Goal: Task Accomplishment & Management: Manage account settings

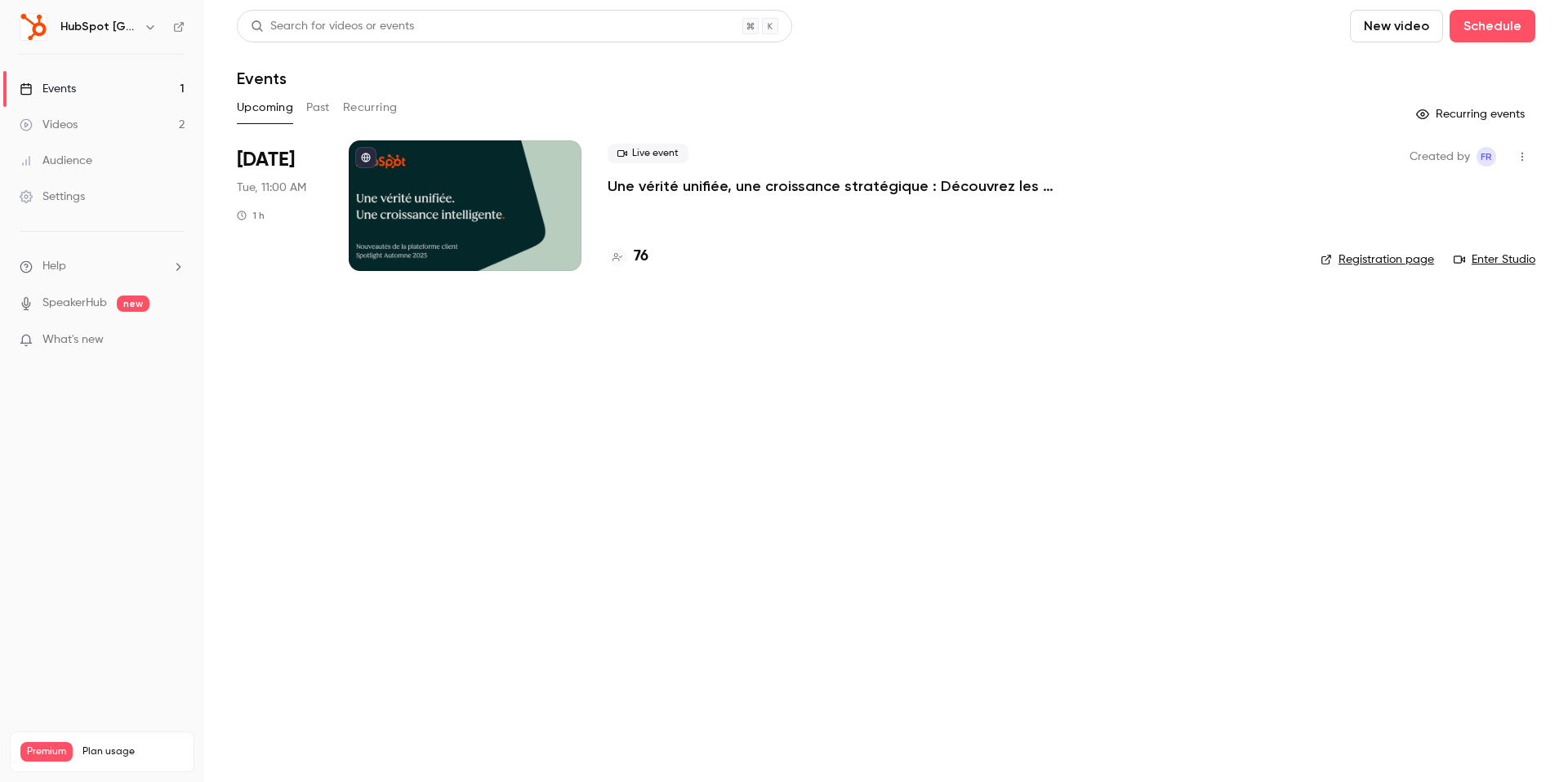
click at [326, 110] on button "Past" at bounding box center [317, 108] width 23 height 26
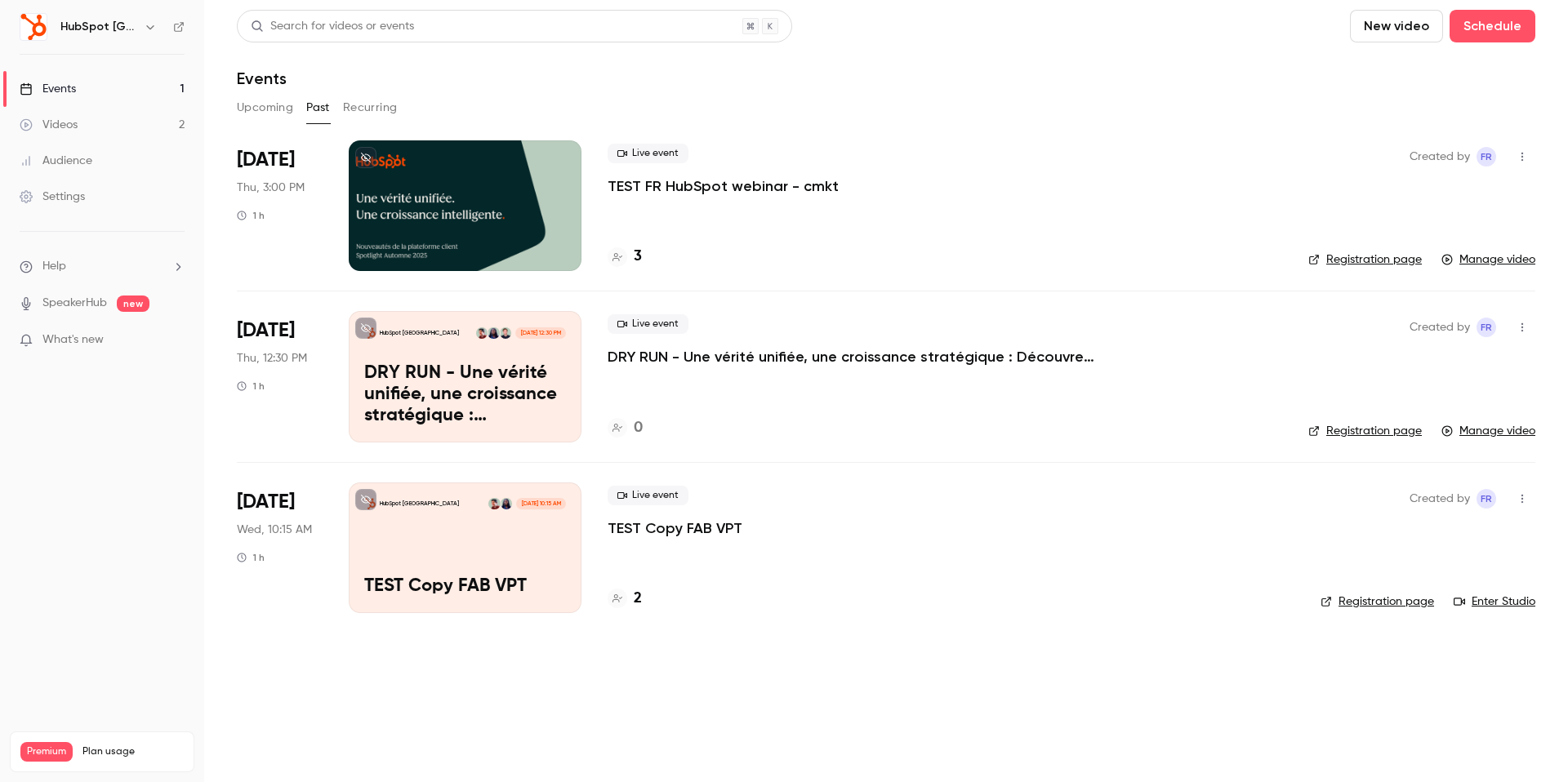
click at [279, 105] on button "Upcoming" at bounding box center [264, 108] width 57 height 26
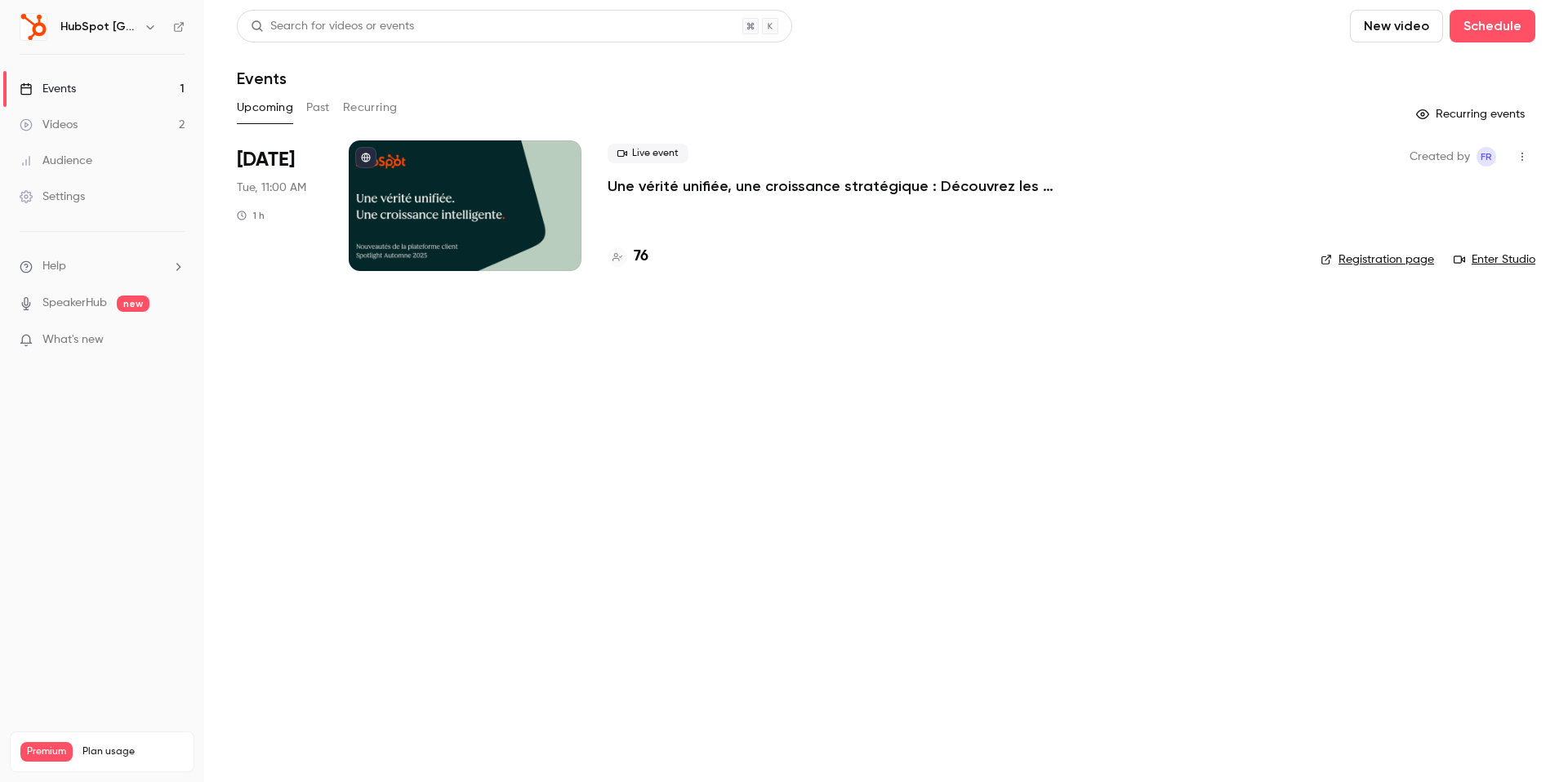
click at [528, 228] on div at bounding box center [465, 205] width 233 height 130
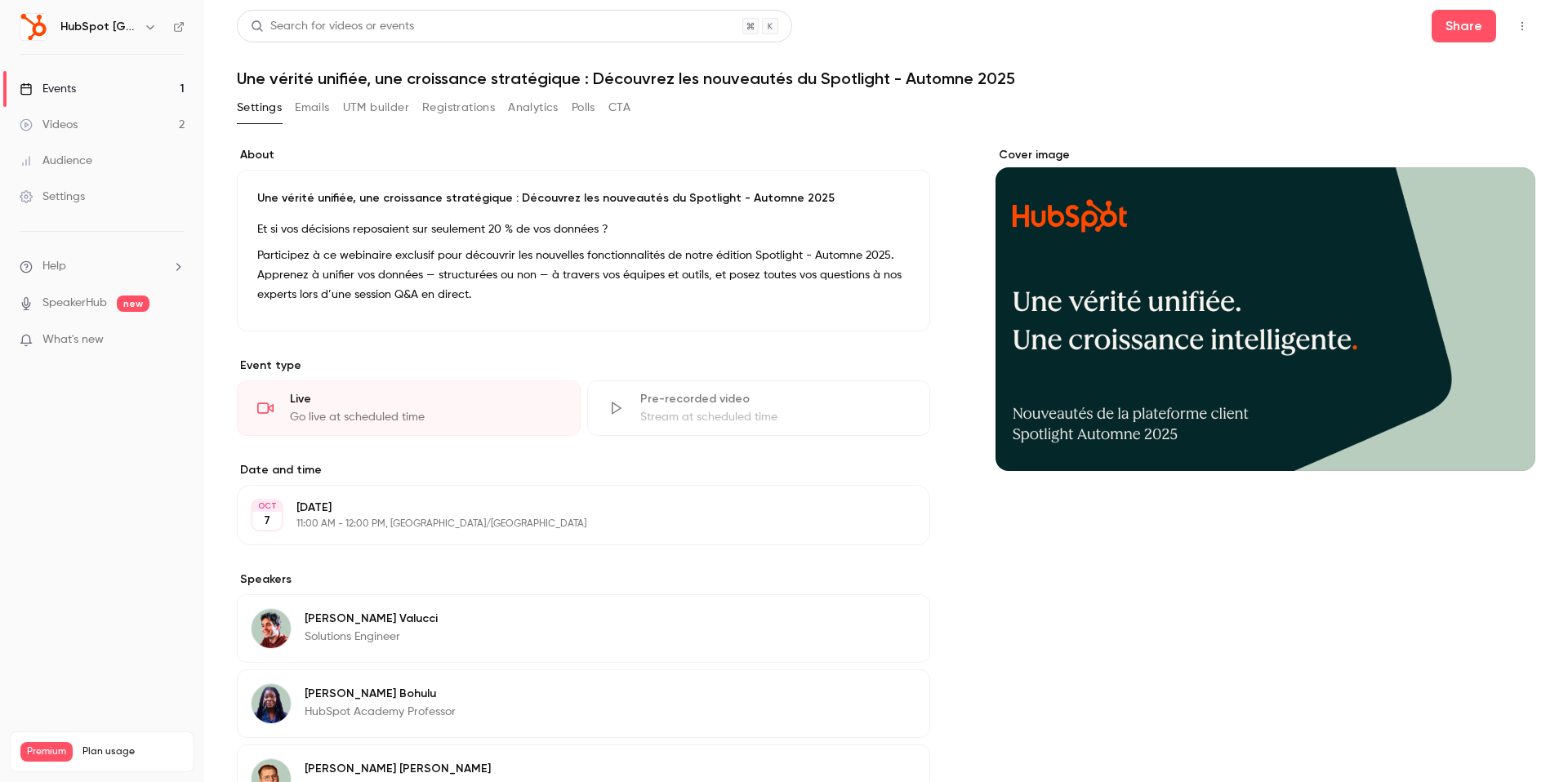
scroll to position [206, 0]
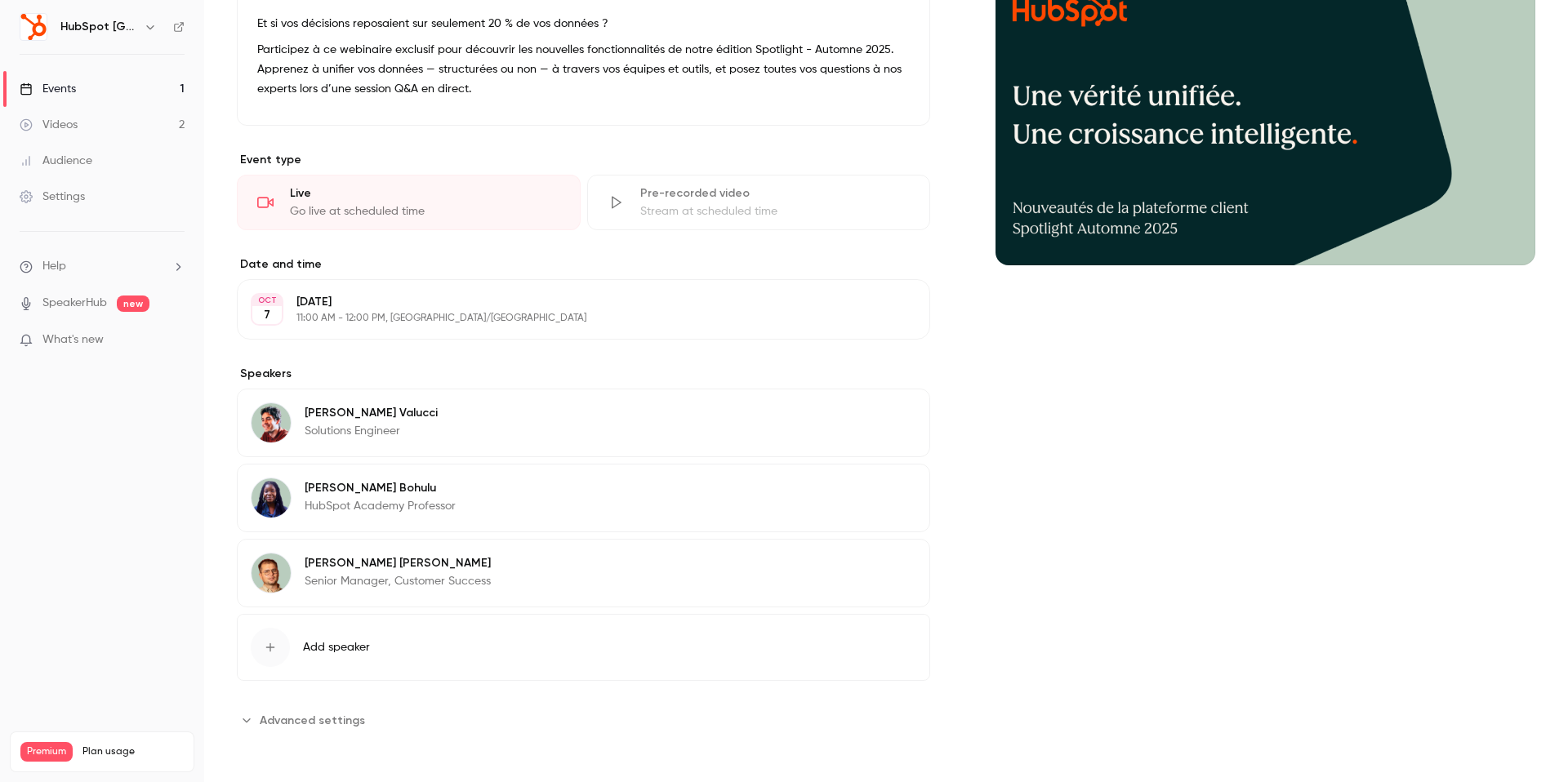
click at [335, 712] on span "Advanced settings" at bounding box center [312, 721] width 105 height 17
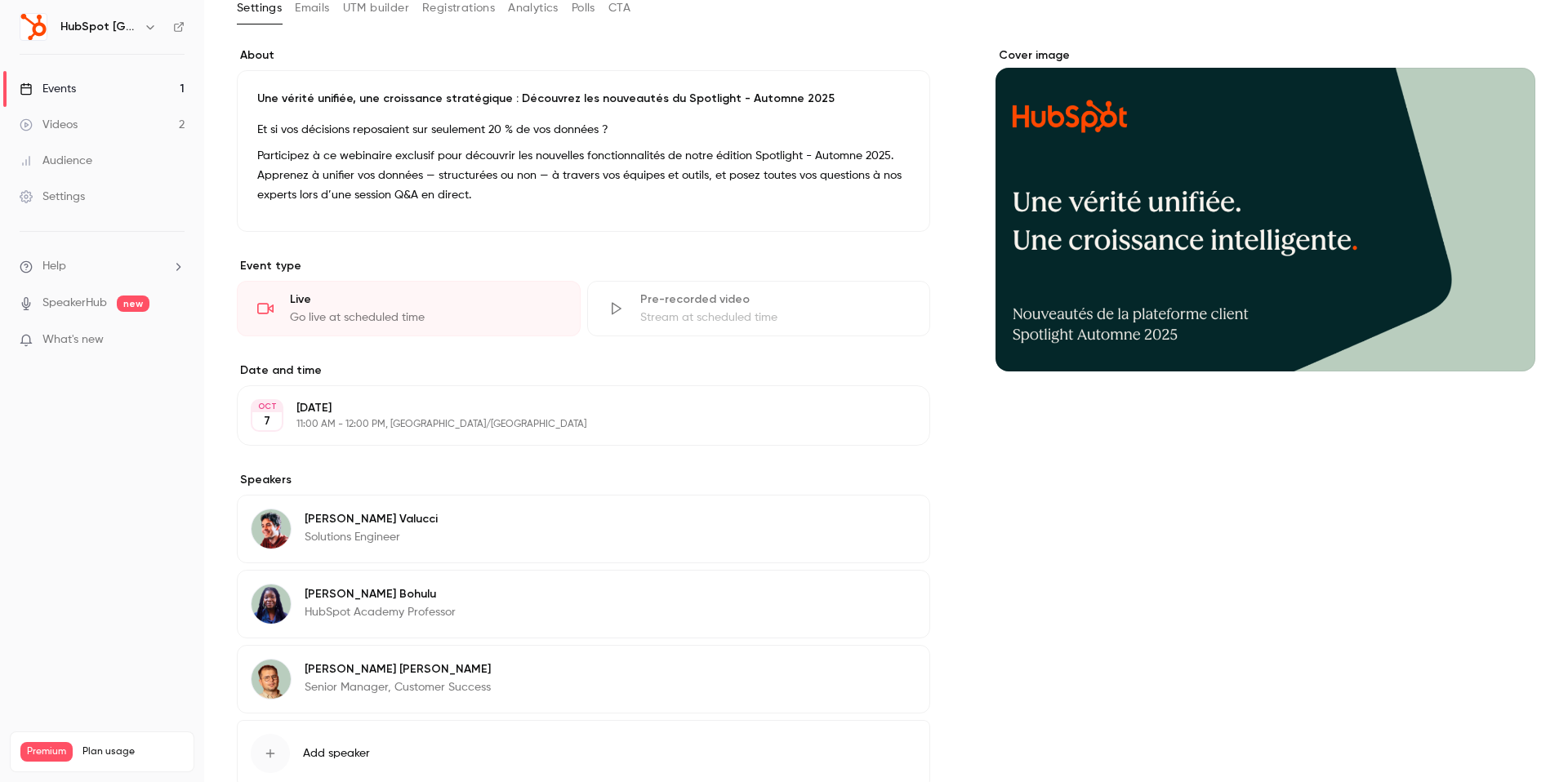
scroll to position [0, 0]
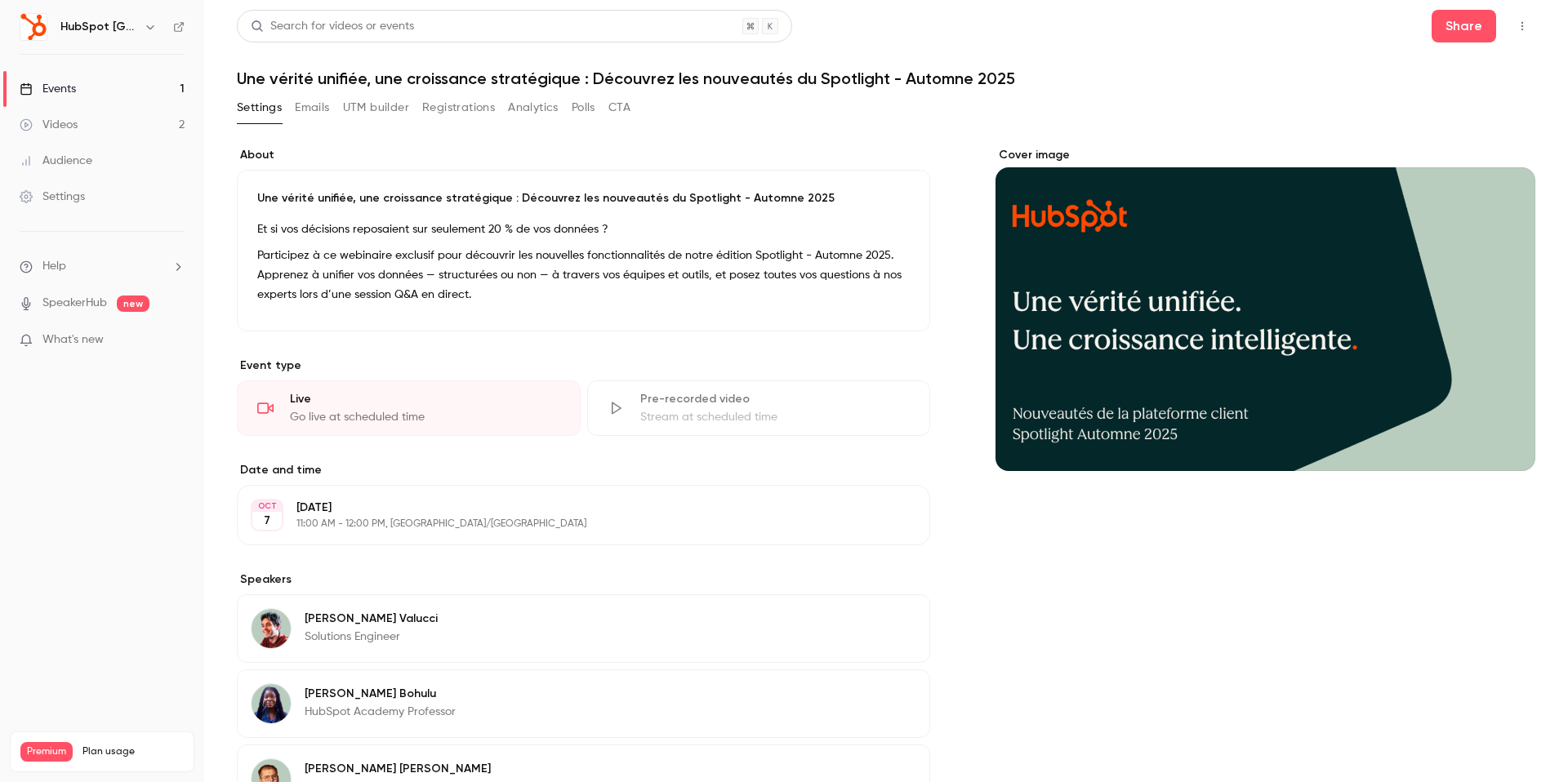
click at [326, 114] on button "Emails" at bounding box center [311, 108] width 34 height 26
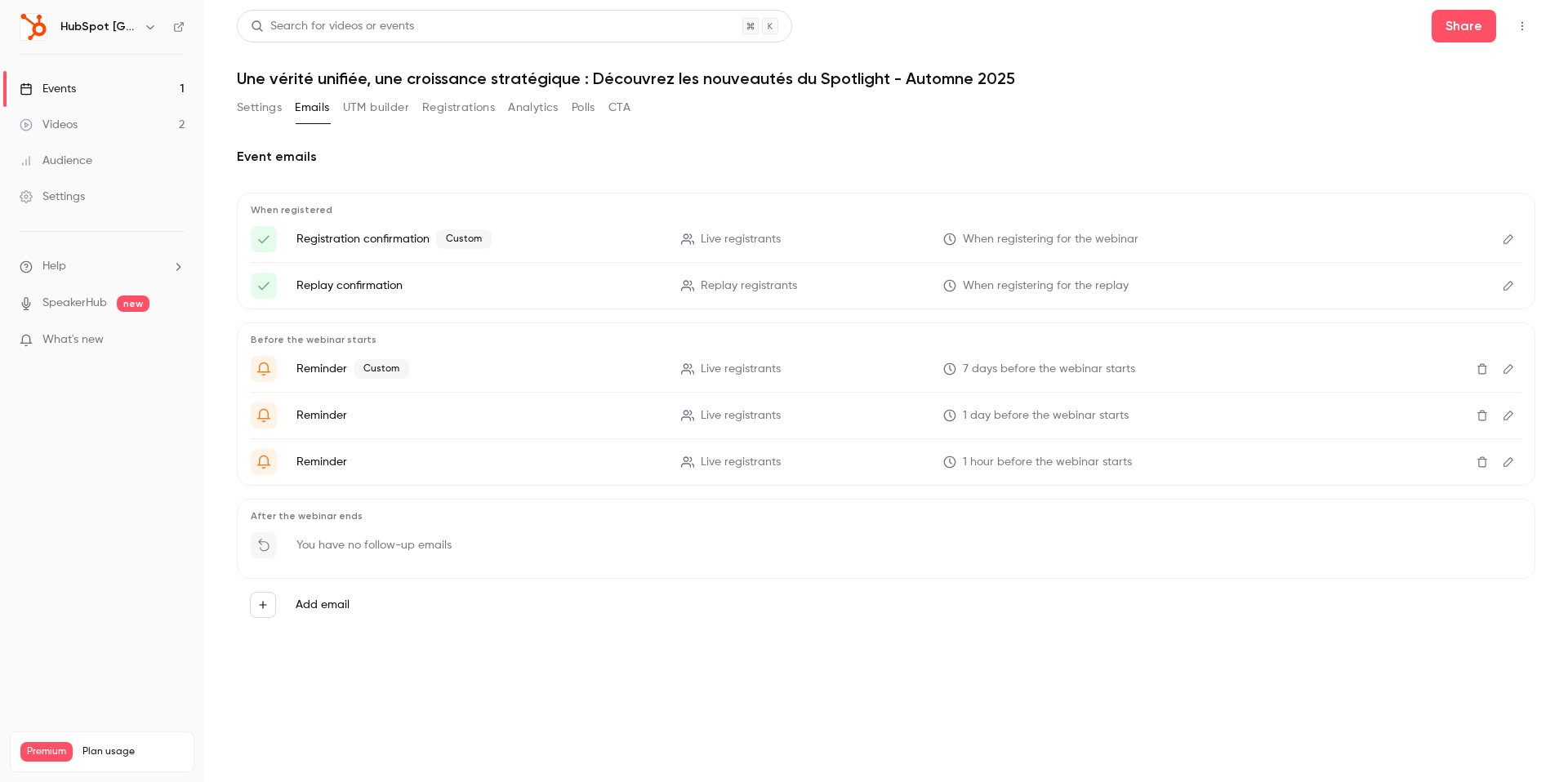
click at [376, 115] on button "UTM builder" at bounding box center [376, 108] width 66 height 26
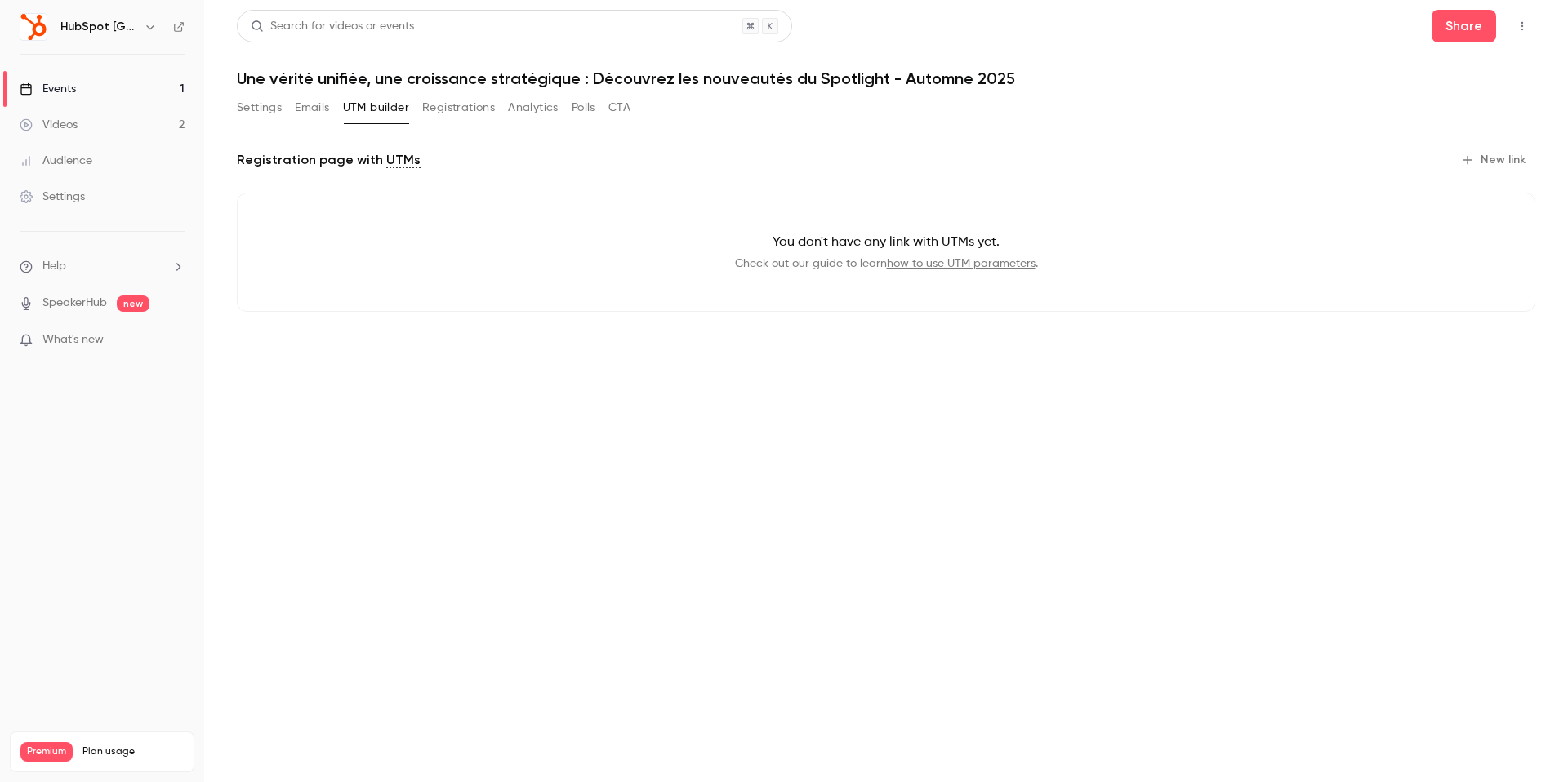
click at [450, 115] on button "Registrations" at bounding box center [458, 108] width 73 height 26
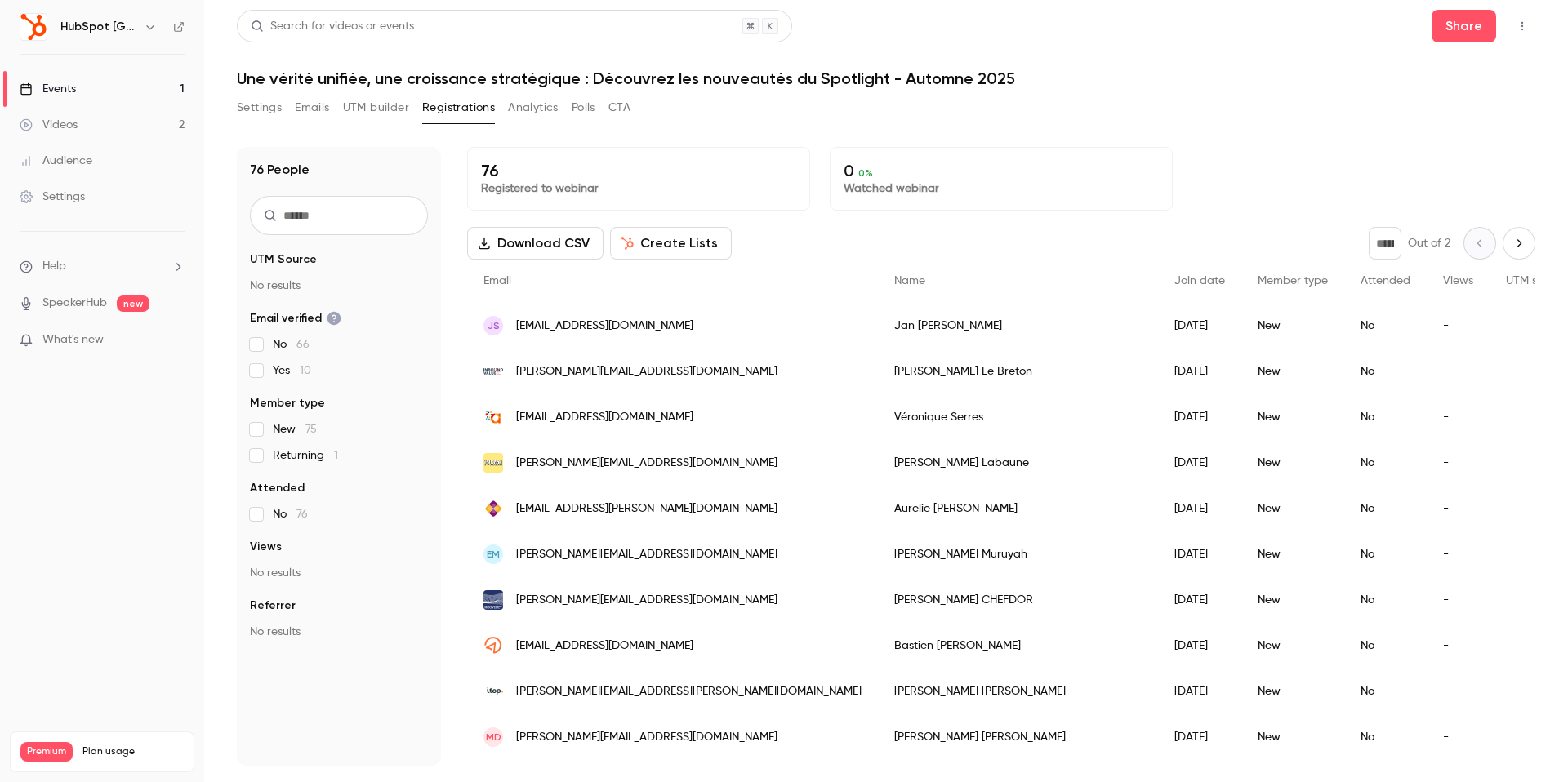
click at [543, 103] on button "Analytics" at bounding box center [533, 108] width 50 height 26
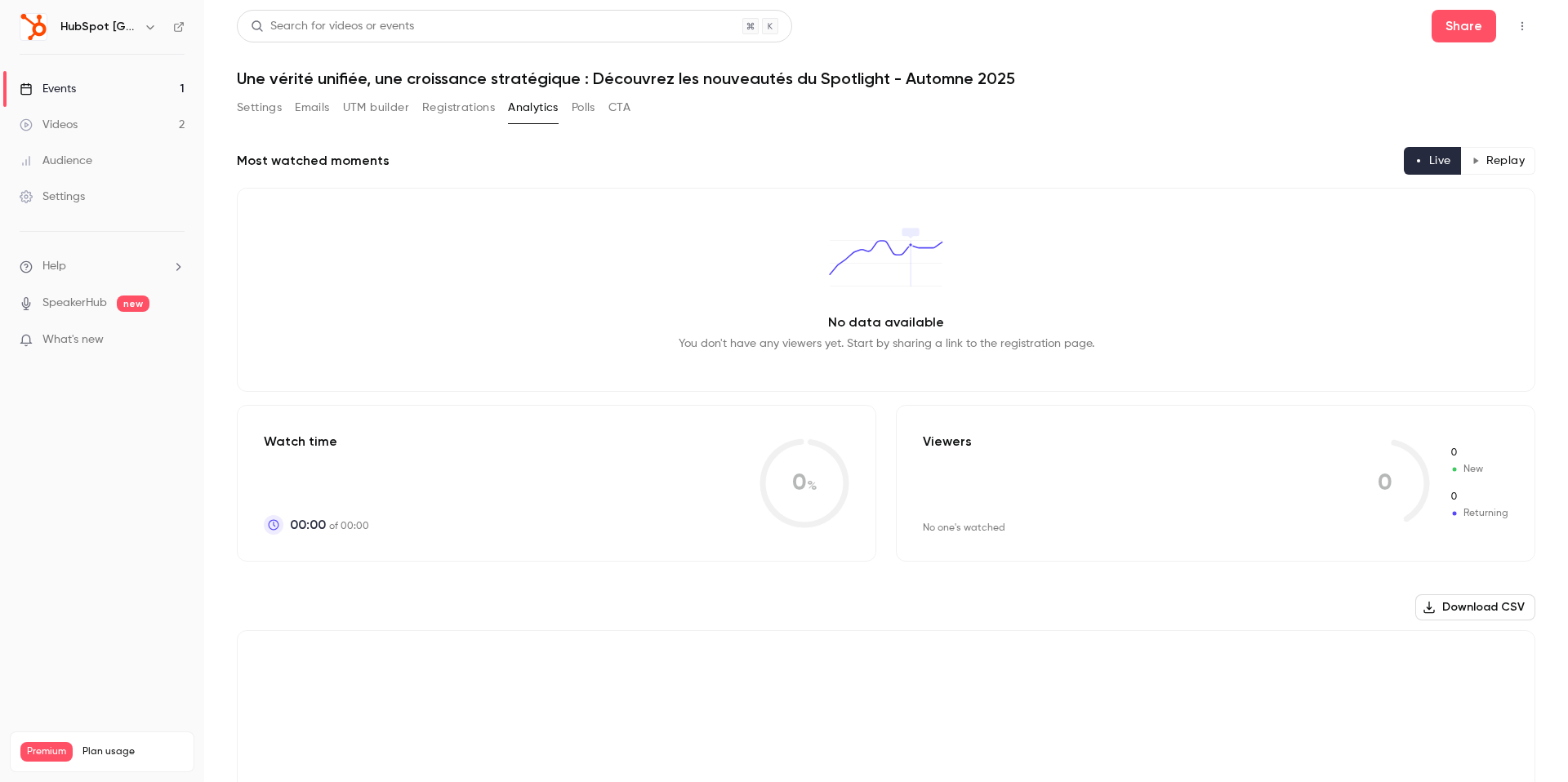
click at [584, 110] on button "Polls" at bounding box center [583, 108] width 23 height 26
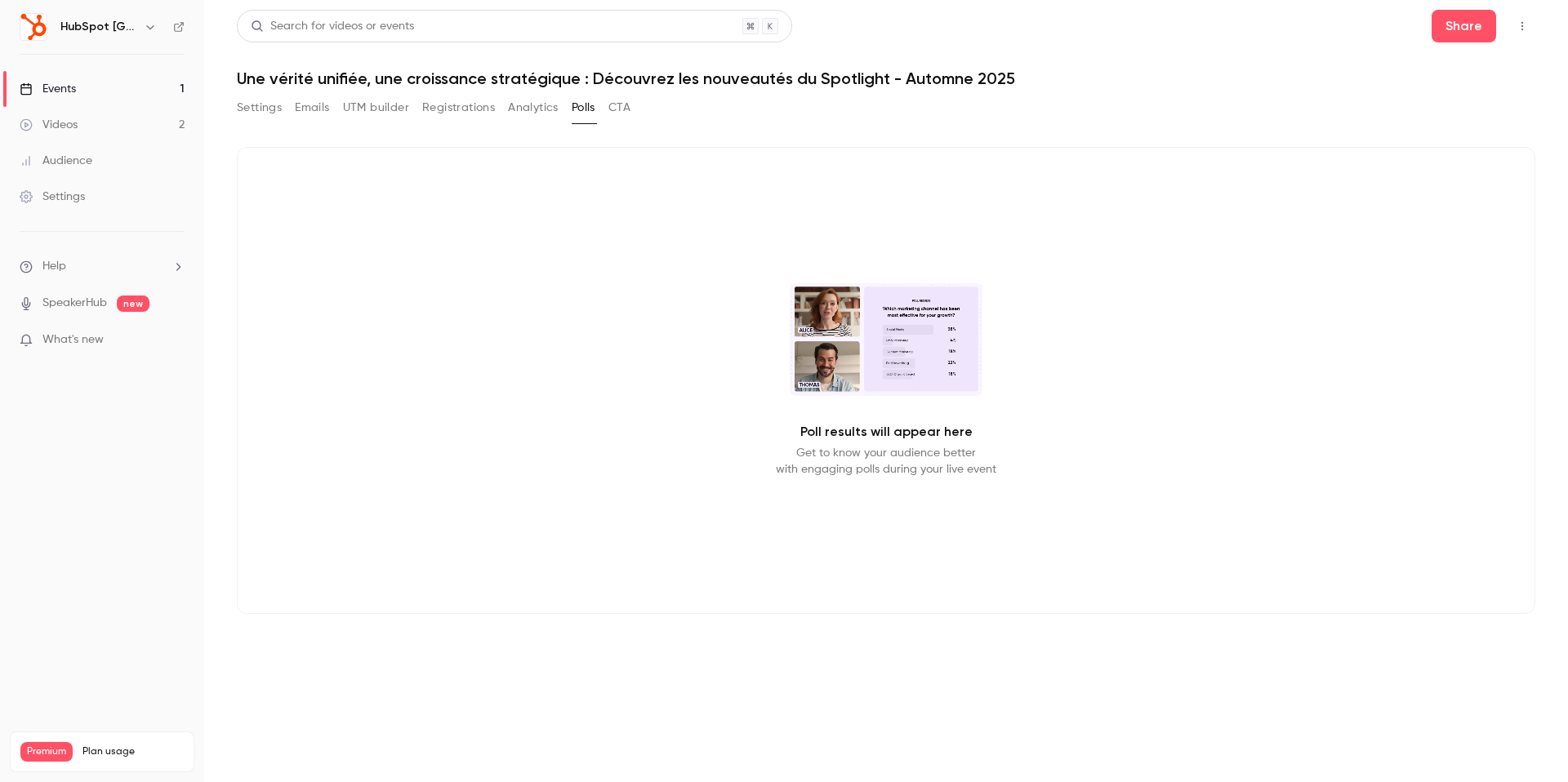
click at [628, 108] on button "CTA" at bounding box center [618, 108] width 22 height 26
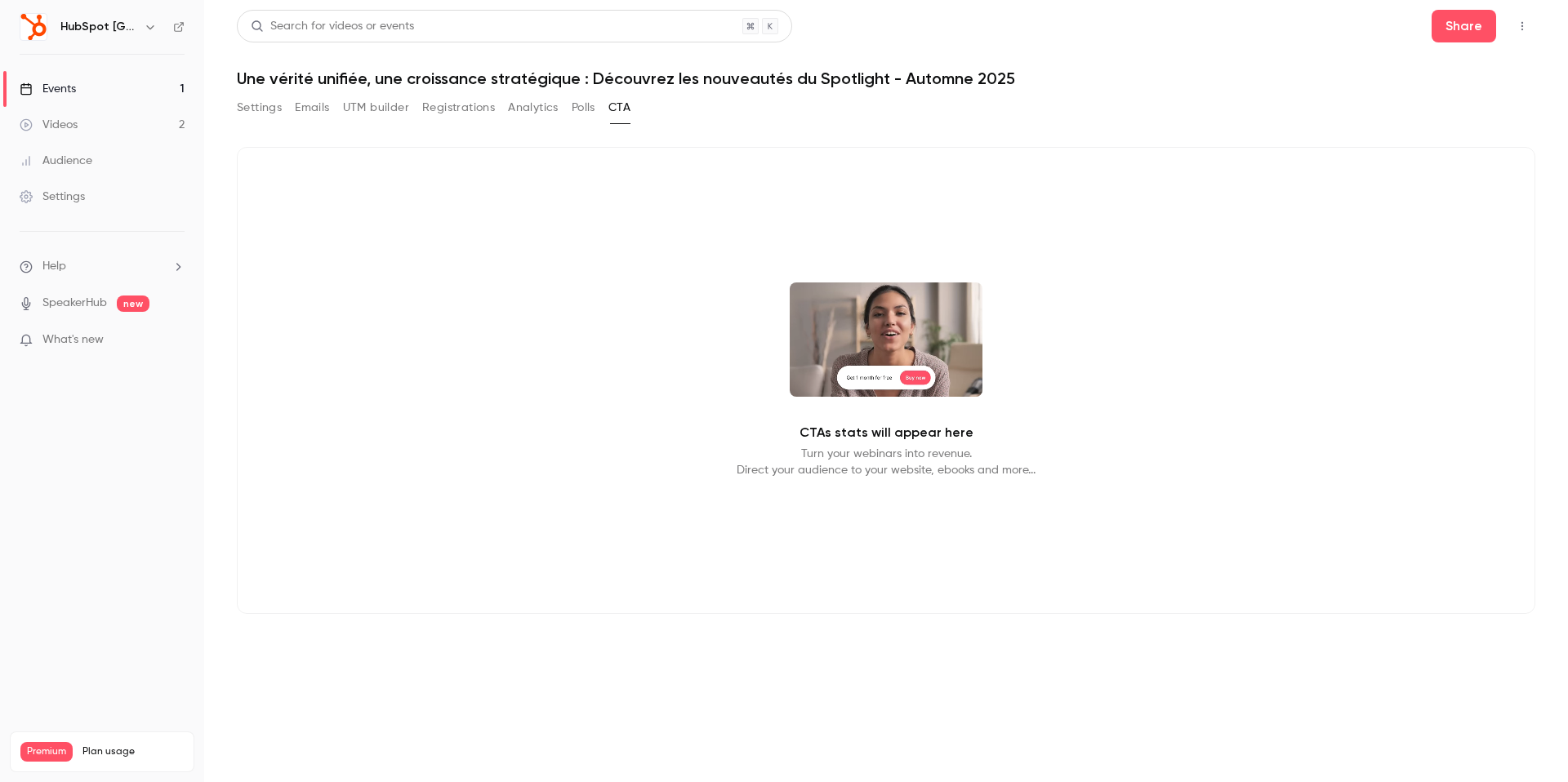
click at [269, 109] on button "Settings" at bounding box center [259, 108] width 45 height 26
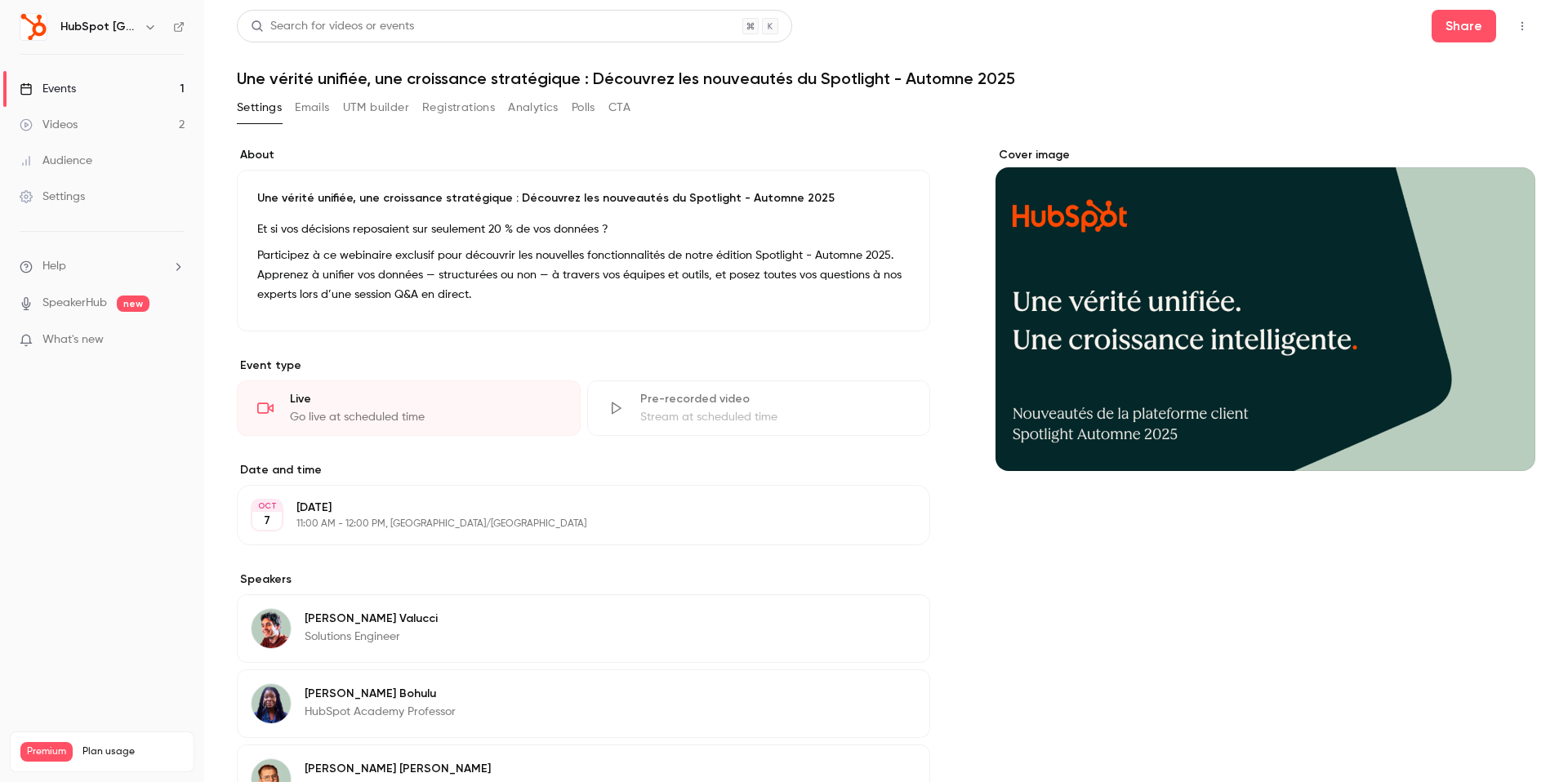
click at [328, 103] on button "Emails" at bounding box center [311, 108] width 34 height 26
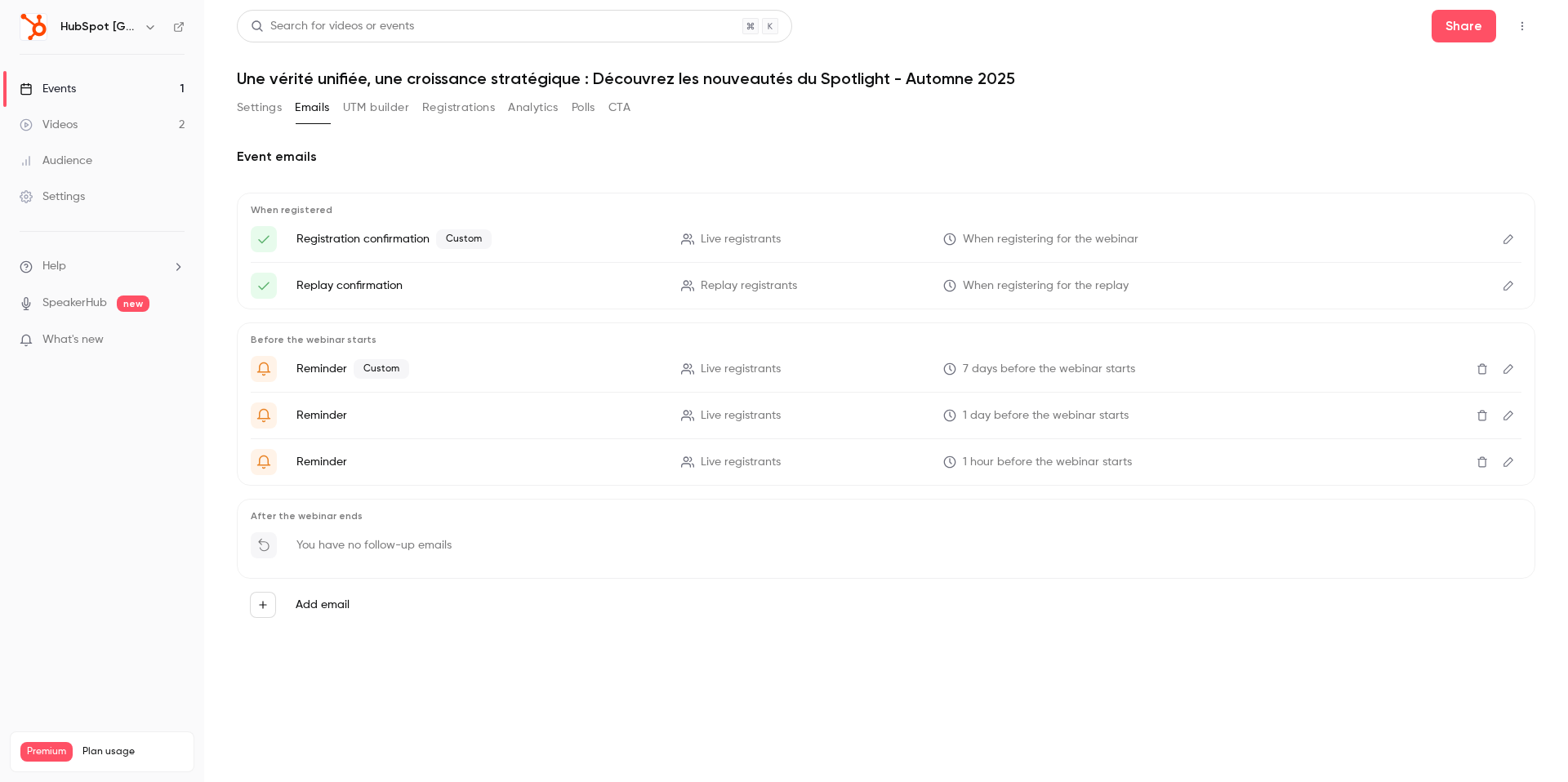
click at [366, 103] on button "UTM builder" at bounding box center [376, 108] width 66 height 26
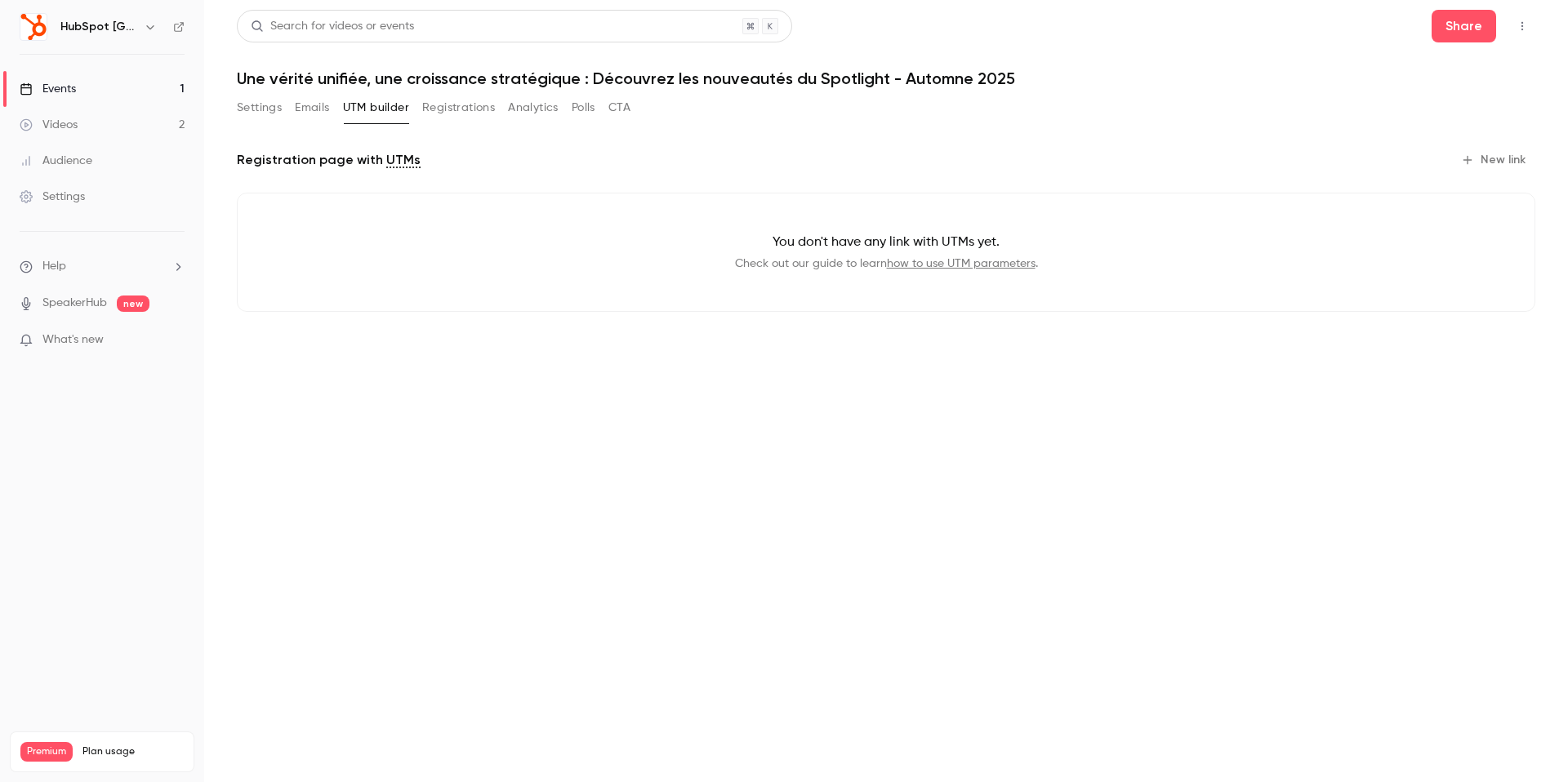
click at [270, 103] on button "Settings" at bounding box center [259, 108] width 45 height 26
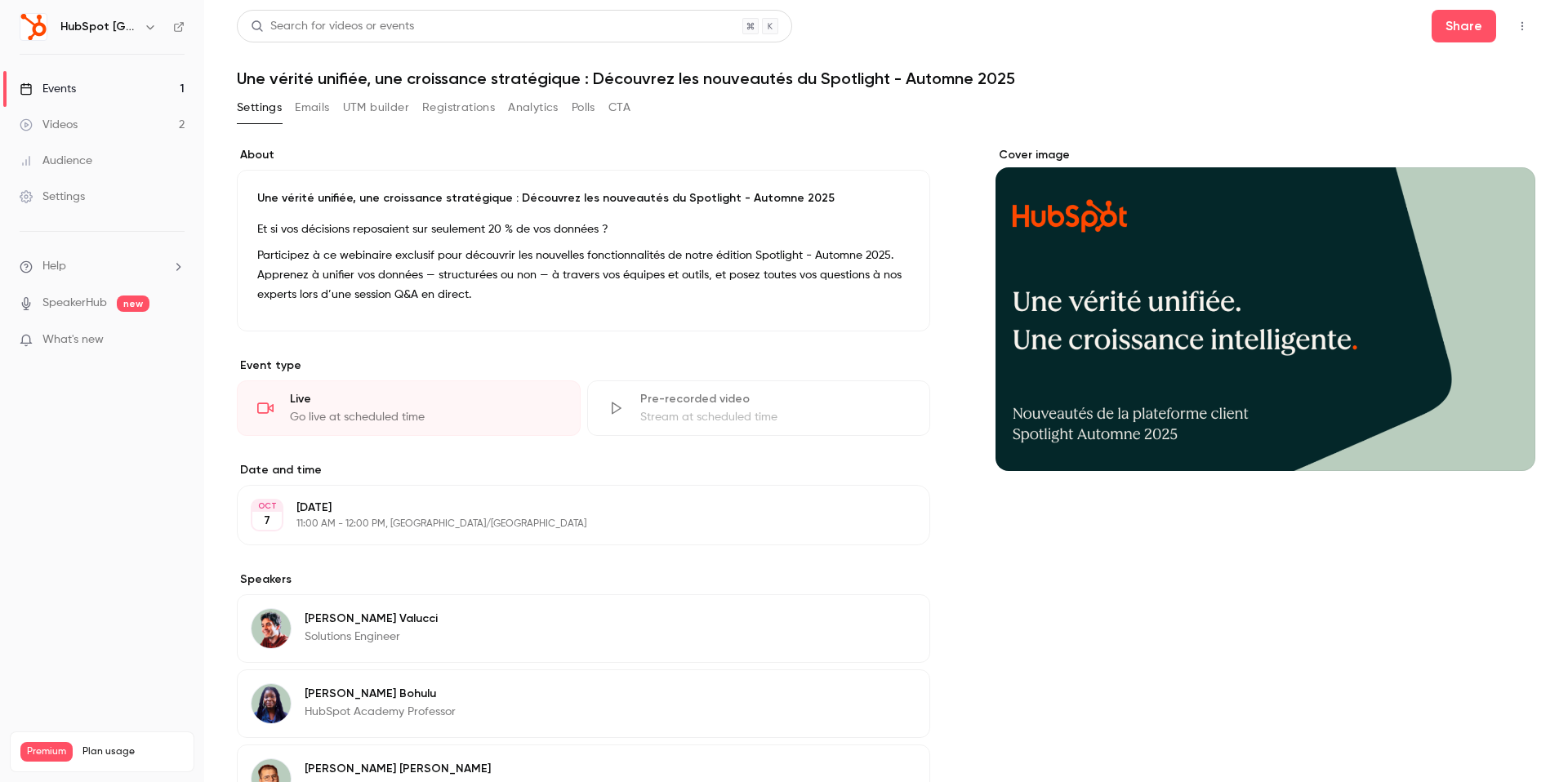
click at [90, 93] on link "Events 1" at bounding box center [102, 89] width 204 height 36
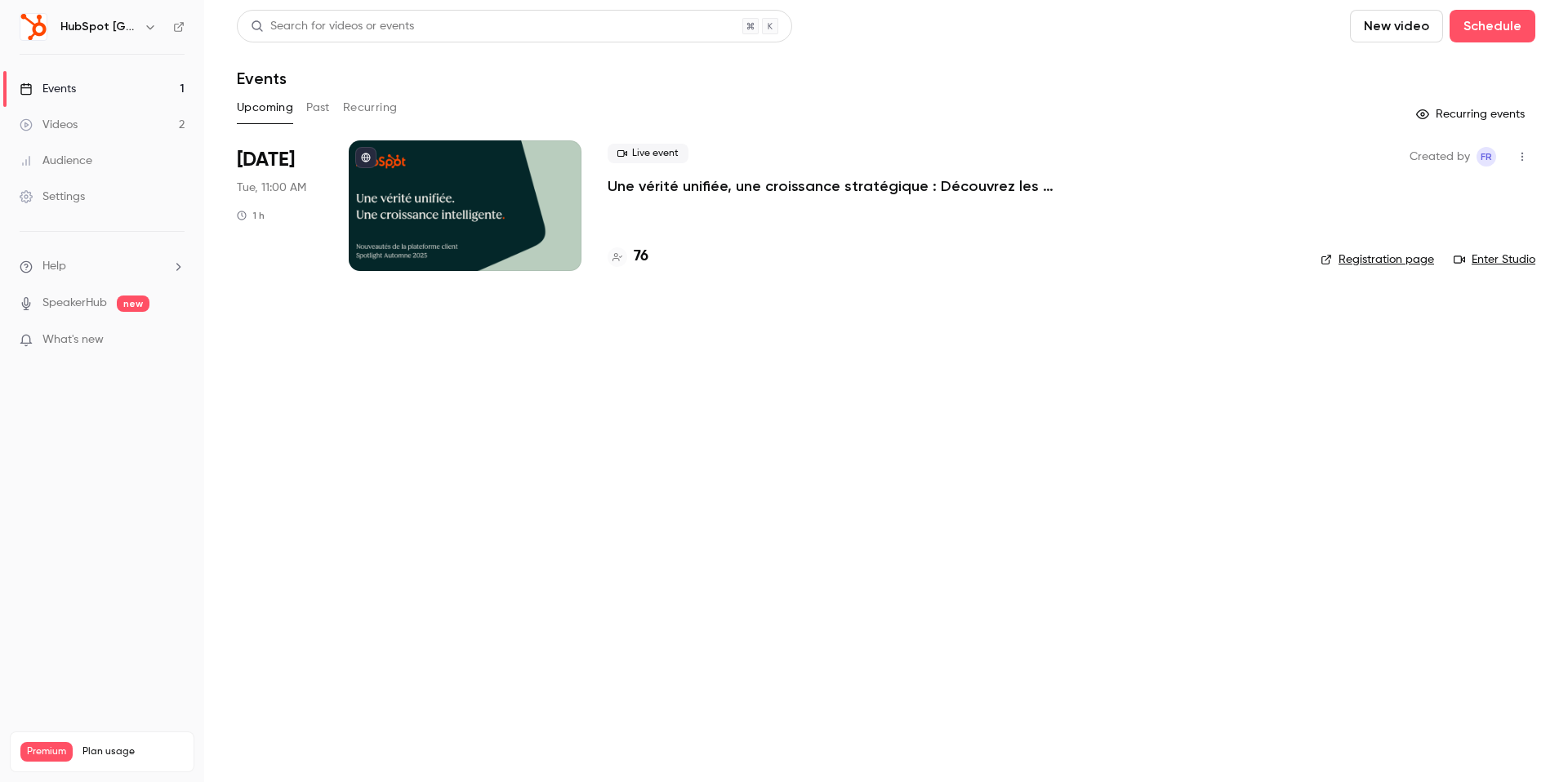
click at [311, 106] on button "Past" at bounding box center [317, 108] width 23 height 26
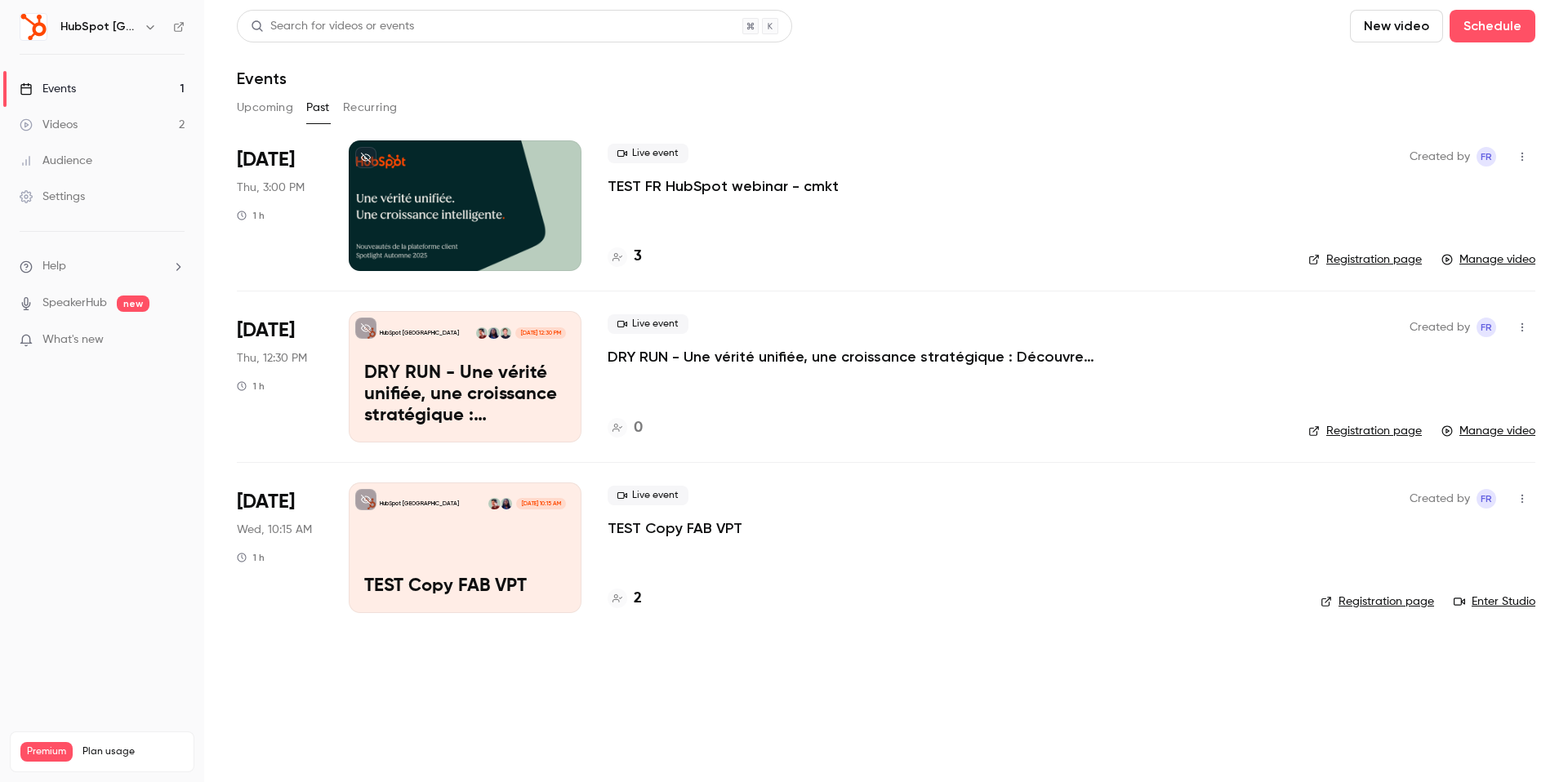
click at [428, 212] on div at bounding box center [465, 205] width 233 height 130
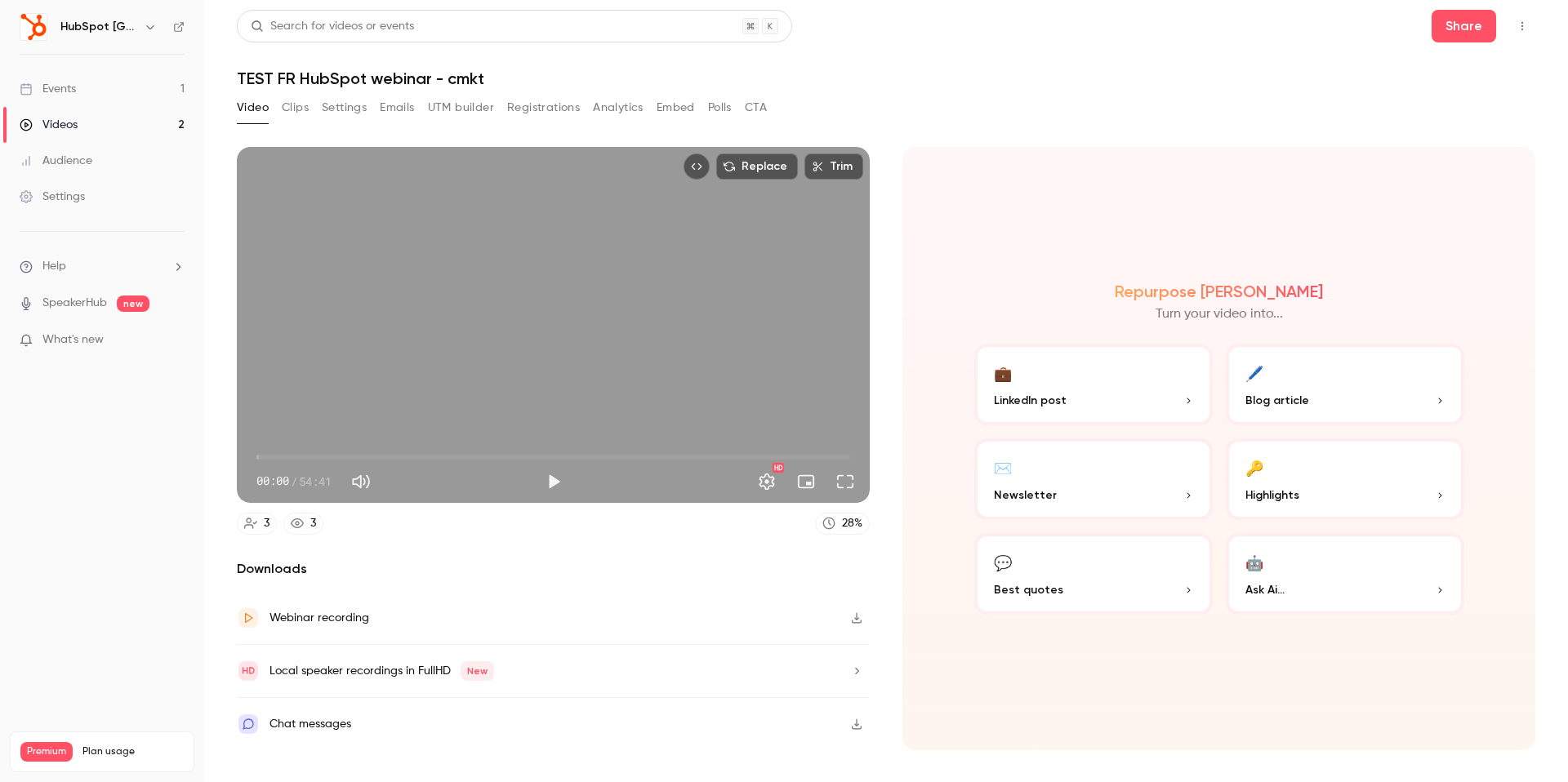
click at [406, 453] on span "00:00" at bounding box center [553, 458] width 594 height 26
click at [465, 461] on span "13:46" at bounding box center [553, 458] width 594 height 26
click at [494, 459] on span "19:15" at bounding box center [553, 458] width 594 height 26
click at [521, 459] on span "24:22" at bounding box center [553, 458] width 594 height 26
click at [566, 459] on span "24:22" at bounding box center [553, 458] width 594 height 26
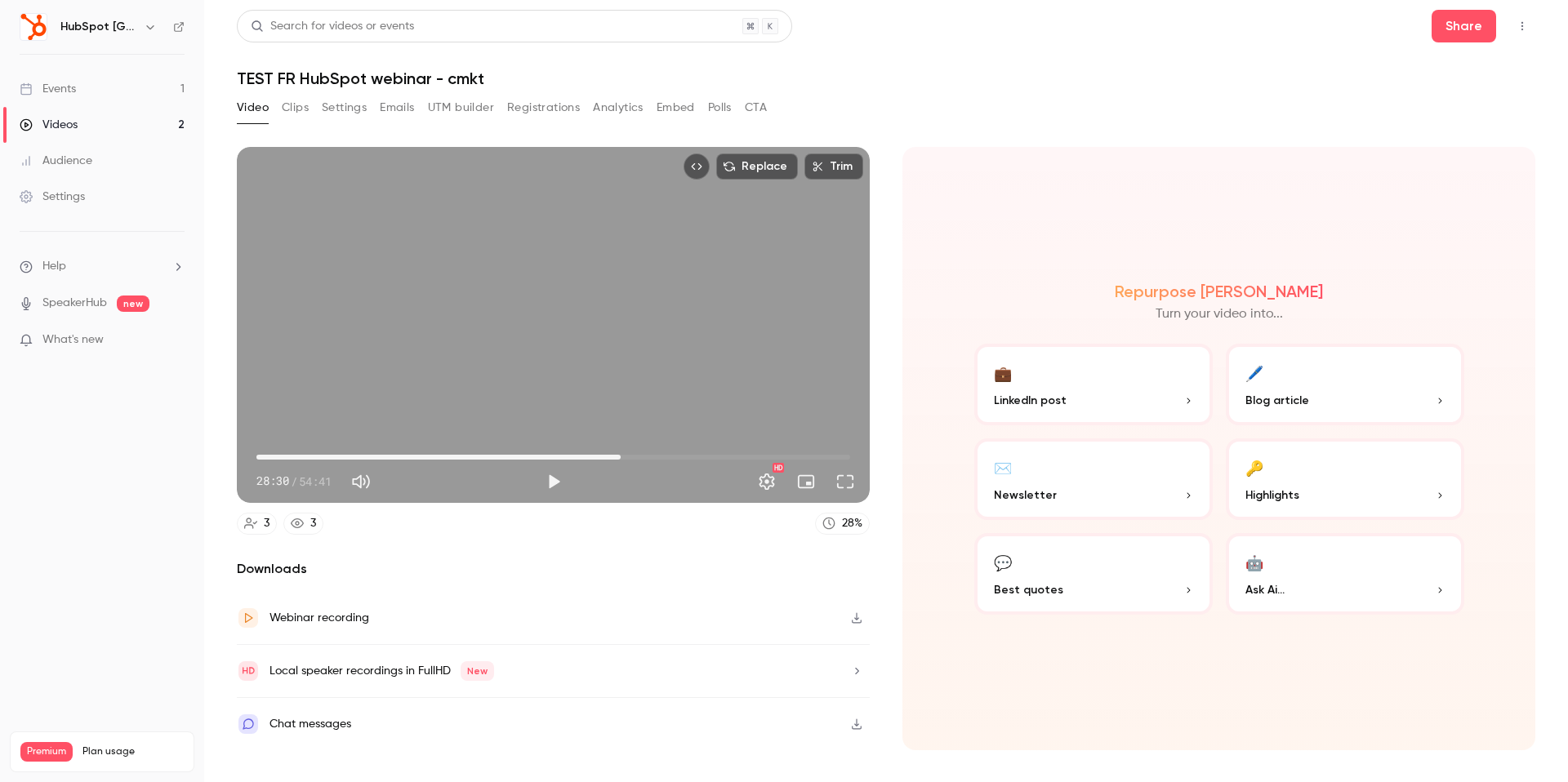
click at [621, 458] on span "33:33" at bounding box center [553, 458] width 594 height 26
click at [658, 461] on span "37:00" at bounding box center [553, 458] width 594 height 26
click at [691, 451] on span "37:00" at bounding box center [553, 458] width 594 height 26
click at [545, 354] on div "Replace Trim 40:05 40:05 / 54:41 HD" at bounding box center [553, 324] width 633 height 356
click at [344, 454] on span "08:07" at bounding box center [553, 458] width 594 height 26
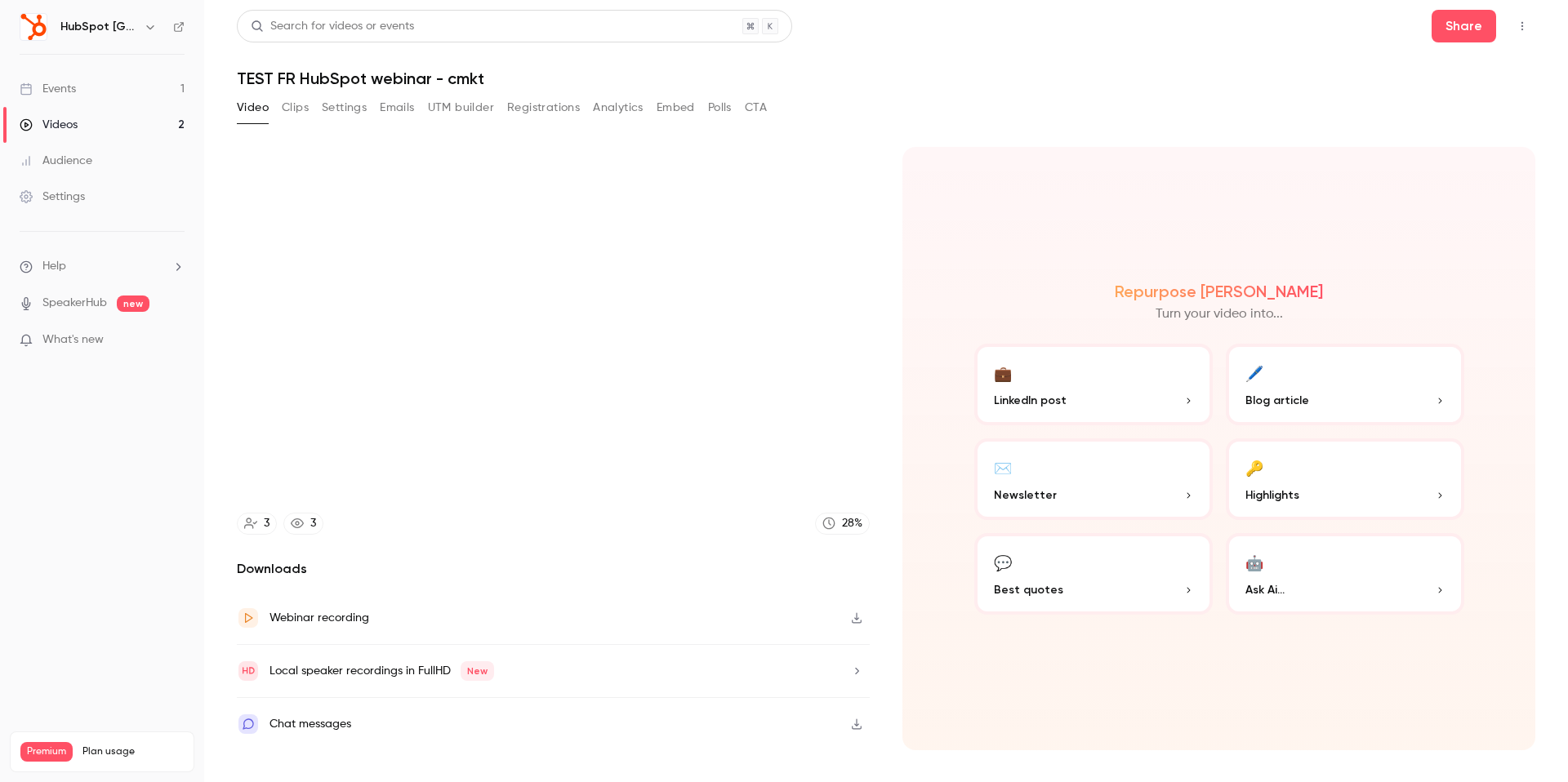
type input "*****"
click at [77, 128] on link "Videos 2" at bounding box center [102, 124] width 204 height 36
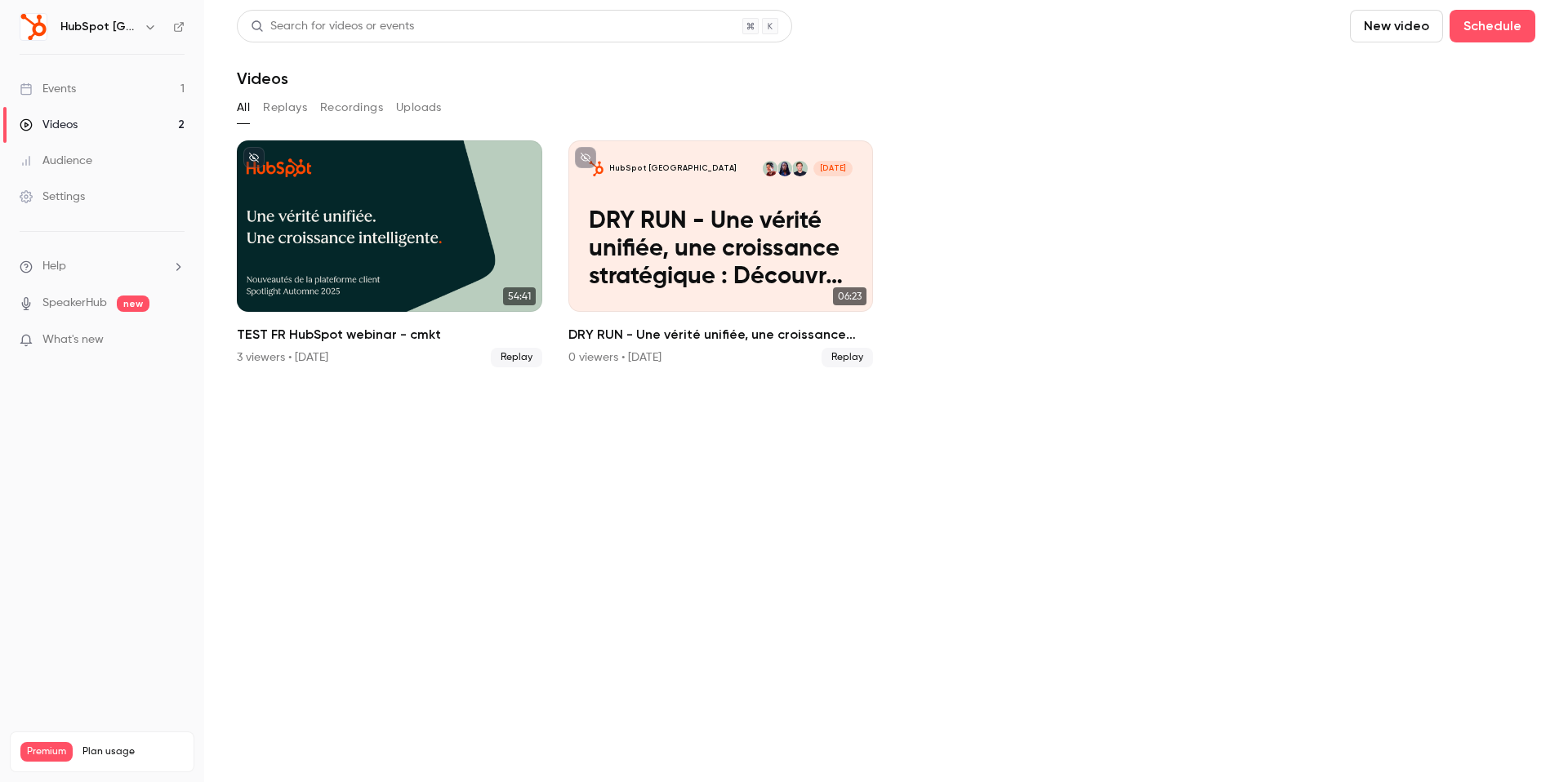
click at [103, 95] on link "Events 1" at bounding box center [102, 89] width 204 height 36
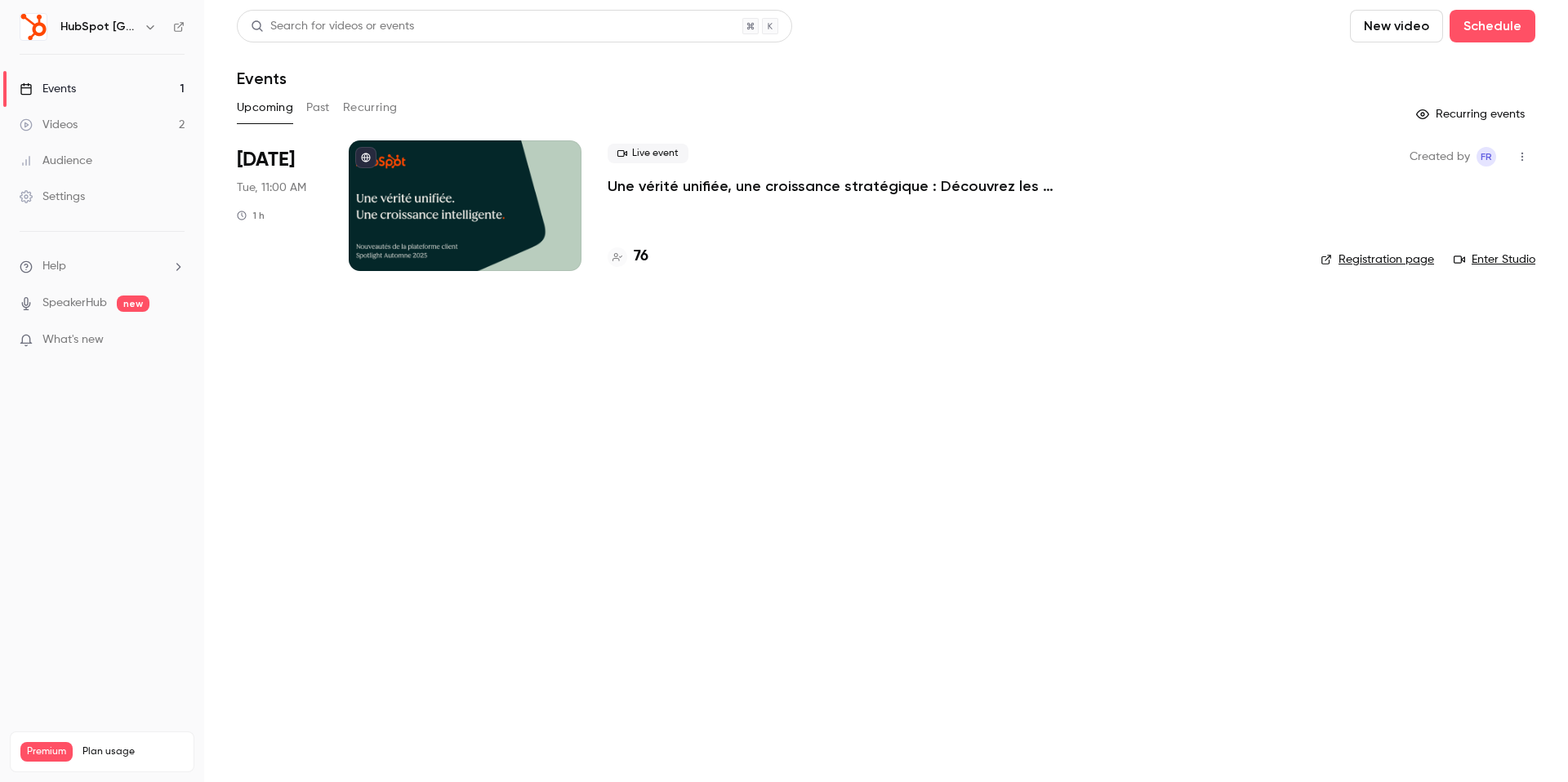
click at [1397, 198] on div "Created by fR Registration page Enter Studio" at bounding box center [1427, 205] width 215 height 130
click at [1531, 164] on button "button" at bounding box center [1522, 157] width 26 height 26
click at [1438, 277] on div "Duplicate" at bounding box center [1458, 283] width 124 height 17
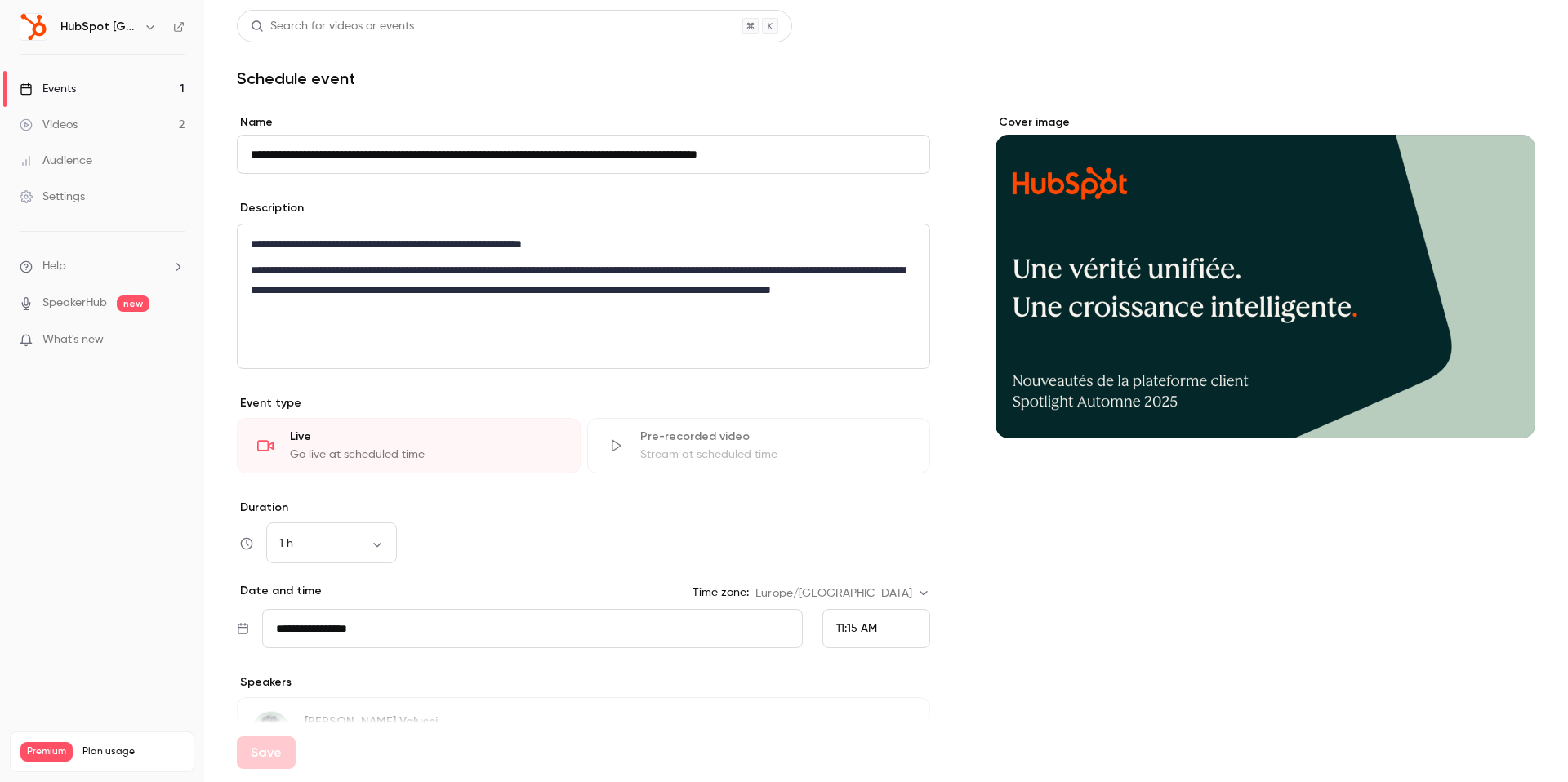
click at [254, 150] on input "**********" at bounding box center [583, 154] width 693 height 39
drag, startPoint x: 377, startPoint y: 152, endPoint x: 1008, endPoint y: 205, distance: 633.2
click at [1008, 205] on div "**********" at bounding box center [885, 574] width 1298 height 921
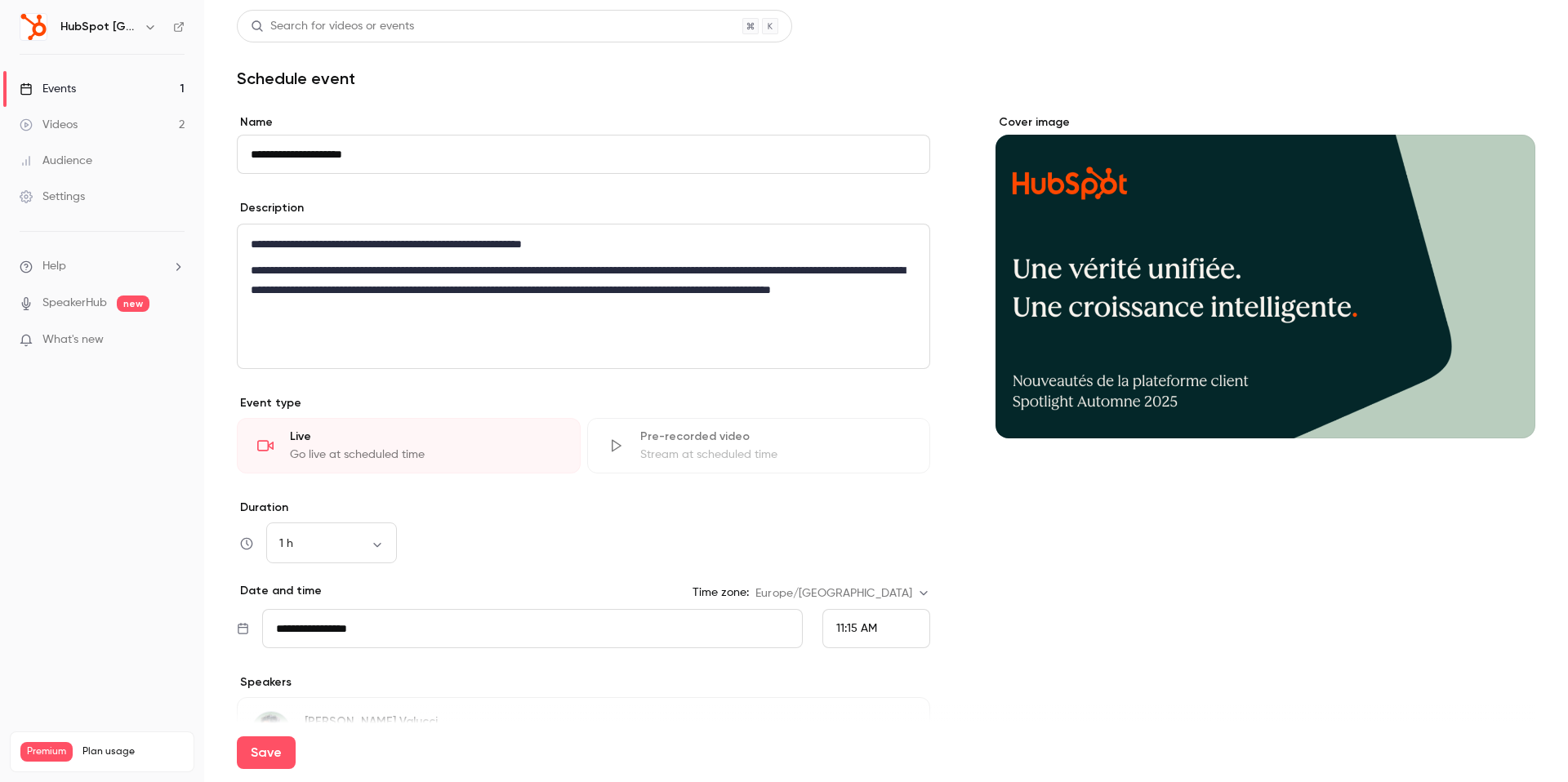
scroll to position [0, 0]
type input "**********"
click at [777, 303] on p "**********" at bounding box center [583, 291] width 665 height 59
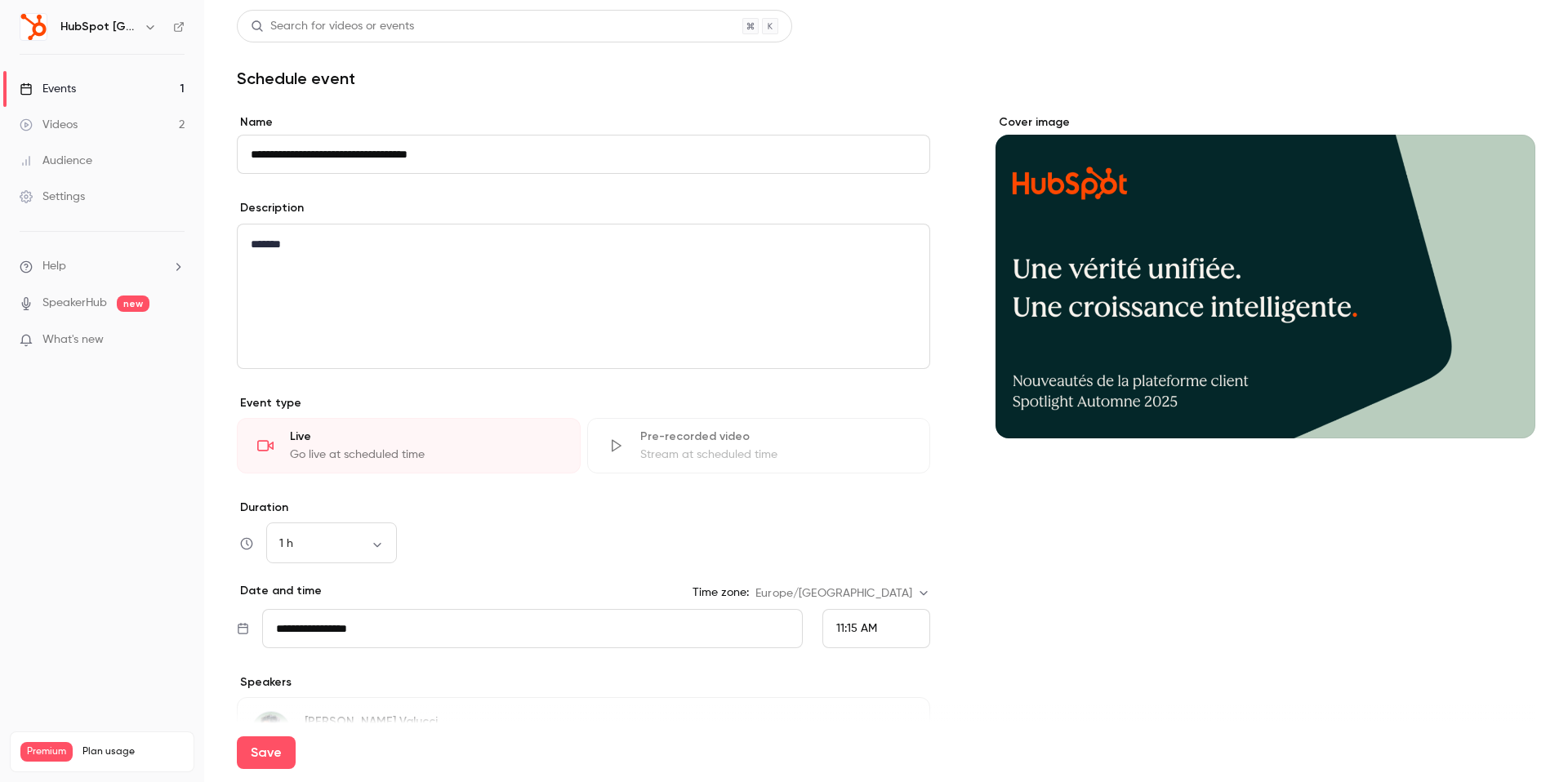
click at [611, 529] on div "1 h ** ​" at bounding box center [583, 544] width 693 height 39
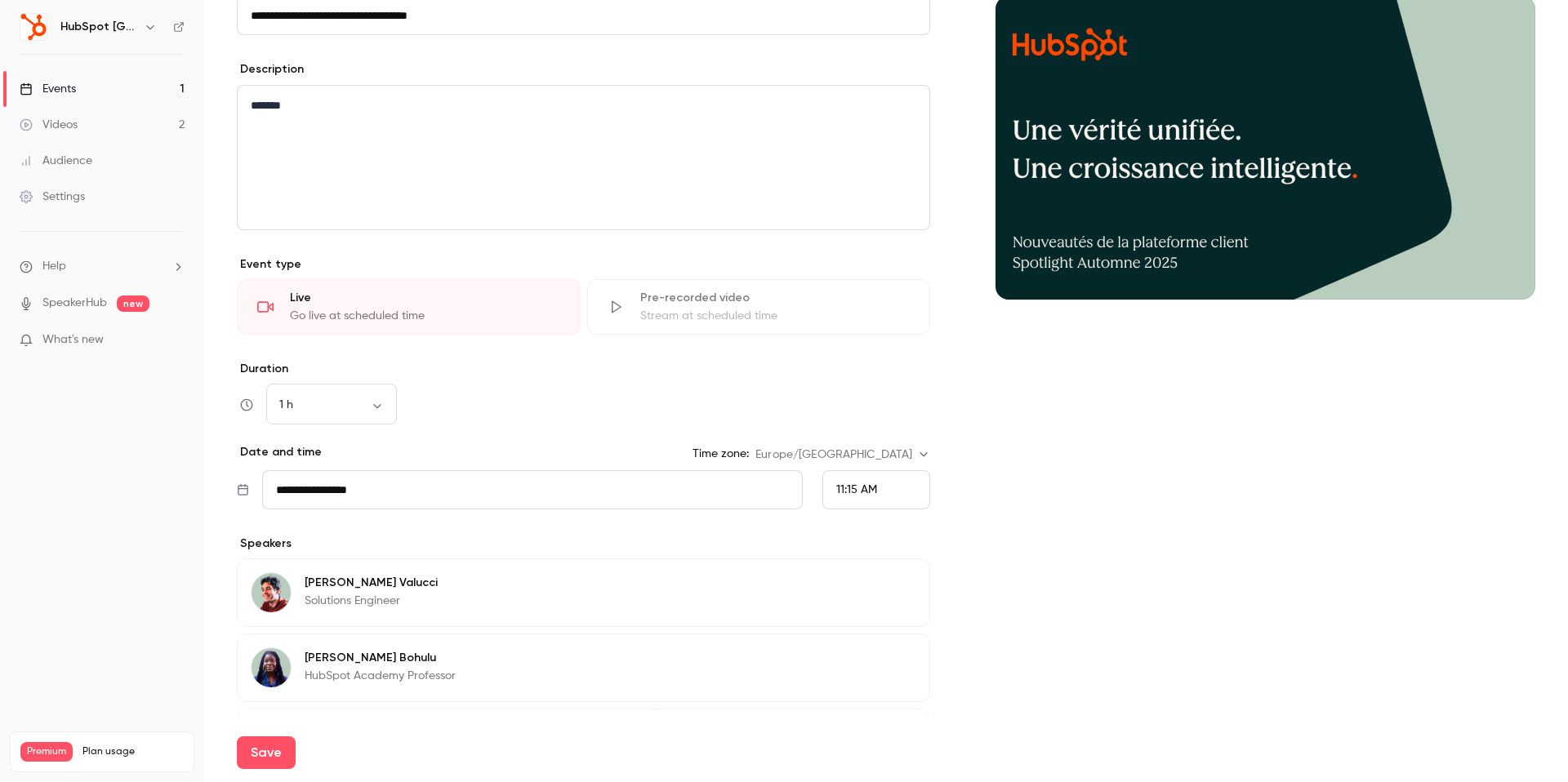
scroll to position [140, 0]
click at [390, 492] on input "**********" at bounding box center [532, 489] width 541 height 39
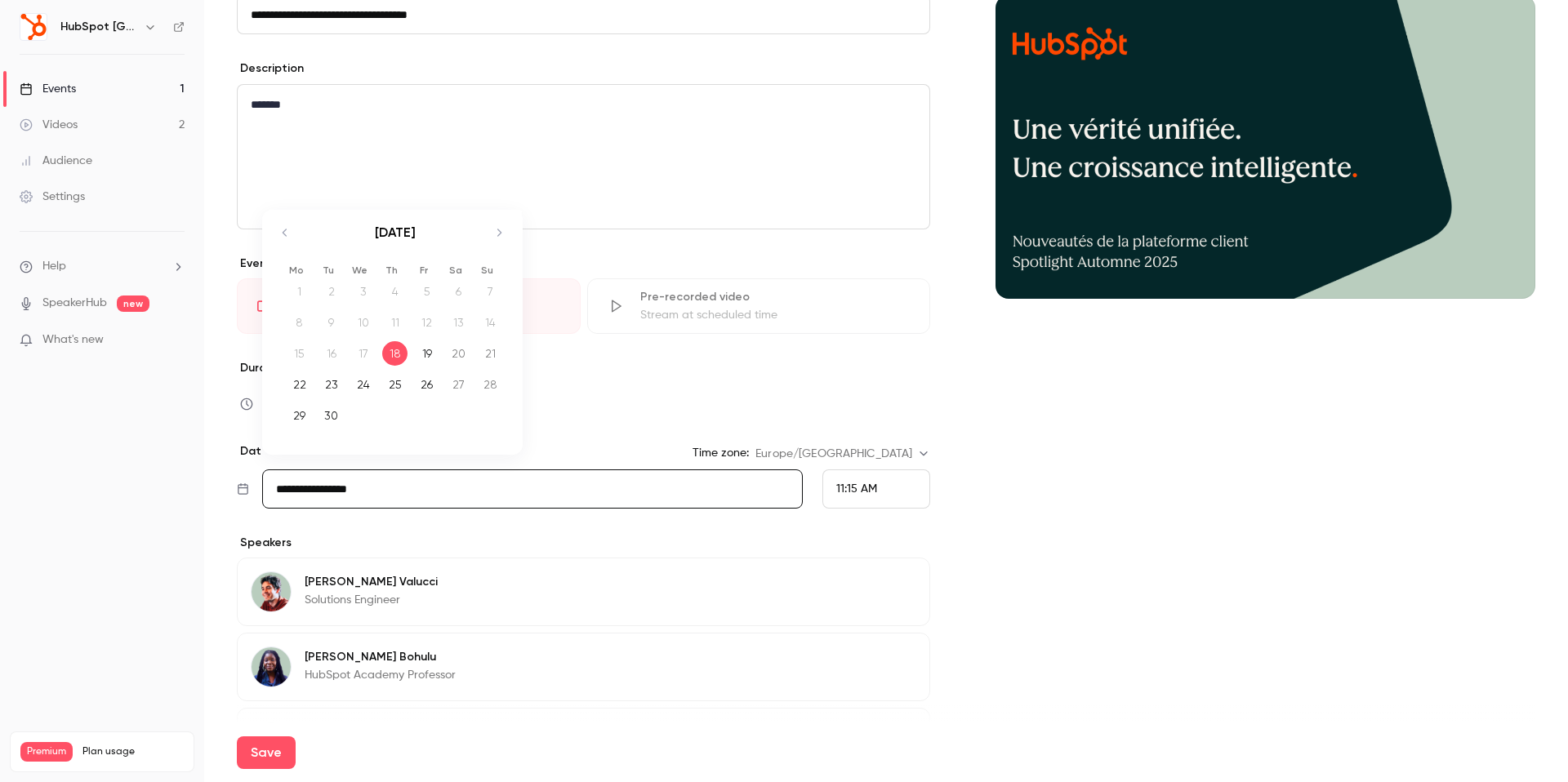
click at [497, 236] on icon "Move forward to switch to the next month." at bounding box center [498, 232] width 20 height 20
click at [419, 291] on div "3" at bounding box center [426, 291] width 25 height 24
type input "**********"
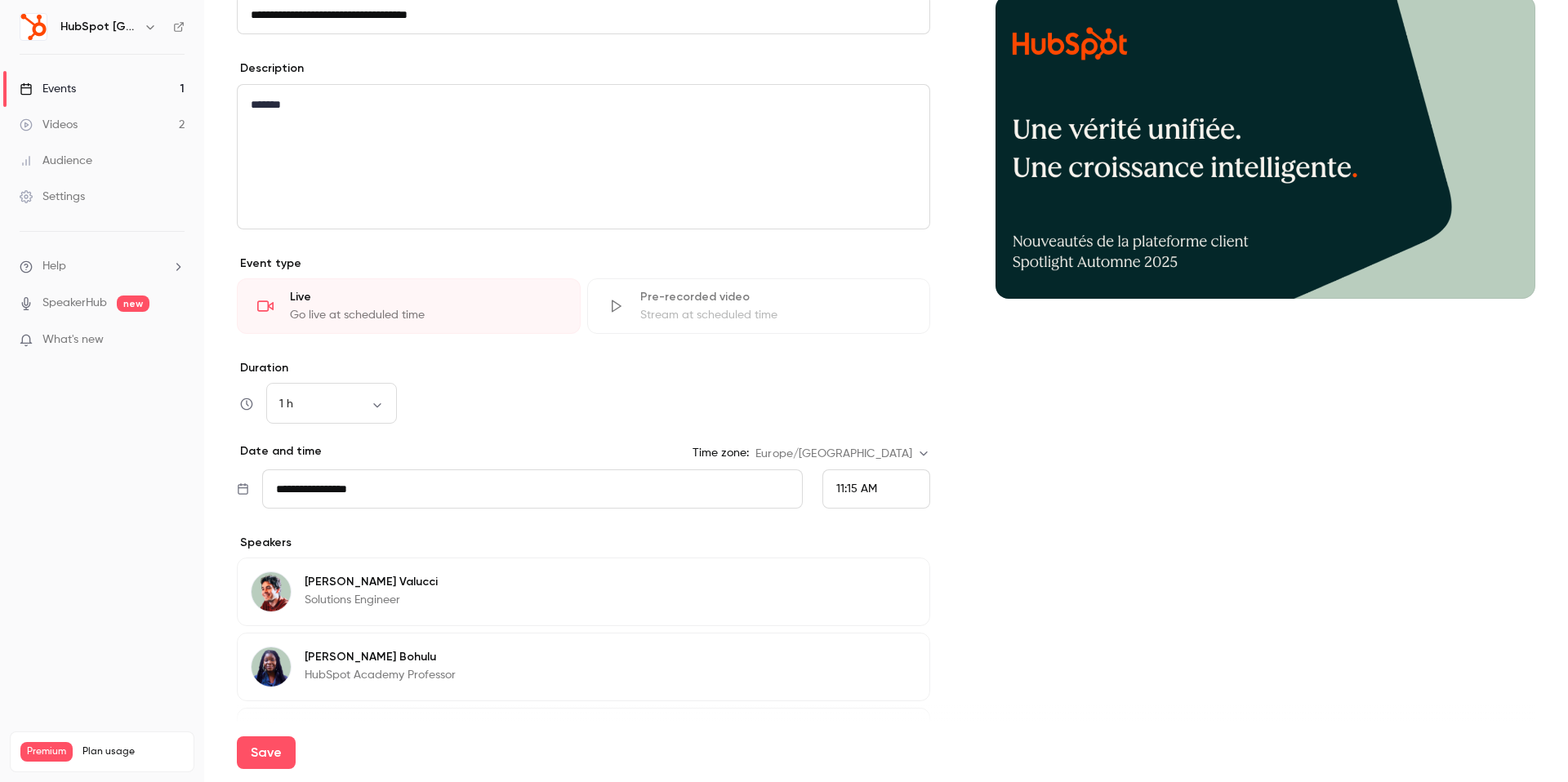
click at [497, 398] on div "1 h ** ​" at bounding box center [583, 404] width 693 height 39
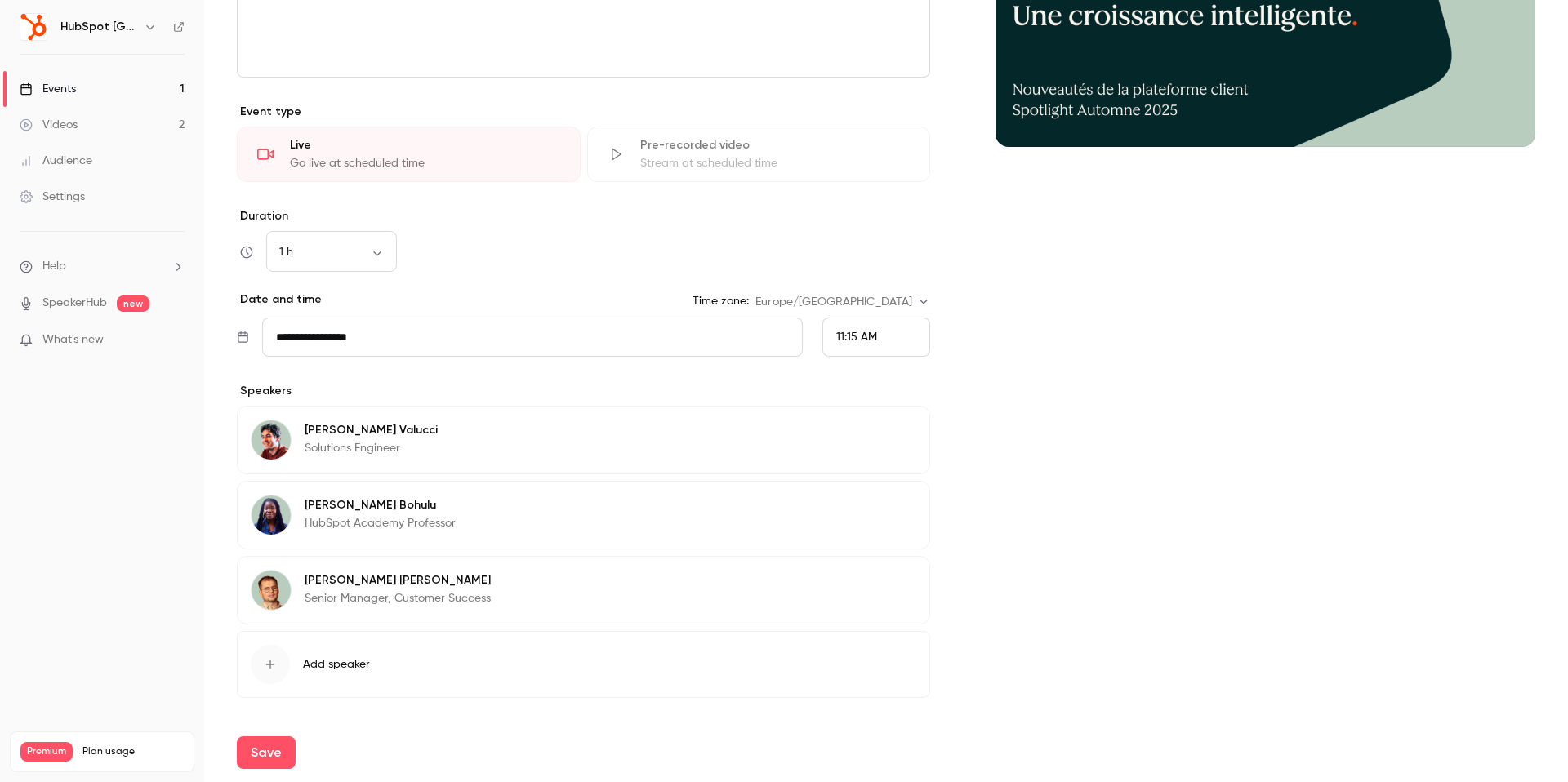
scroll to position [301, 0]
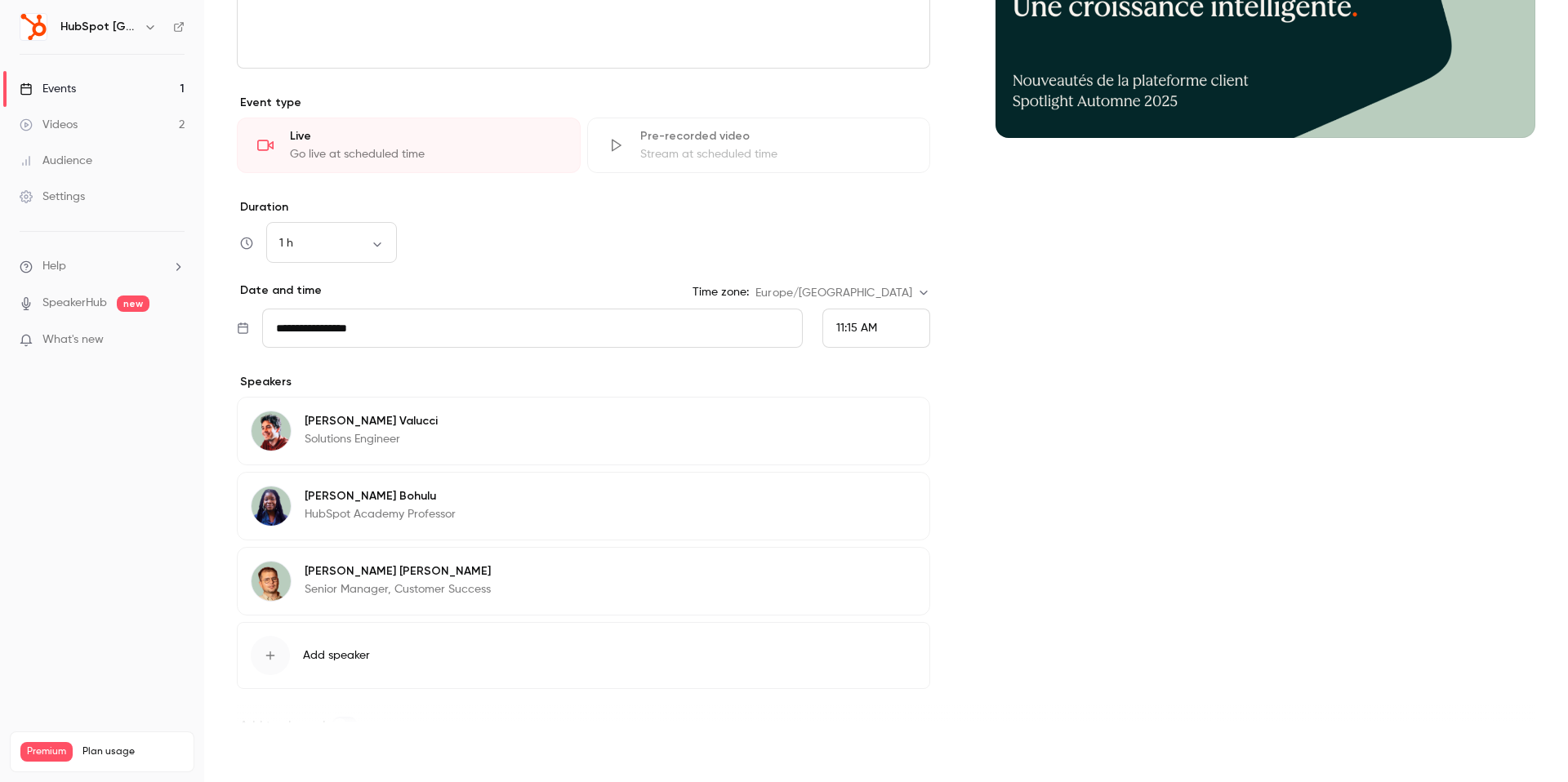
click at [281, 744] on button "Save" at bounding box center [266, 753] width 59 height 33
type input "**********"
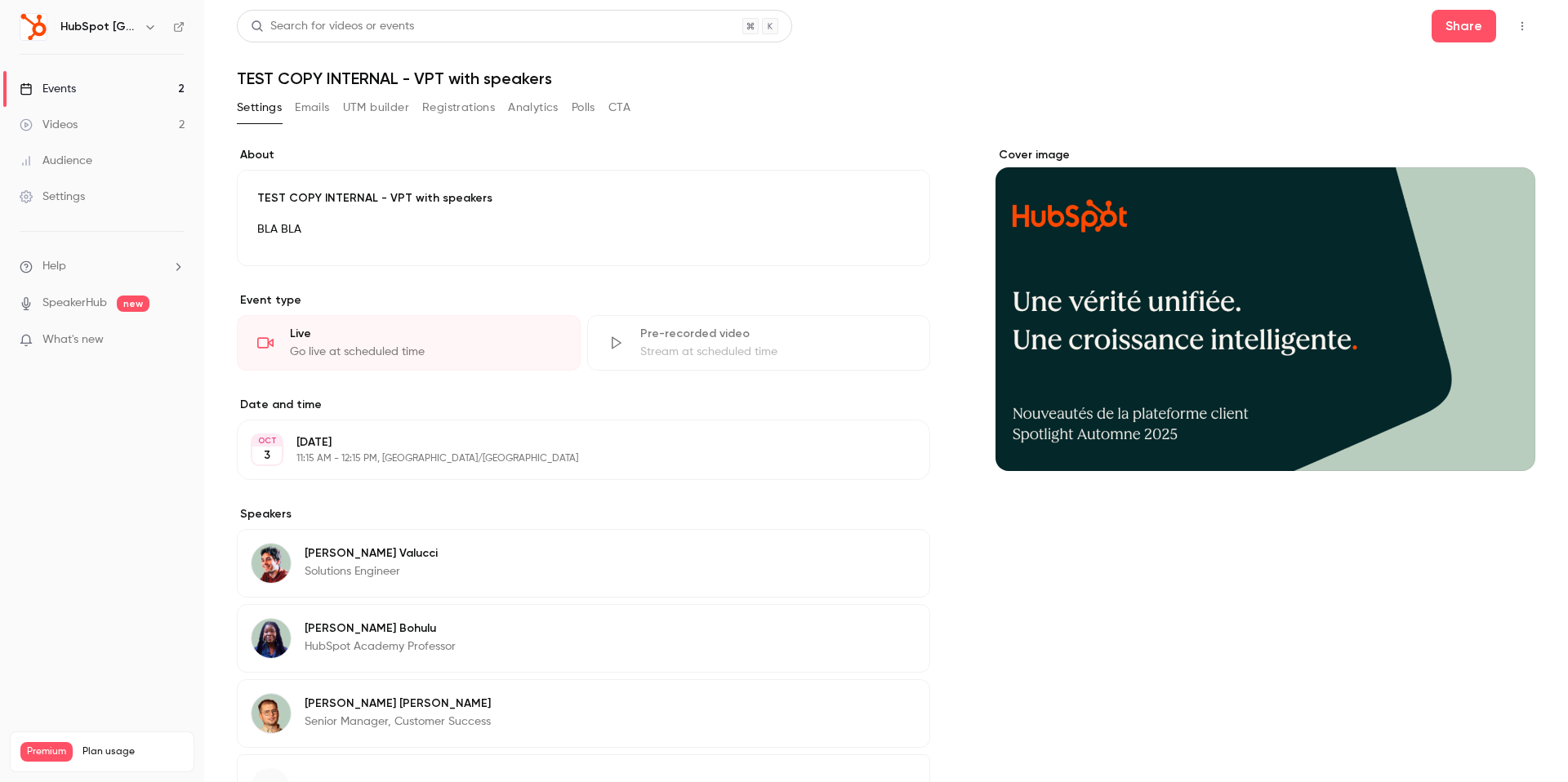
click at [308, 115] on button "Emails" at bounding box center [311, 108] width 34 height 26
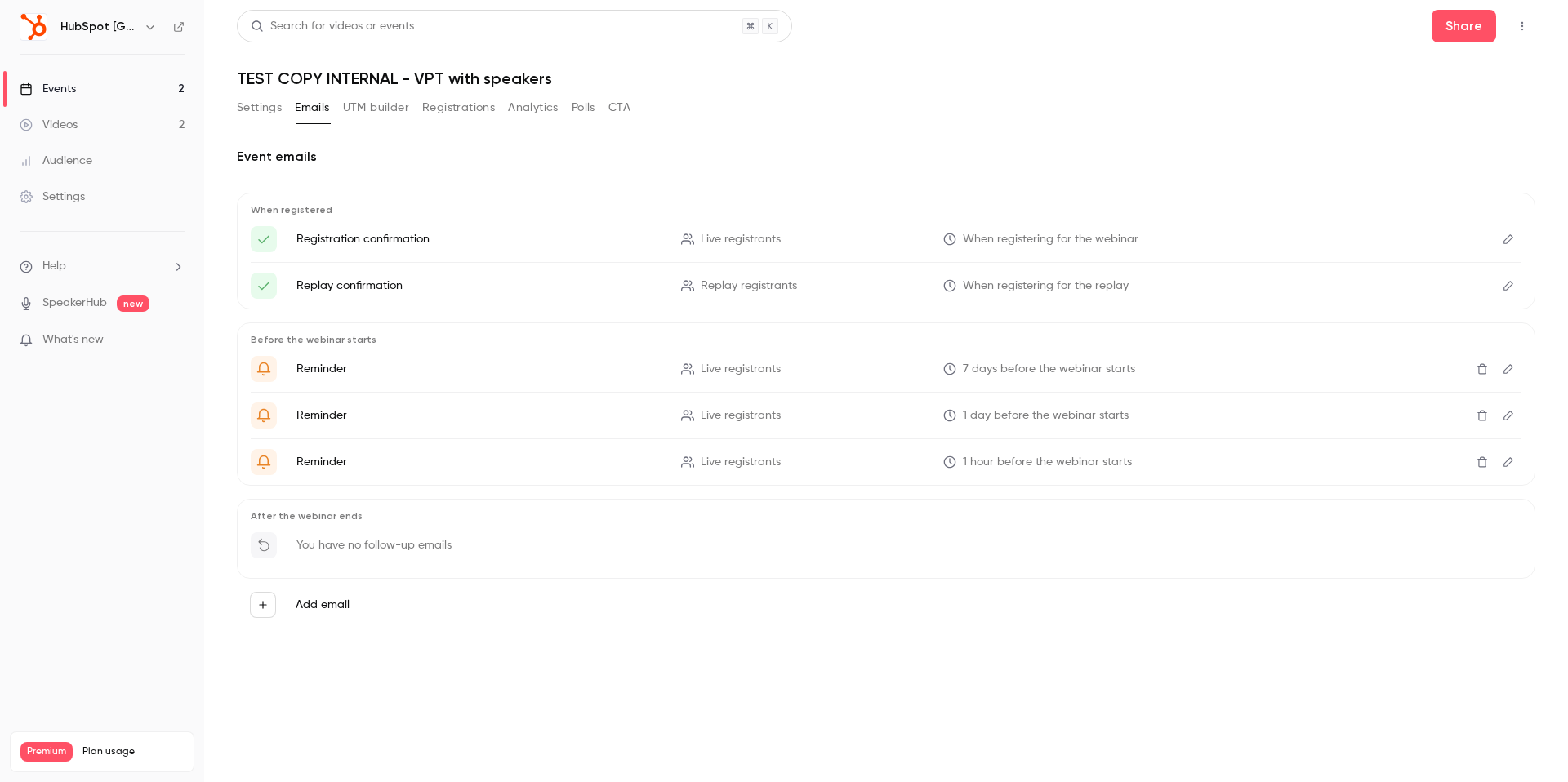
click at [363, 115] on button "UTM builder" at bounding box center [376, 108] width 66 height 26
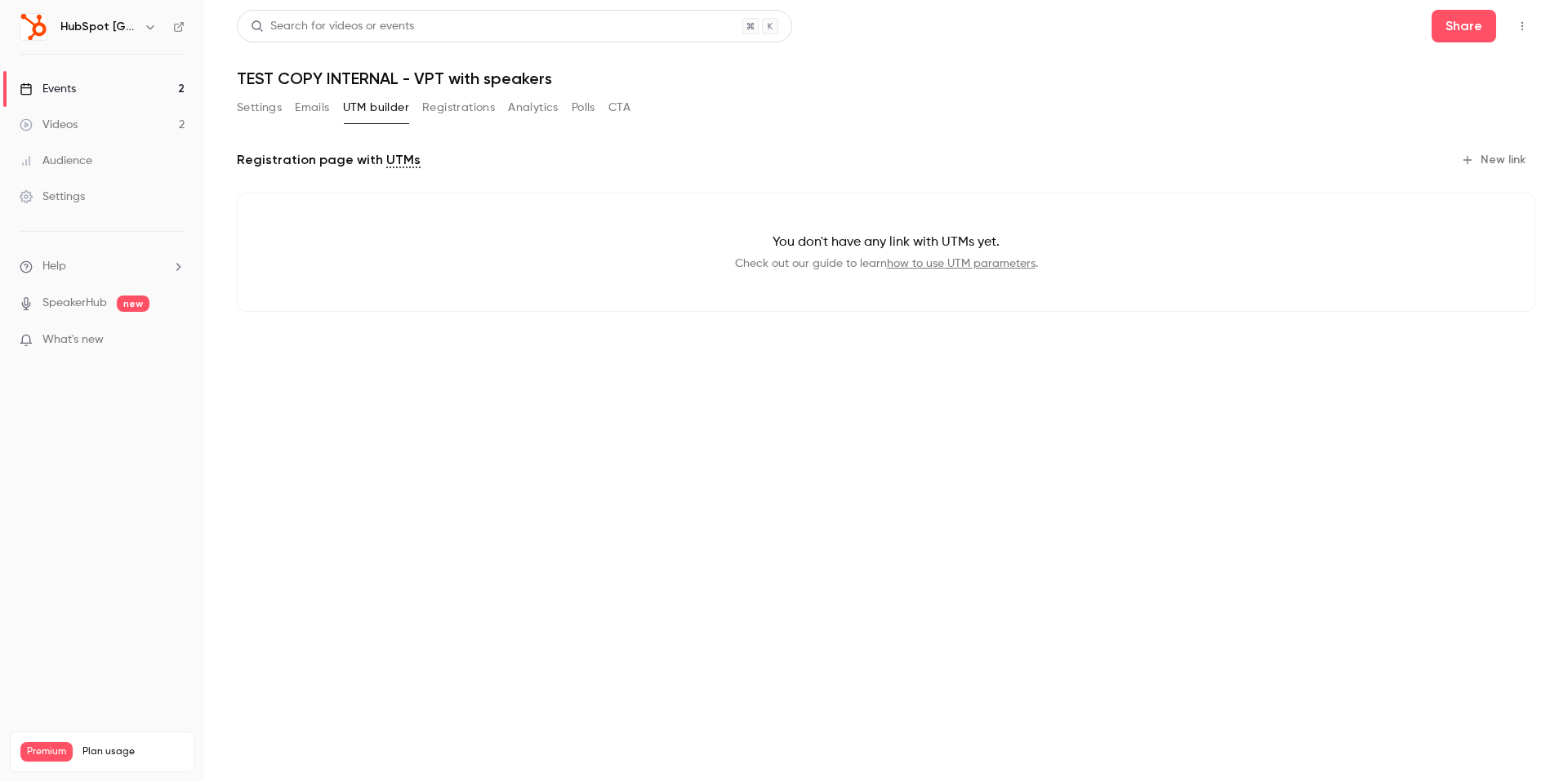
click at [441, 109] on button "Registrations" at bounding box center [458, 108] width 73 height 26
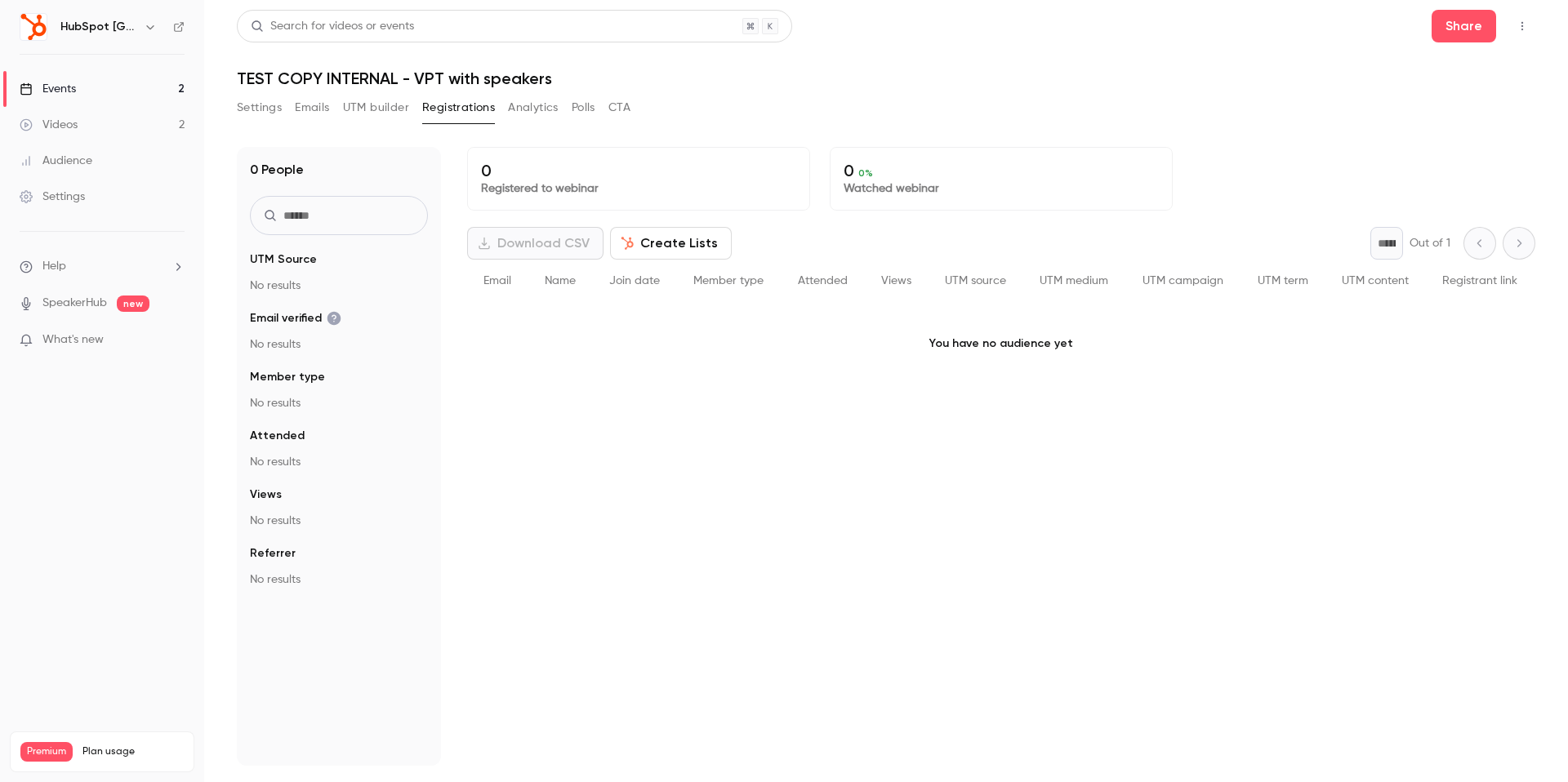
click at [515, 109] on button "Analytics" at bounding box center [533, 108] width 50 height 26
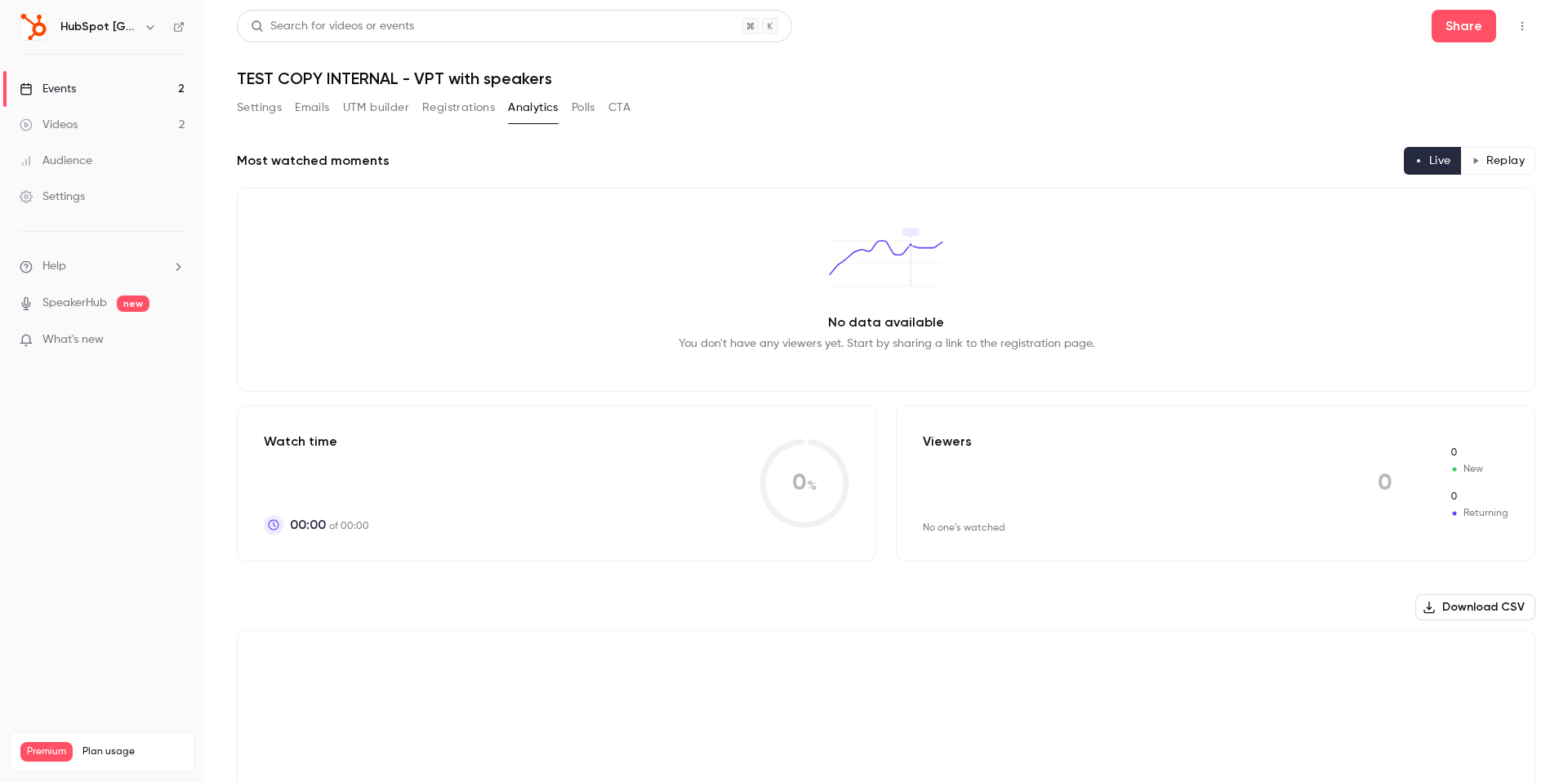
click at [575, 109] on button "Polls" at bounding box center [583, 108] width 23 height 26
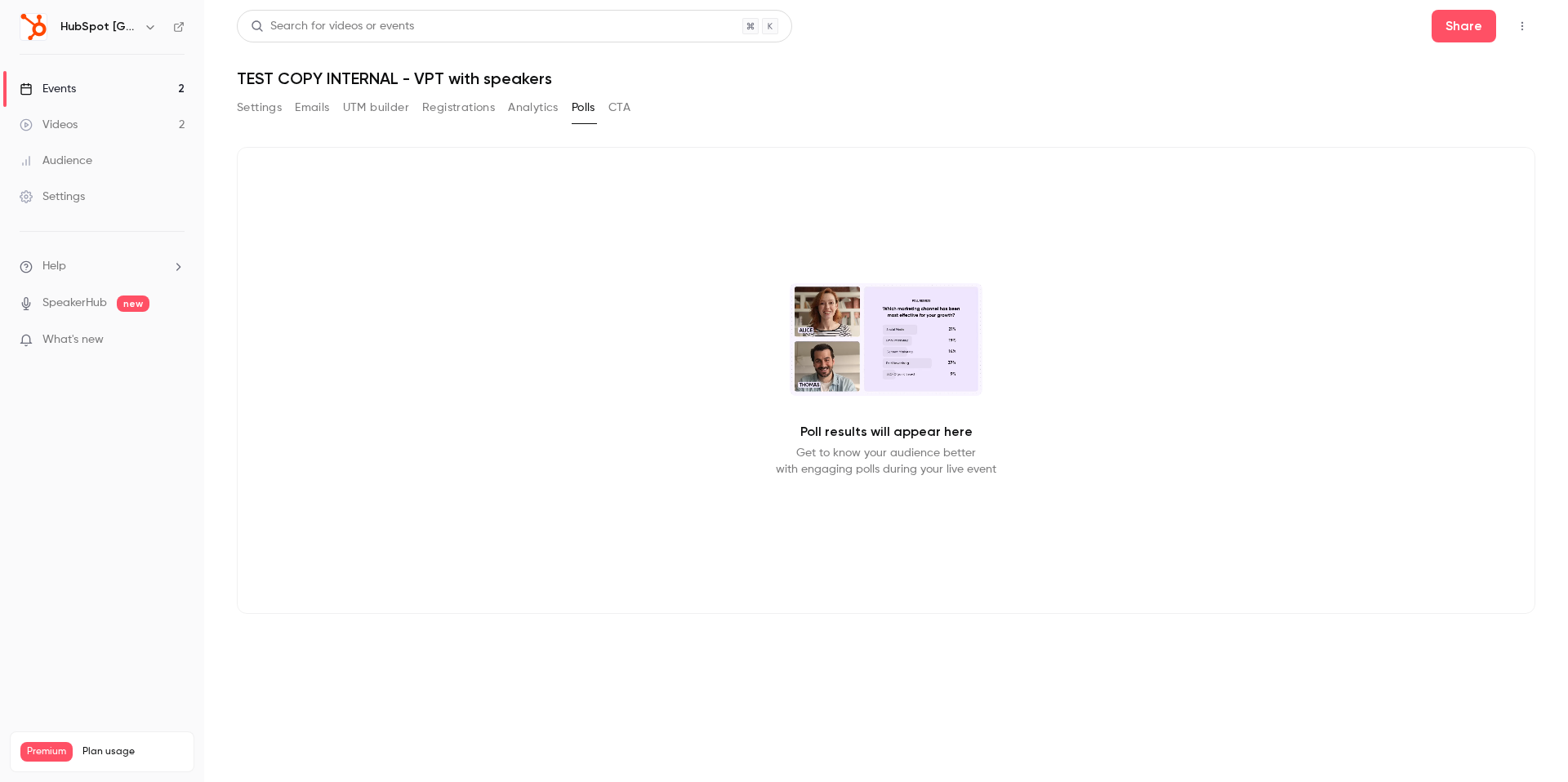
click at [290, 112] on div "Settings Emails UTM builder Registrations Analytics Polls CTA" at bounding box center [433, 108] width 394 height 26
click at [265, 111] on button "Settings" at bounding box center [259, 108] width 45 height 26
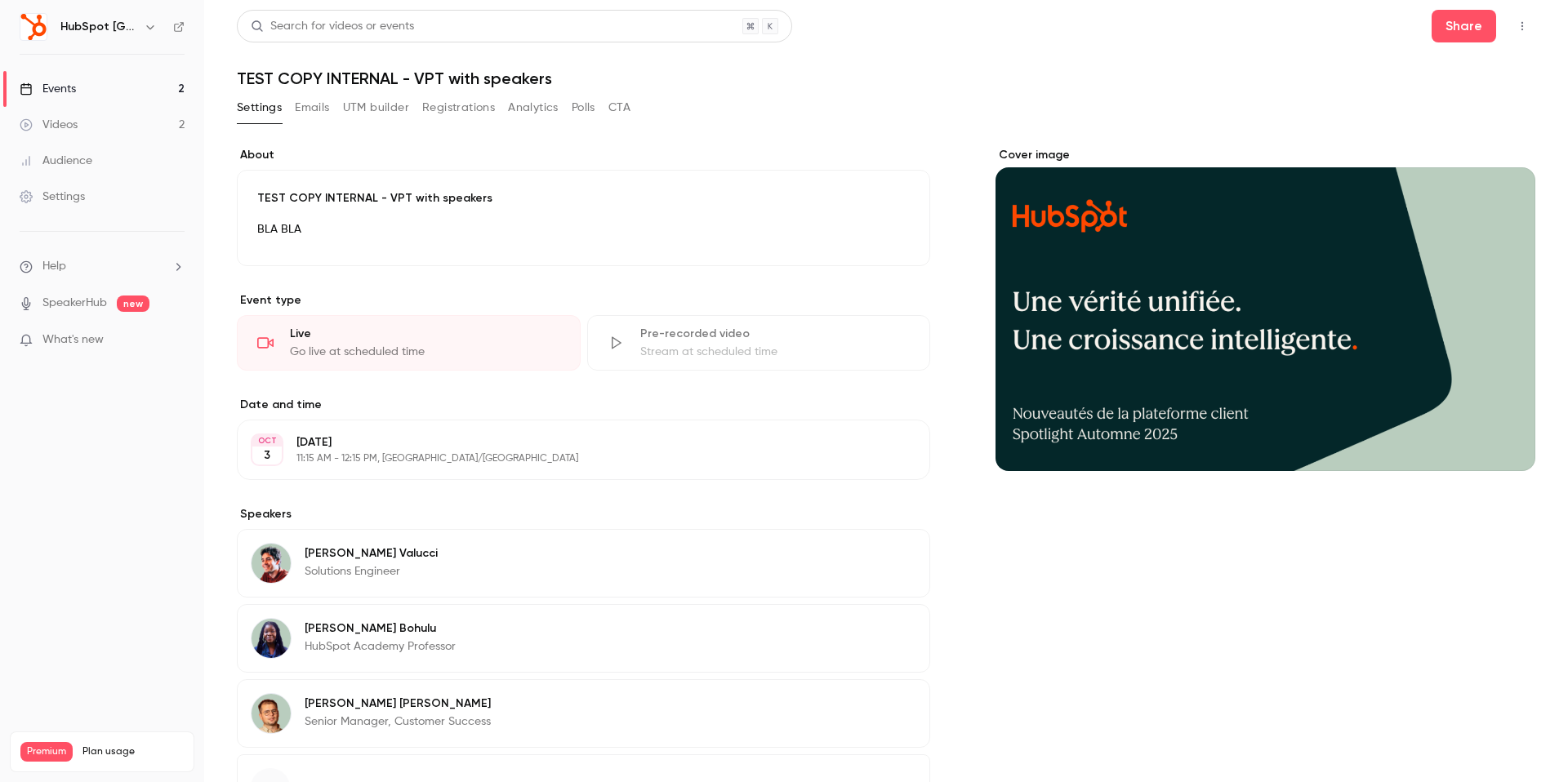
click at [86, 90] on link "Events 2" at bounding box center [102, 89] width 204 height 36
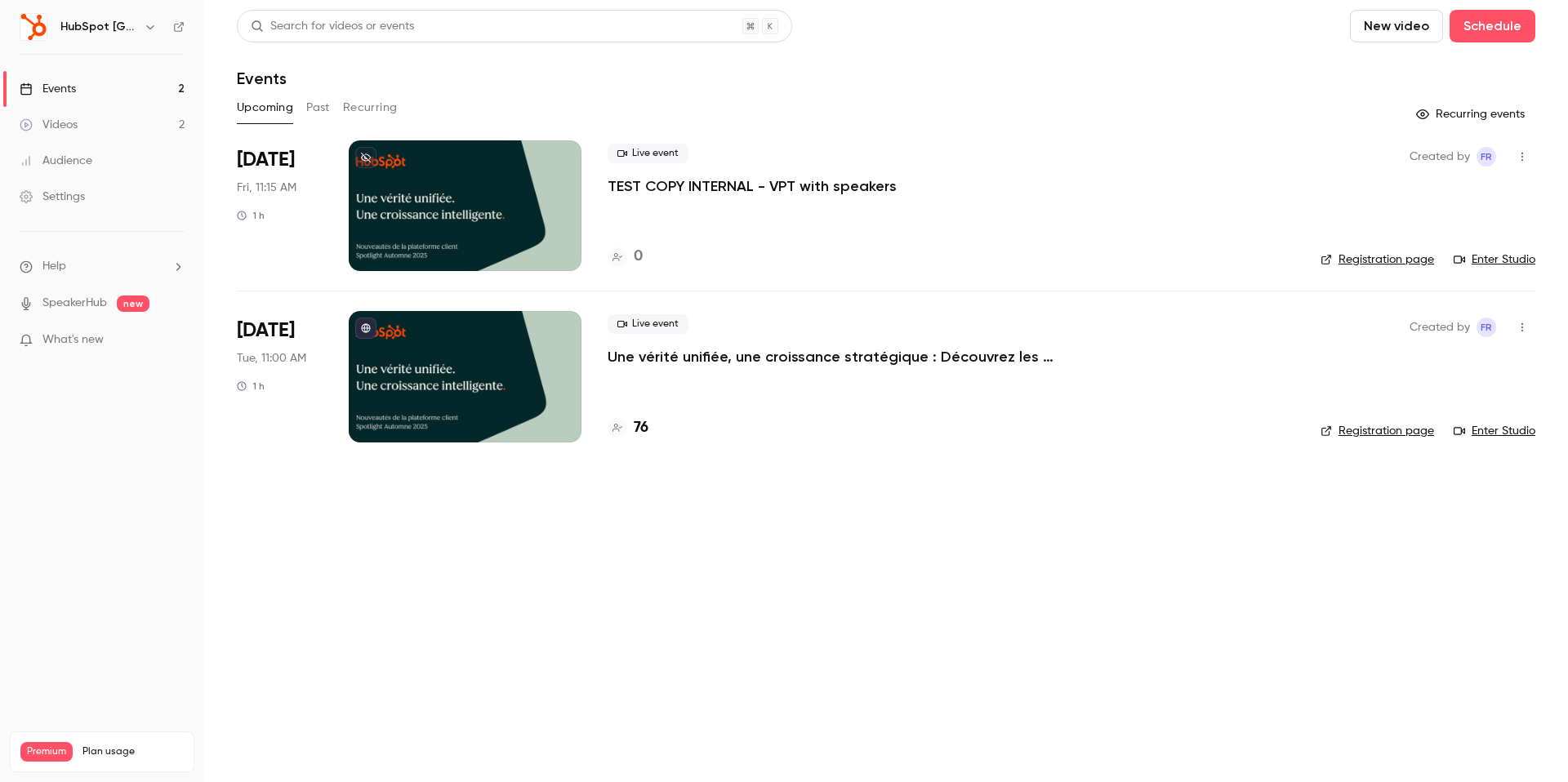
click at [432, 381] on div at bounding box center [465, 377] width 233 height 130
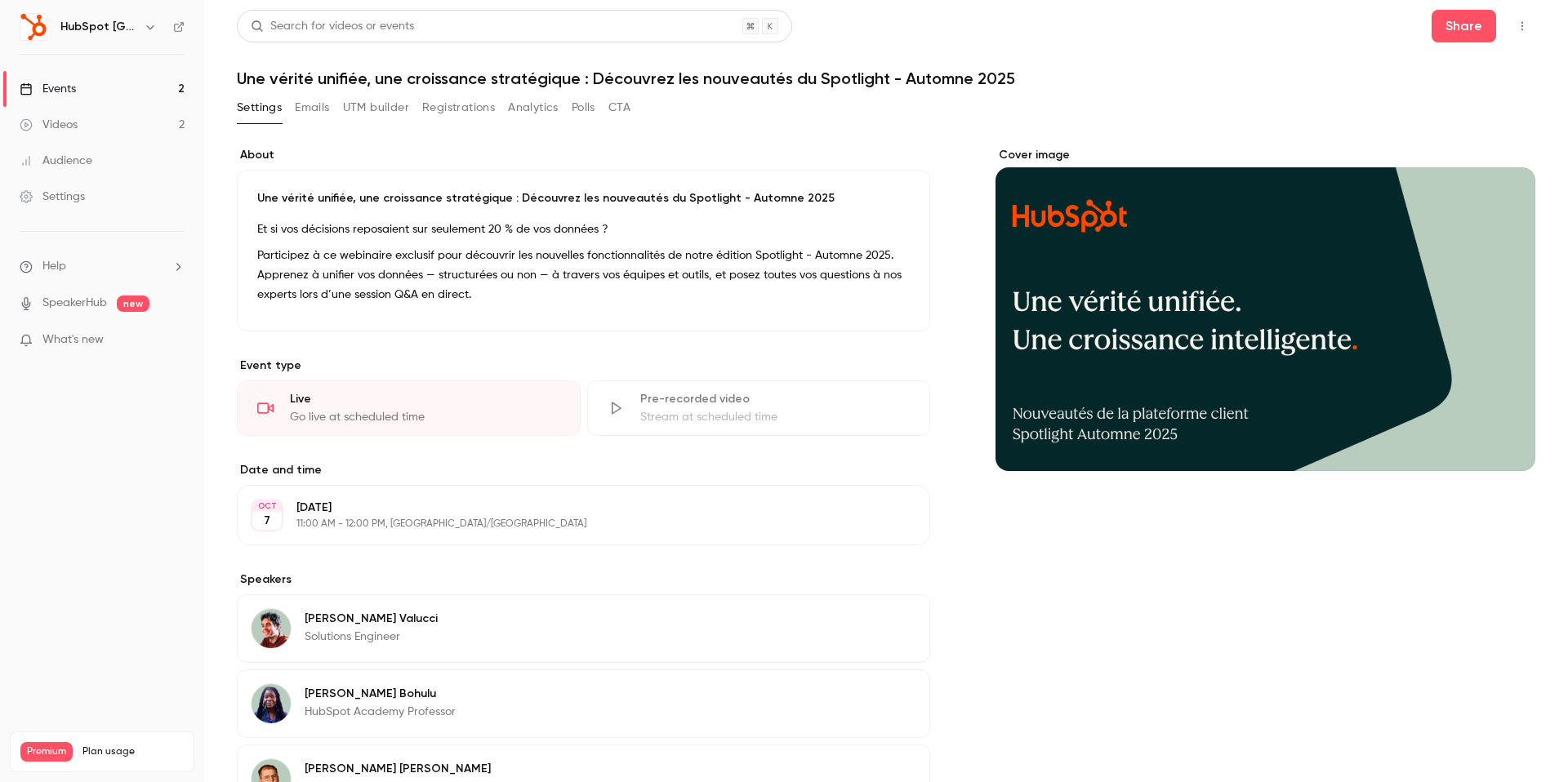
click at [322, 103] on button "Emails" at bounding box center [311, 108] width 34 height 26
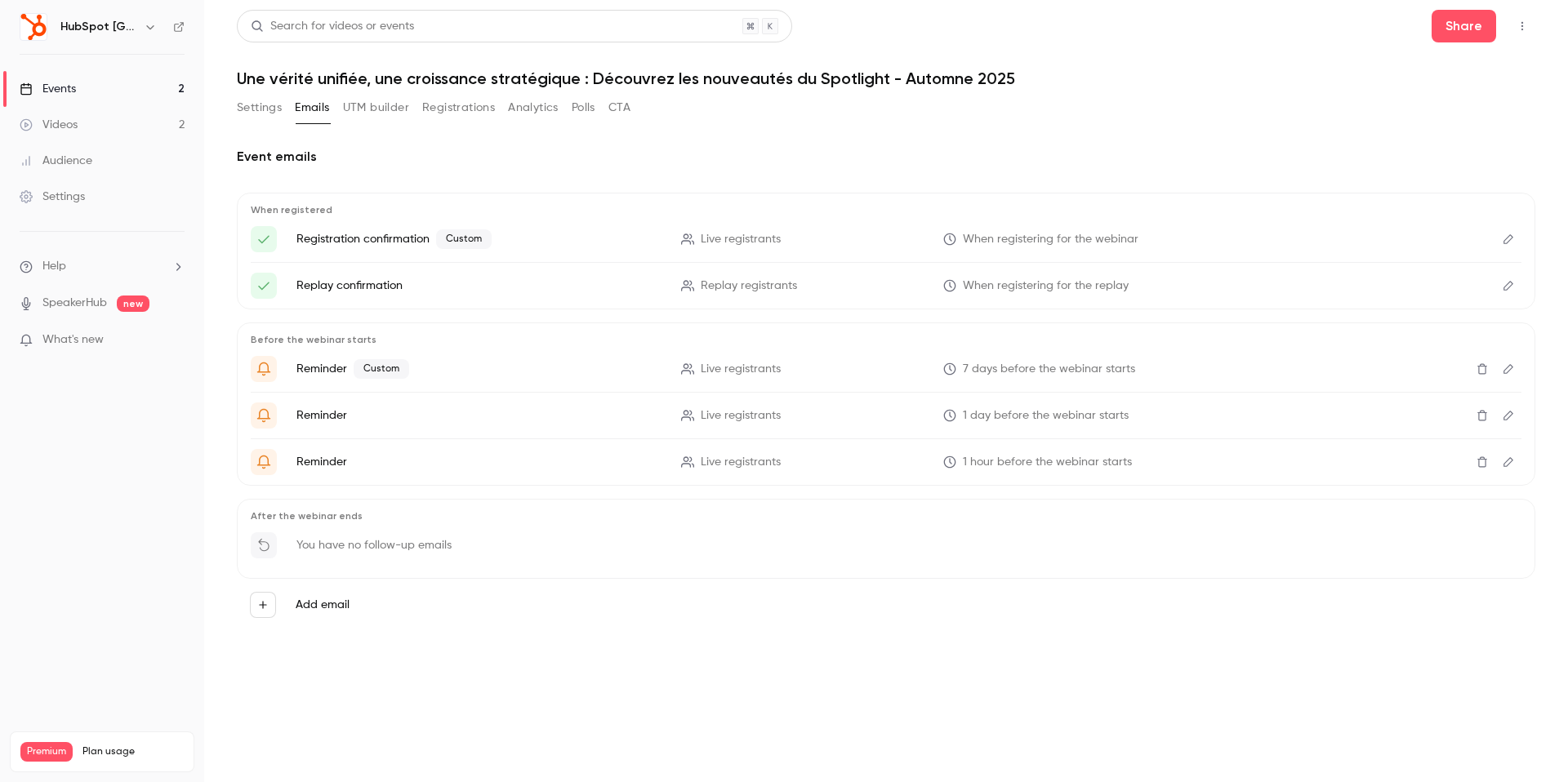
click at [363, 111] on button "UTM builder" at bounding box center [376, 108] width 66 height 26
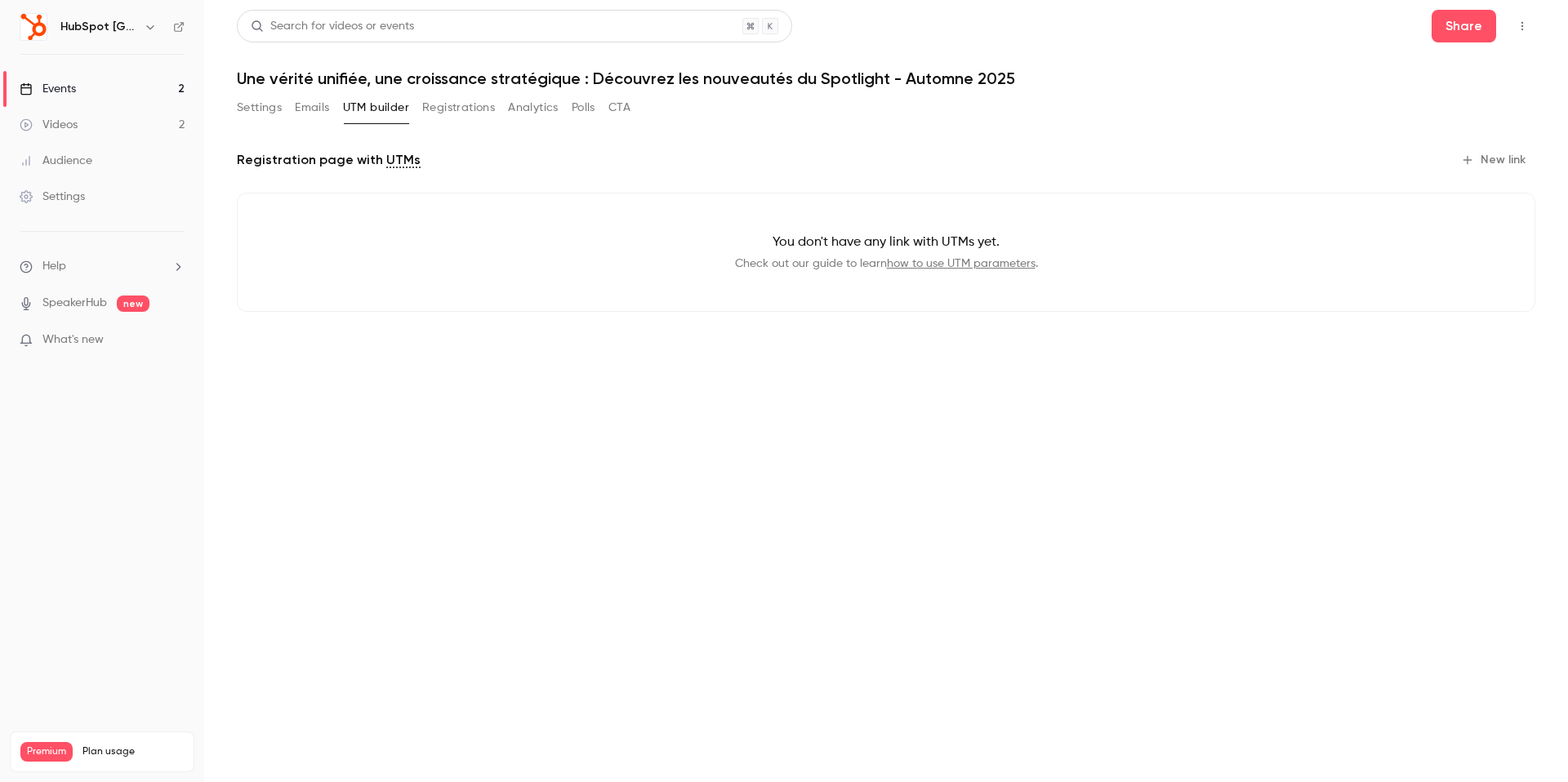
click at [437, 105] on button "Registrations" at bounding box center [458, 108] width 73 height 26
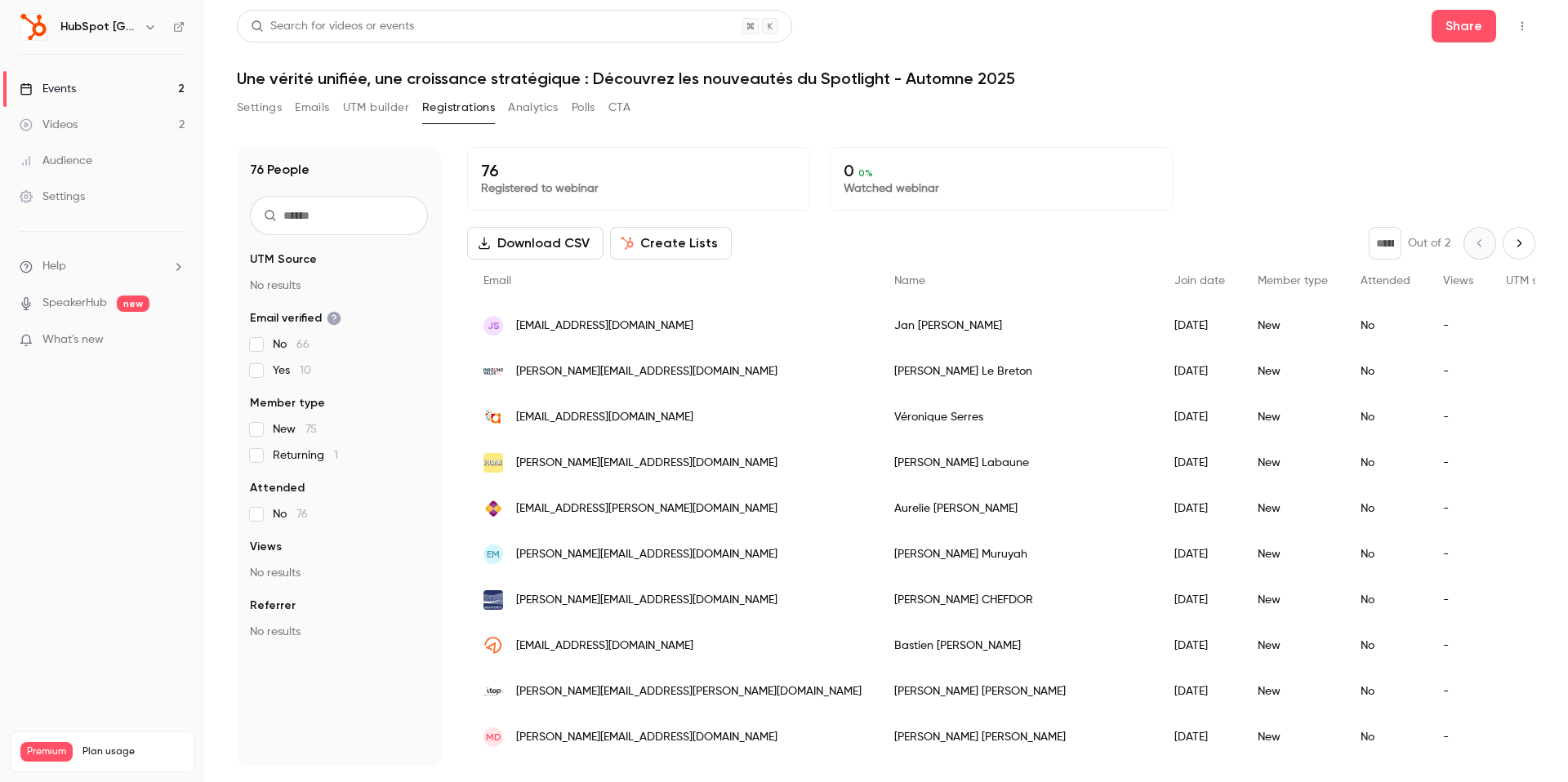
click at [528, 106] on button "Analytics" at bounding box center [533, 108] width 50 height 26
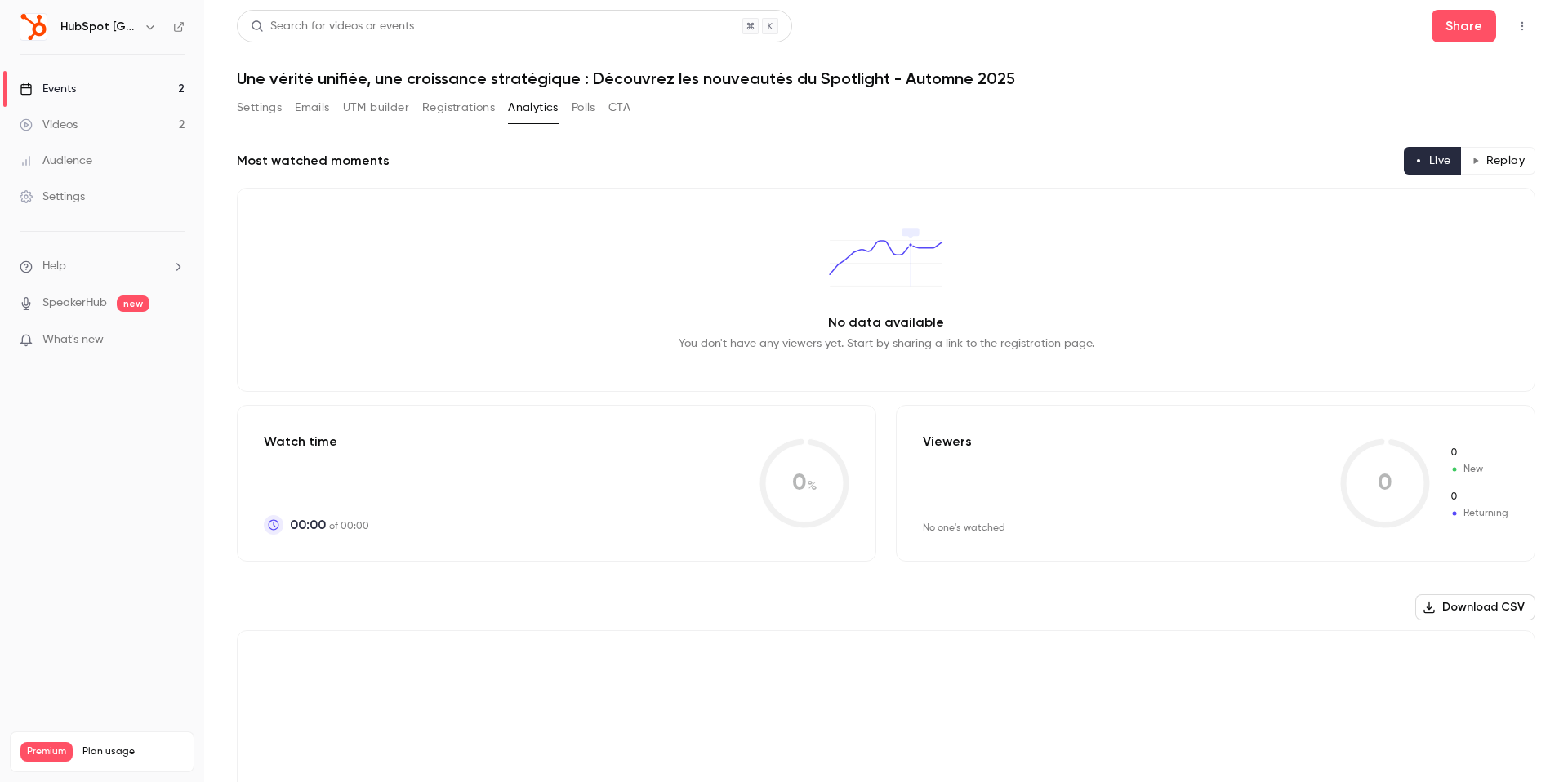
click at [589, 107] on button "Polls" at bounding box center [583, 108] width 23 height 26
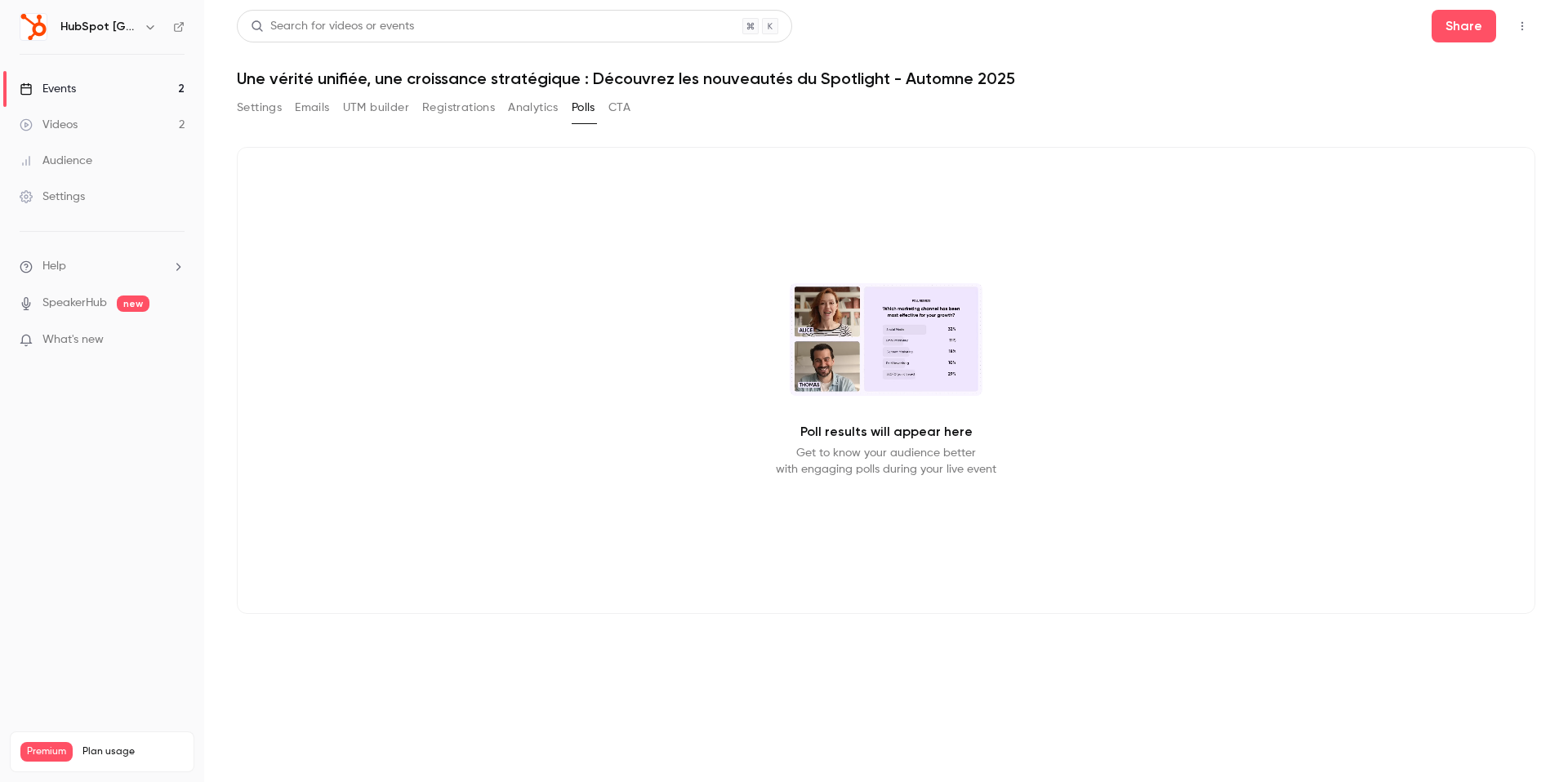
click at [611, 107] on button "CTA" at bounding box center [618, 108] width 22 height 26
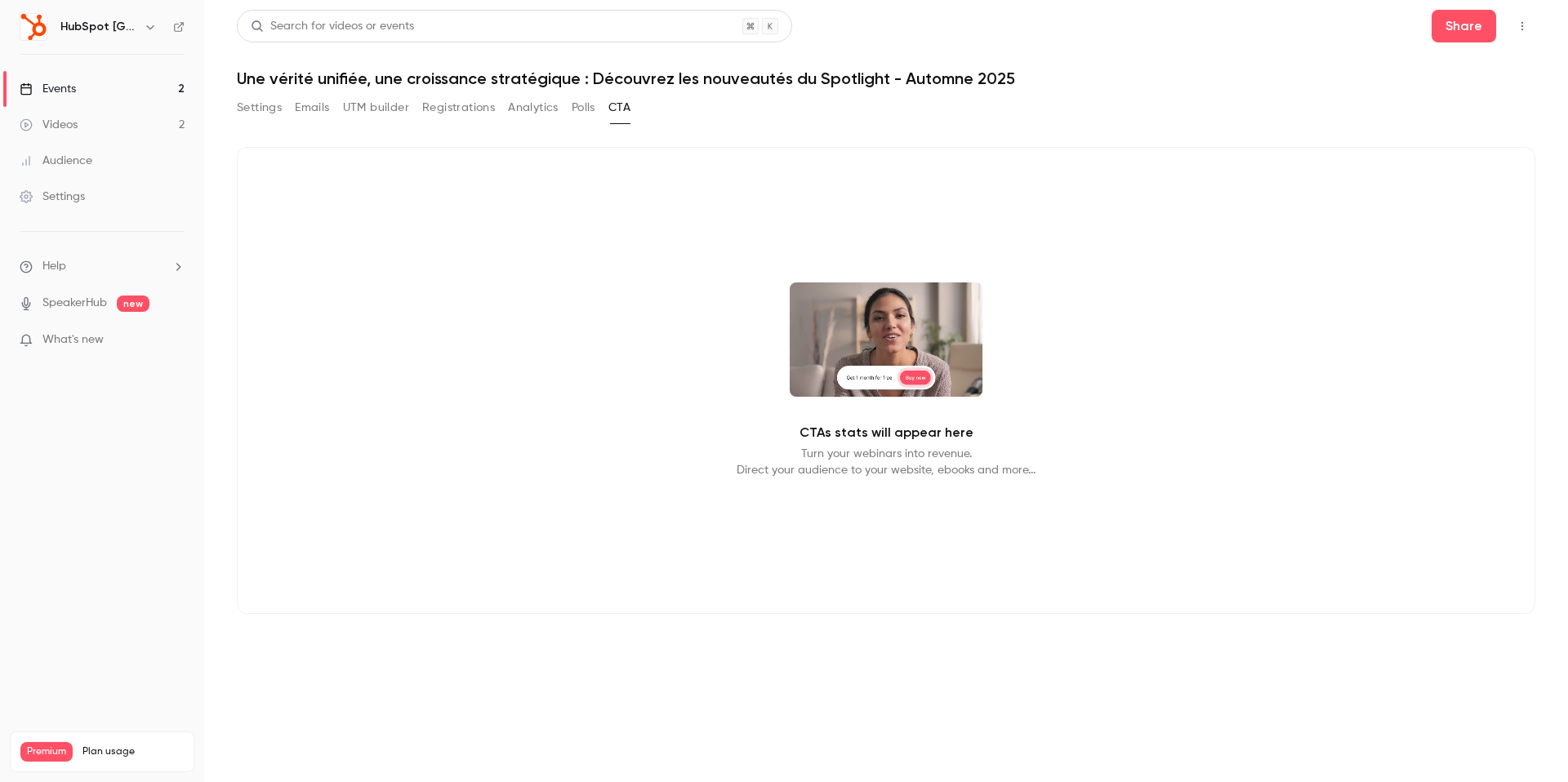
click at [264, 107] on button "Settings" at bounding box center [259, 108] width 45 height 26
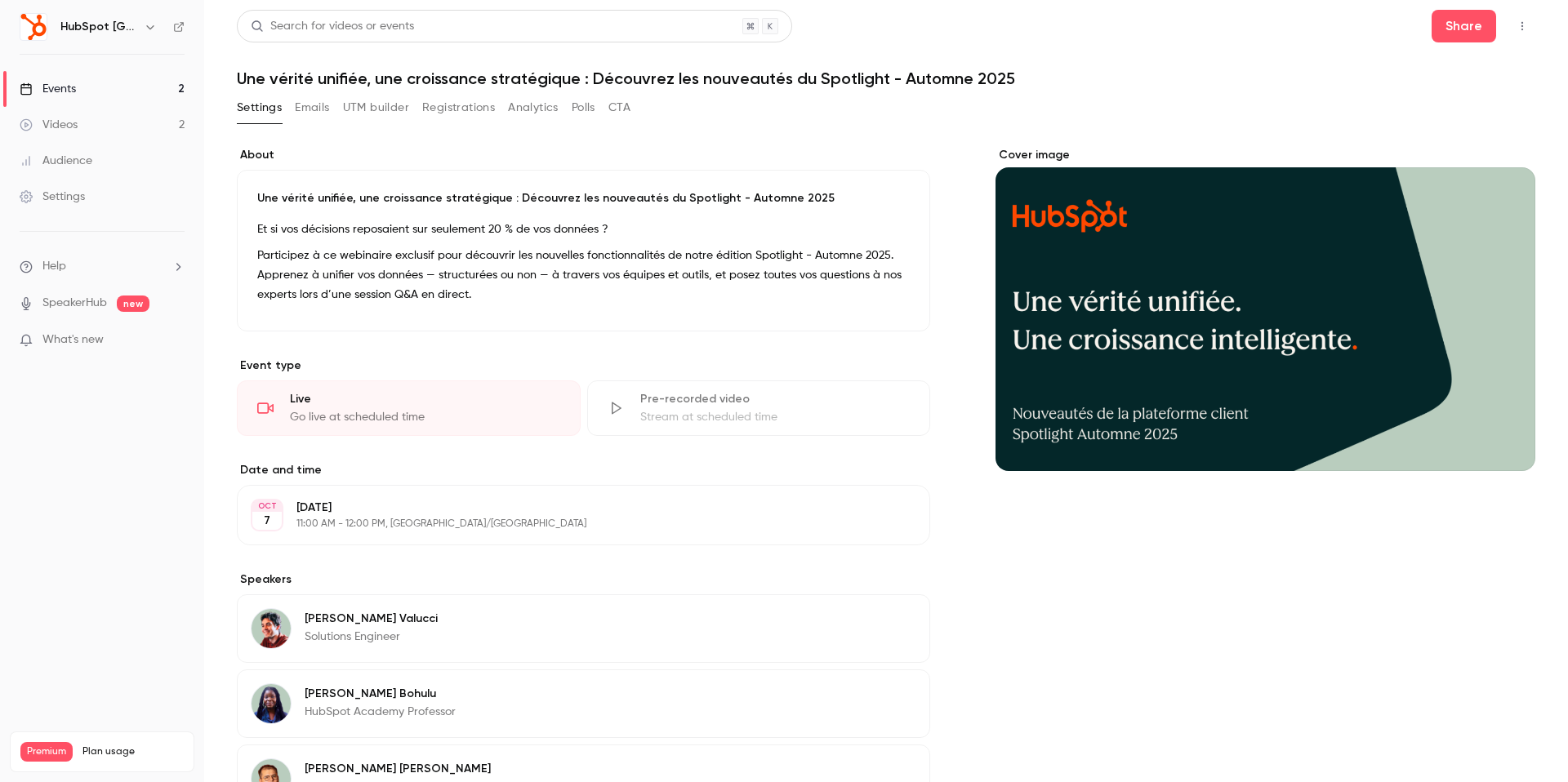
click at [86, 137] on link "Videos 2" at bounding box center [102, 124] width 204 height 36
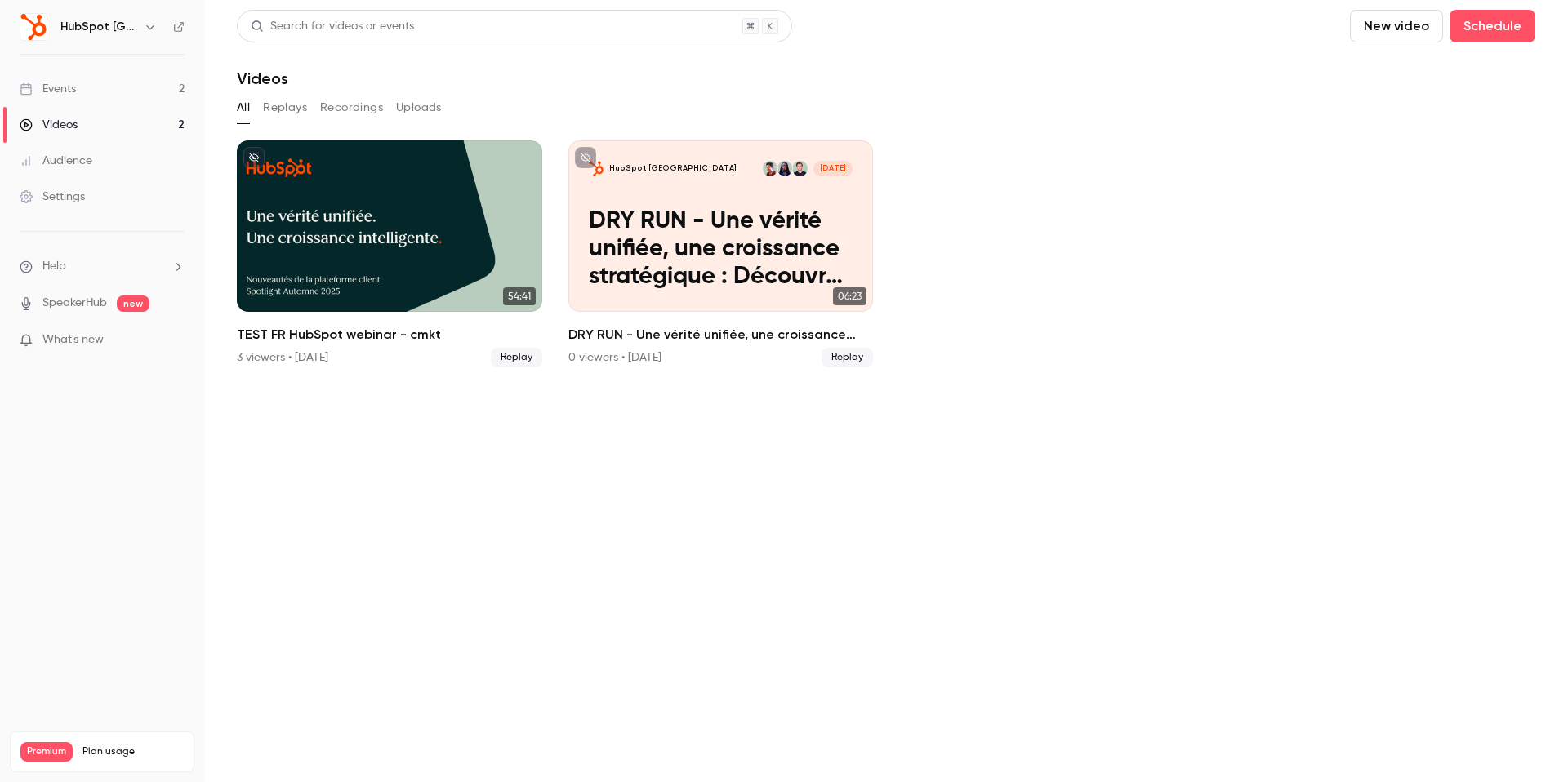
click at [74, 153] on div "Audience" at bounding box center [57, 161] width 73 height 17
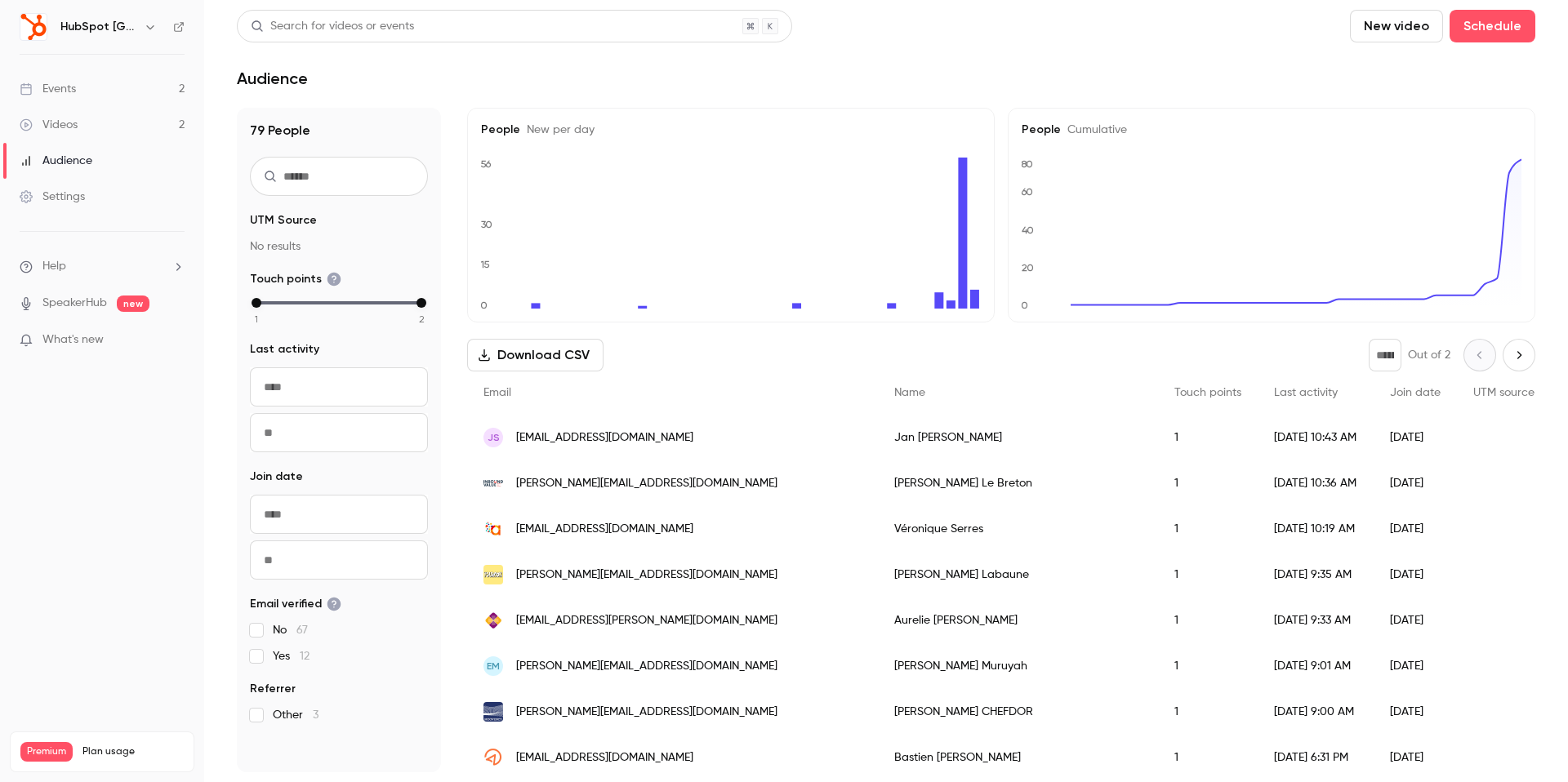
click at [66, 187] on link "Settings" at bounding box center [102, 197] width 204 height 36
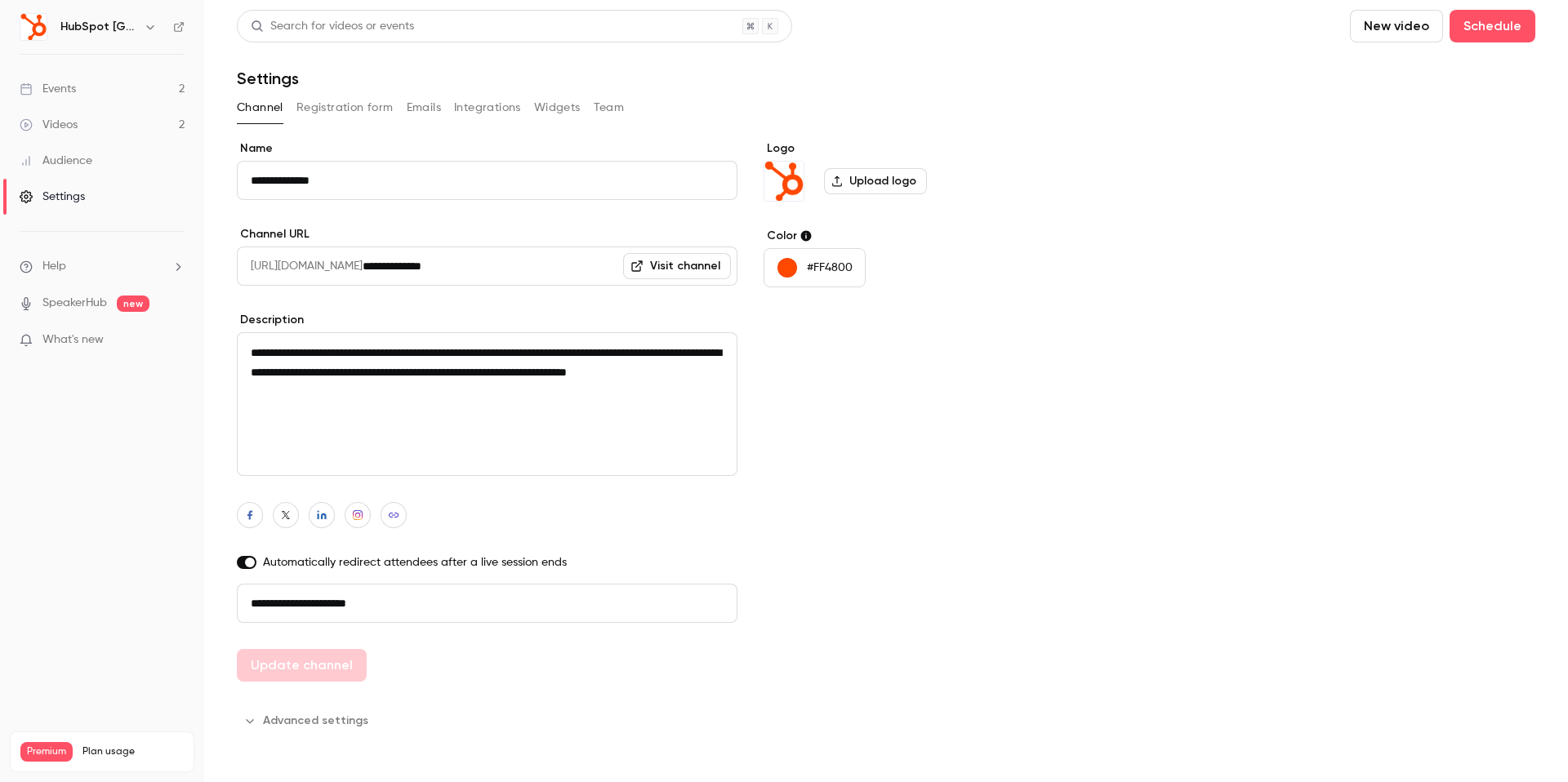
click at [66, 166] on div "Audience" at bounding box center [57, 161] width 73 height 17
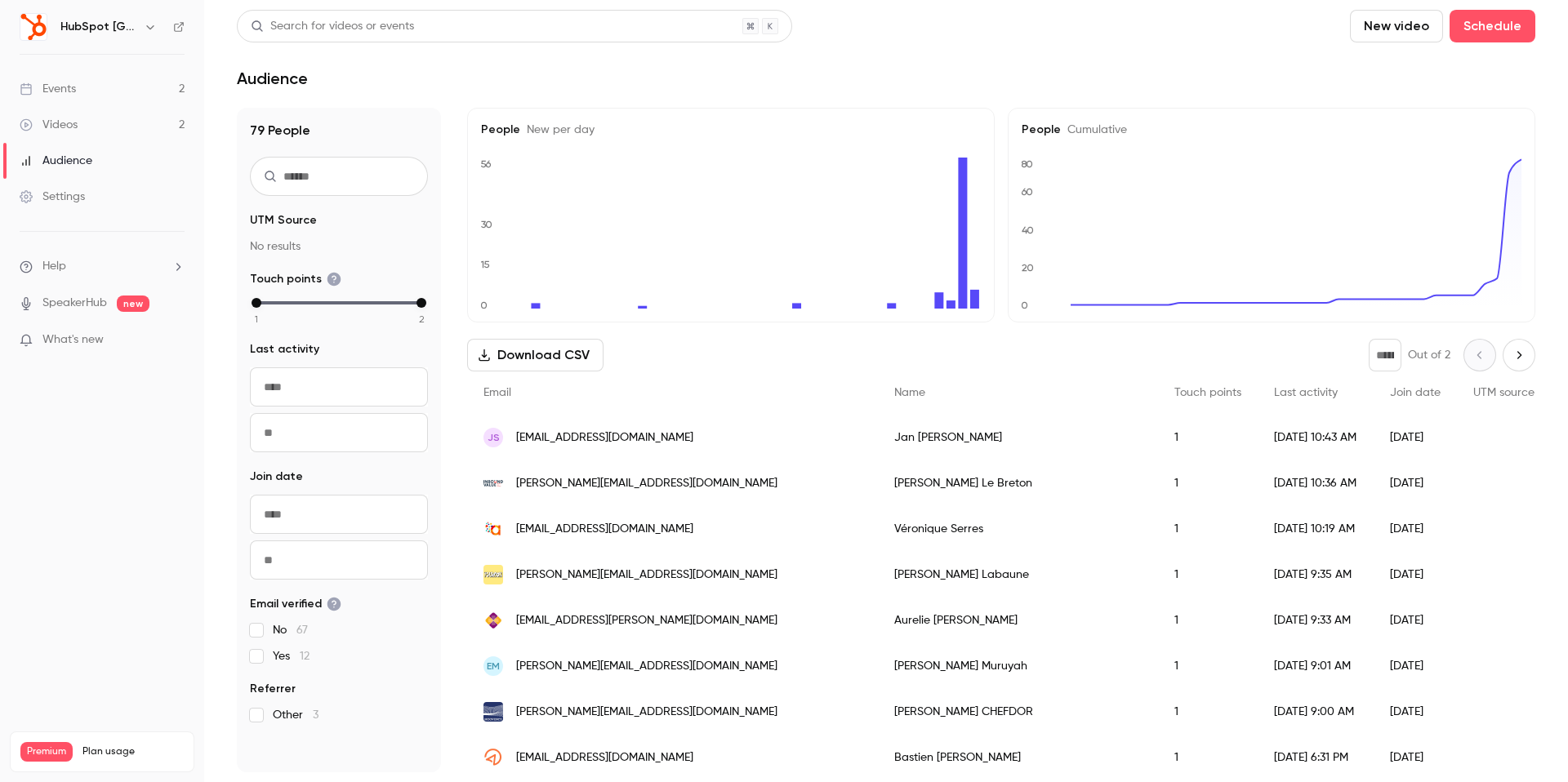
click at [52, 171] on link "Audience" at bounding box center [102, 160] width 204 height 36
click at [52, 177] on link "Audience" at bounding box center [102, 160] width 204 height 36
click at [57, 169] on link "Audience" at bounding box center [102, 160] width 204 height 36
click at [57, 182] on link "Settings" at bounding box center [102, 197] width 204 height 36
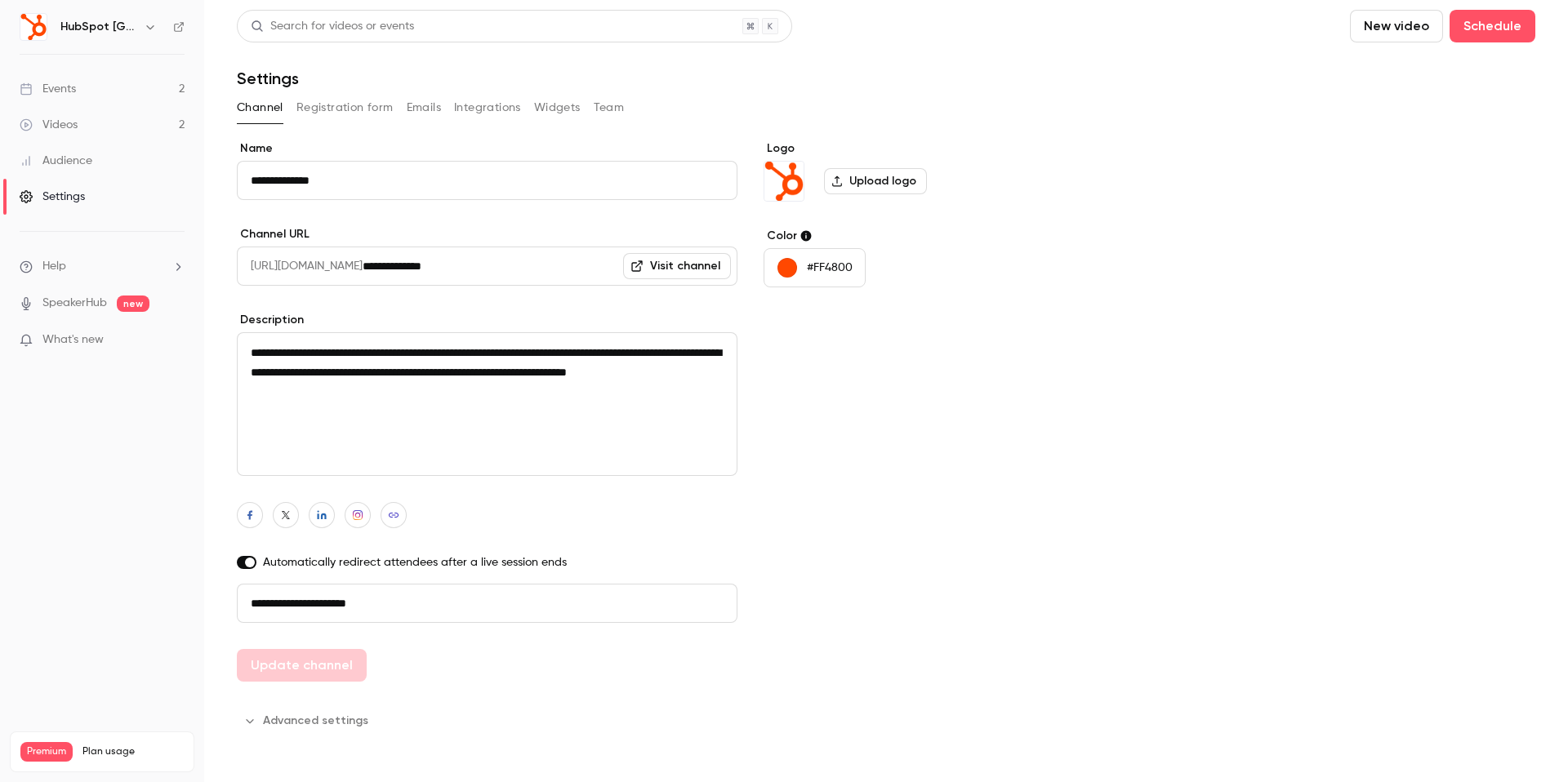
click at [57, 100] on link "Events 2" at bounding box center [102, 89] width 204 height 36
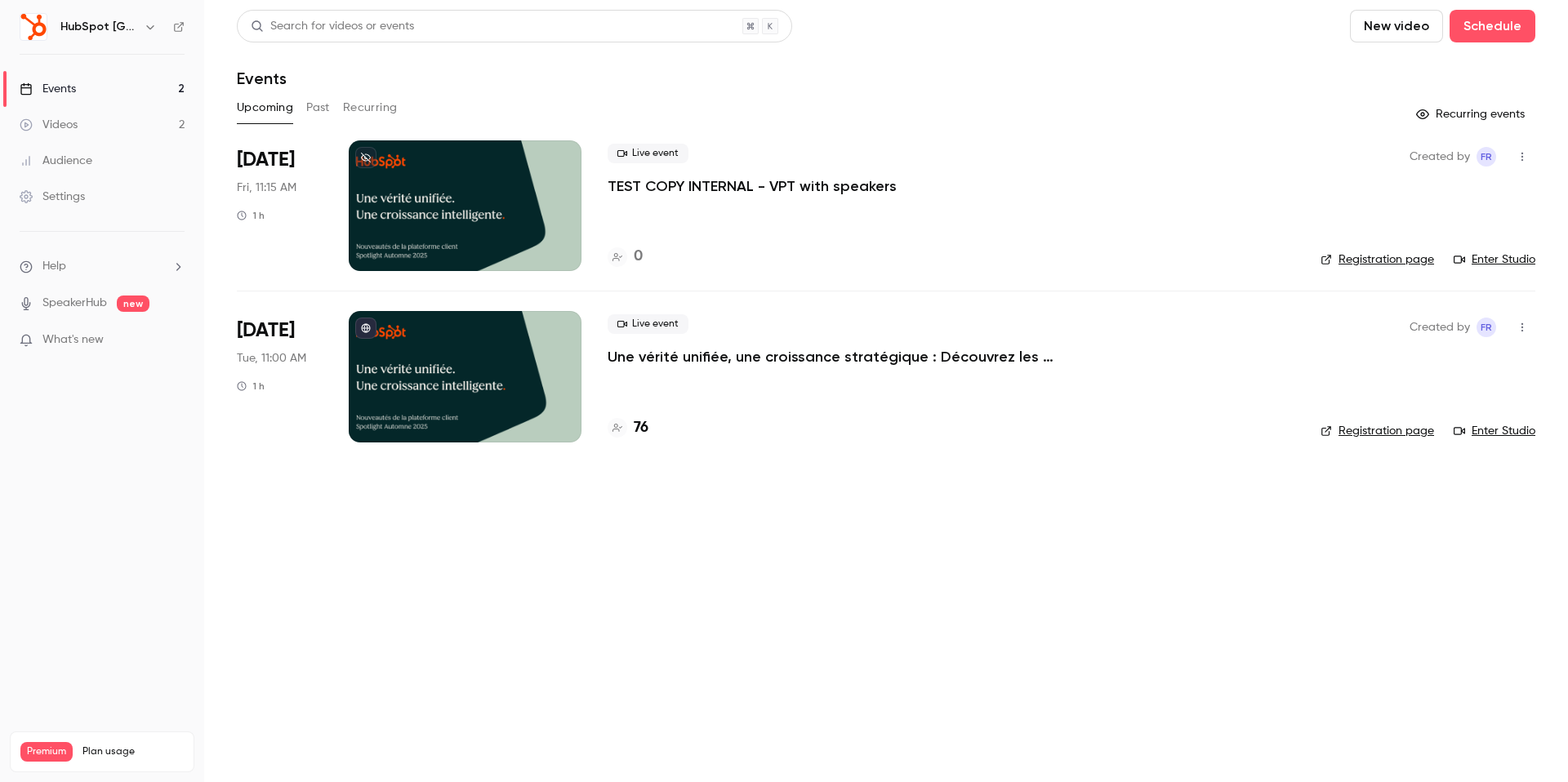
click at [395, 369] on div at bounding box center [465, 377] width 233 height 130
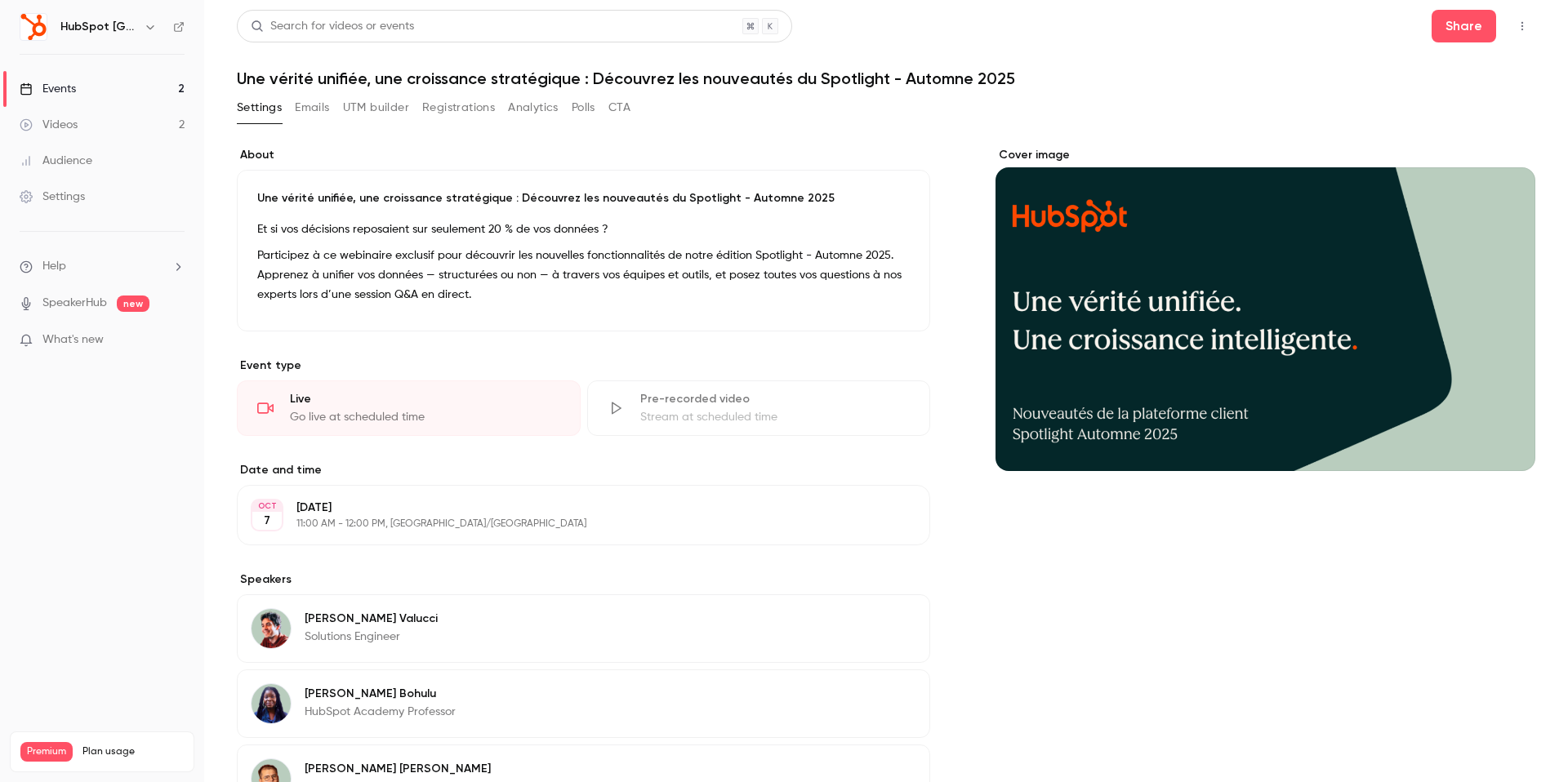
click at [1168, 297] on div "Cover image" at bounding box center [1265, 309] width 540 height 324
click at [0, 0] on input "Cover image" at bounding box center [0, 0] width 0 height 0
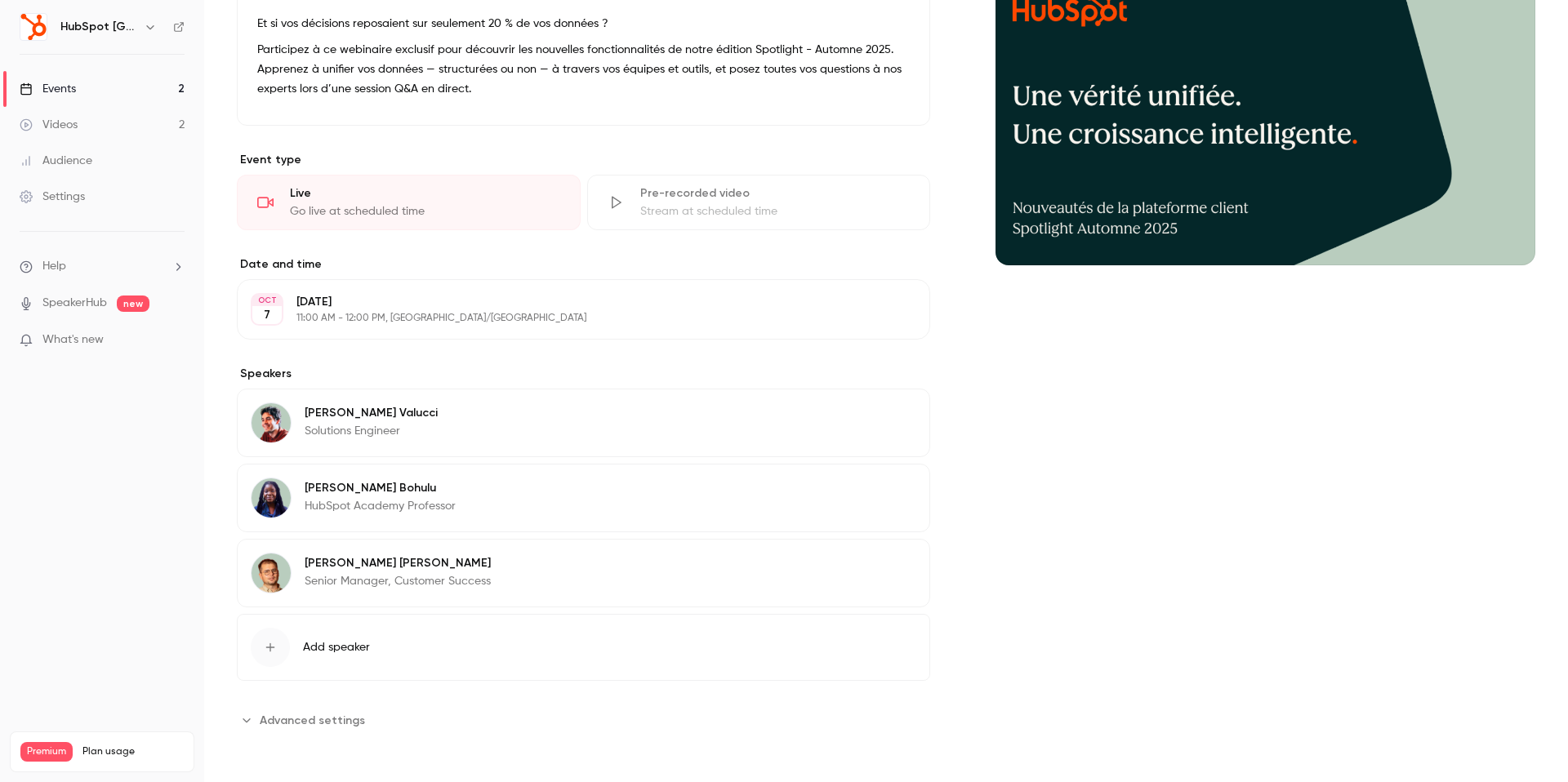
click at [309, 702] on div "**********" at bounding box center [583, 337] width 693 height 792
click at [309, 713] on span "Advanced settings" at bounding box center [312, 721] width 105 height 17
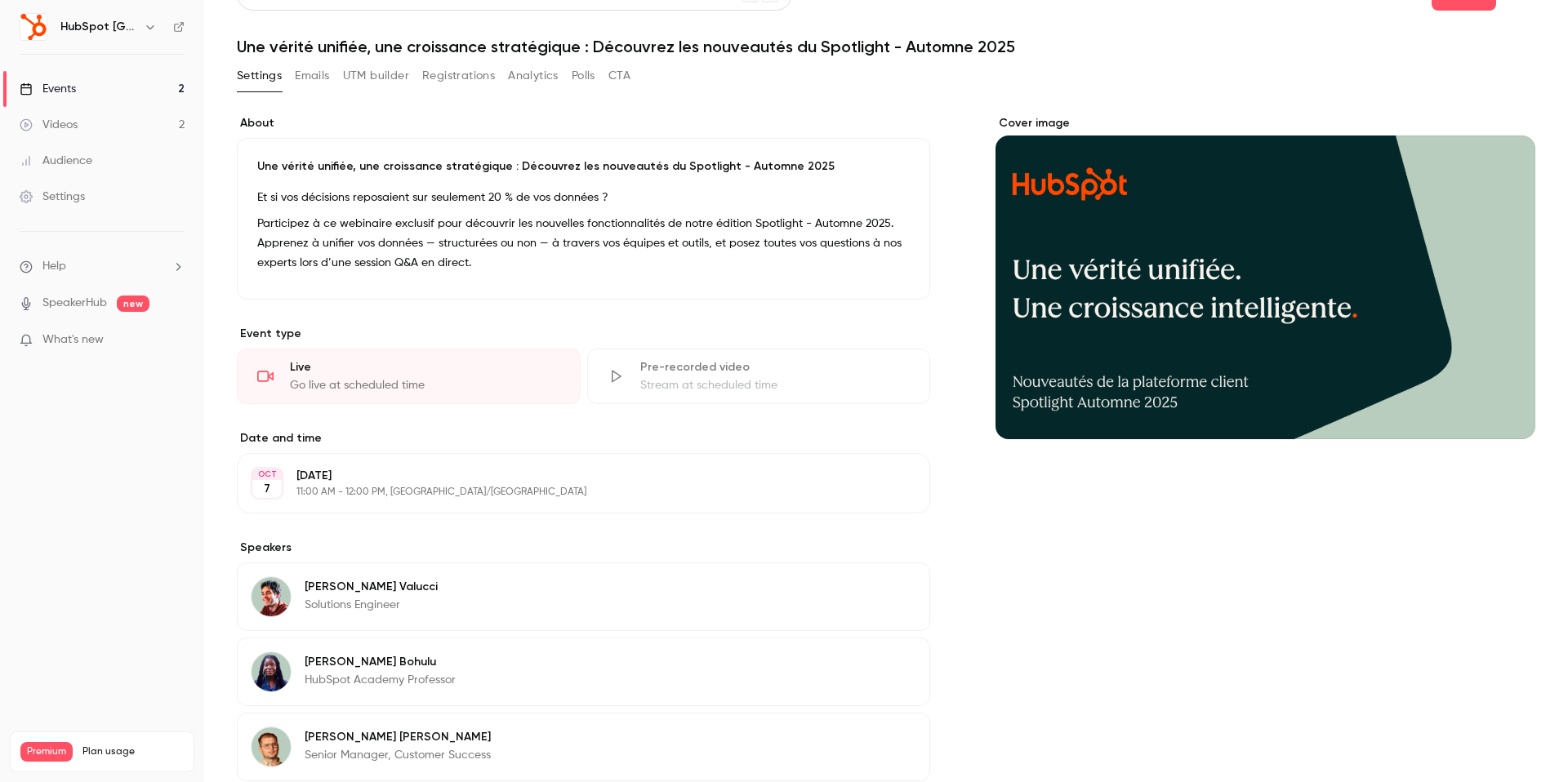
scroll to position [0, 0]
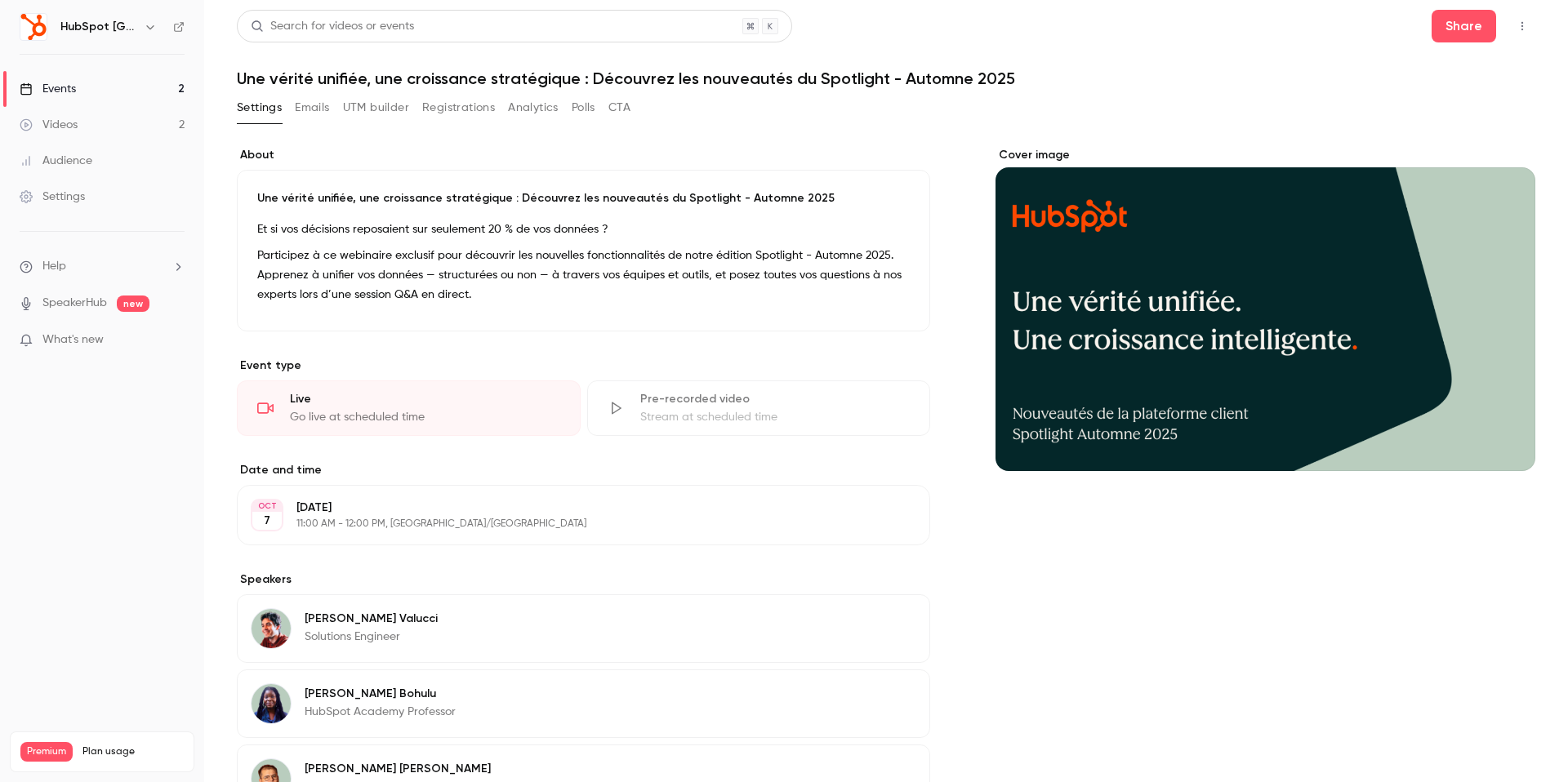
click at [351, 412] on div "Go live at scheduled time" at bounding box center [424, 417] width 270 height 17
click at [99, 90] on link "Events 2" at bounding box center [102, 89] width 204 height 36
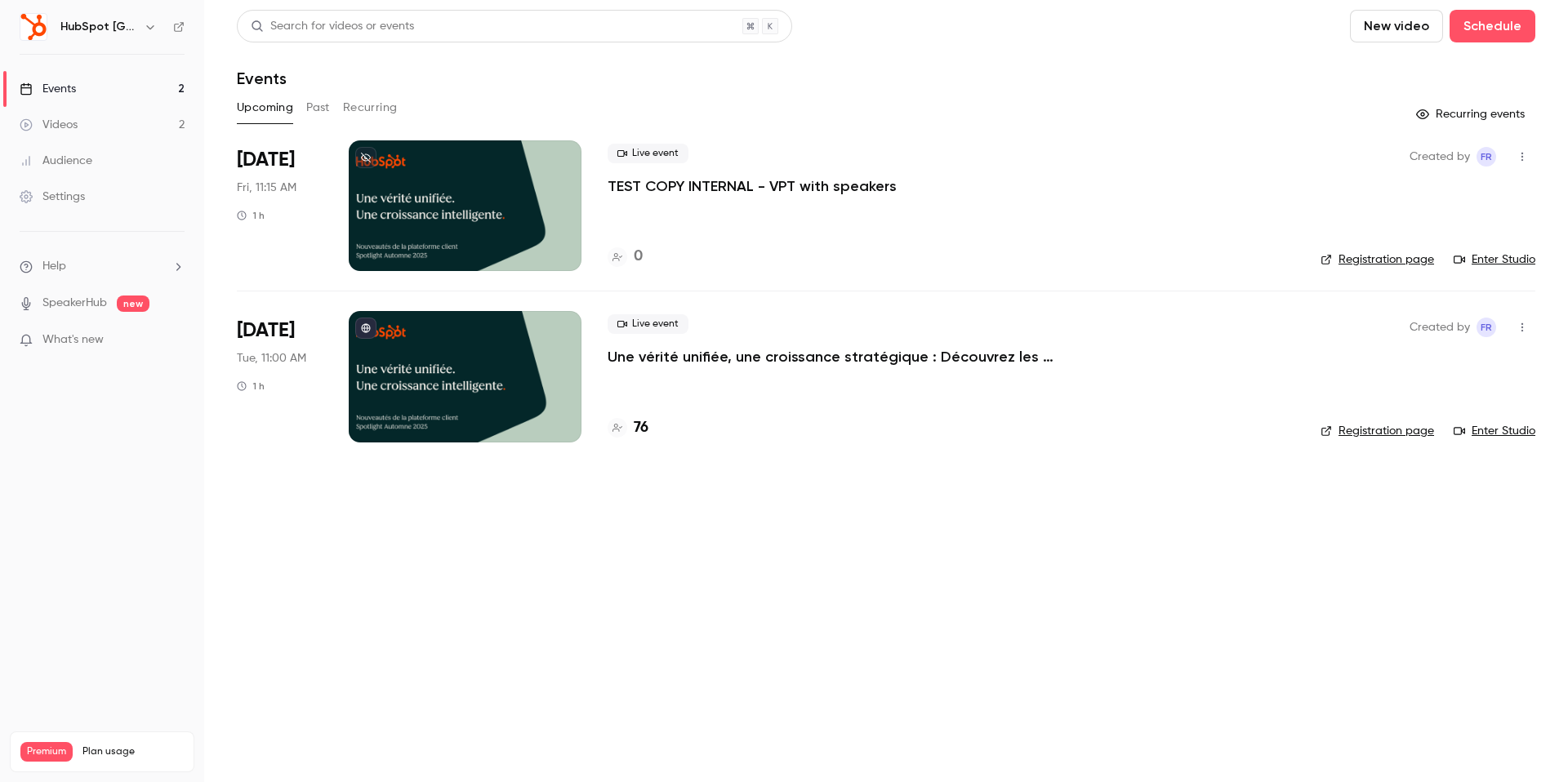
click at [1477, 427] on link "Enter Studio" at bounding box center [1494, 431] width 82 height 17
